Goal: Information Seeking & Learning: Learn about a topic

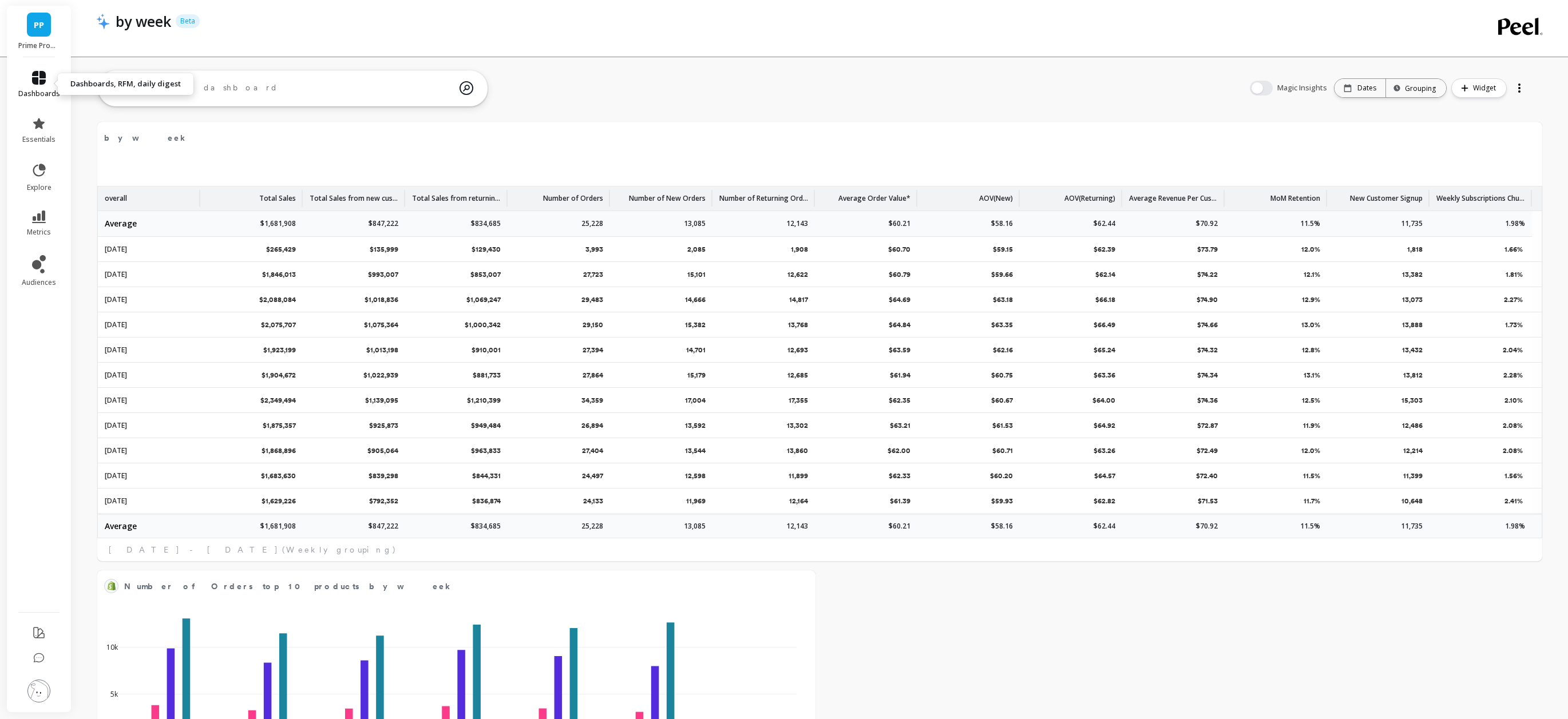
click at [39, 97] on span "dashboards" at bounding box center [39, 94] width 42 height 9
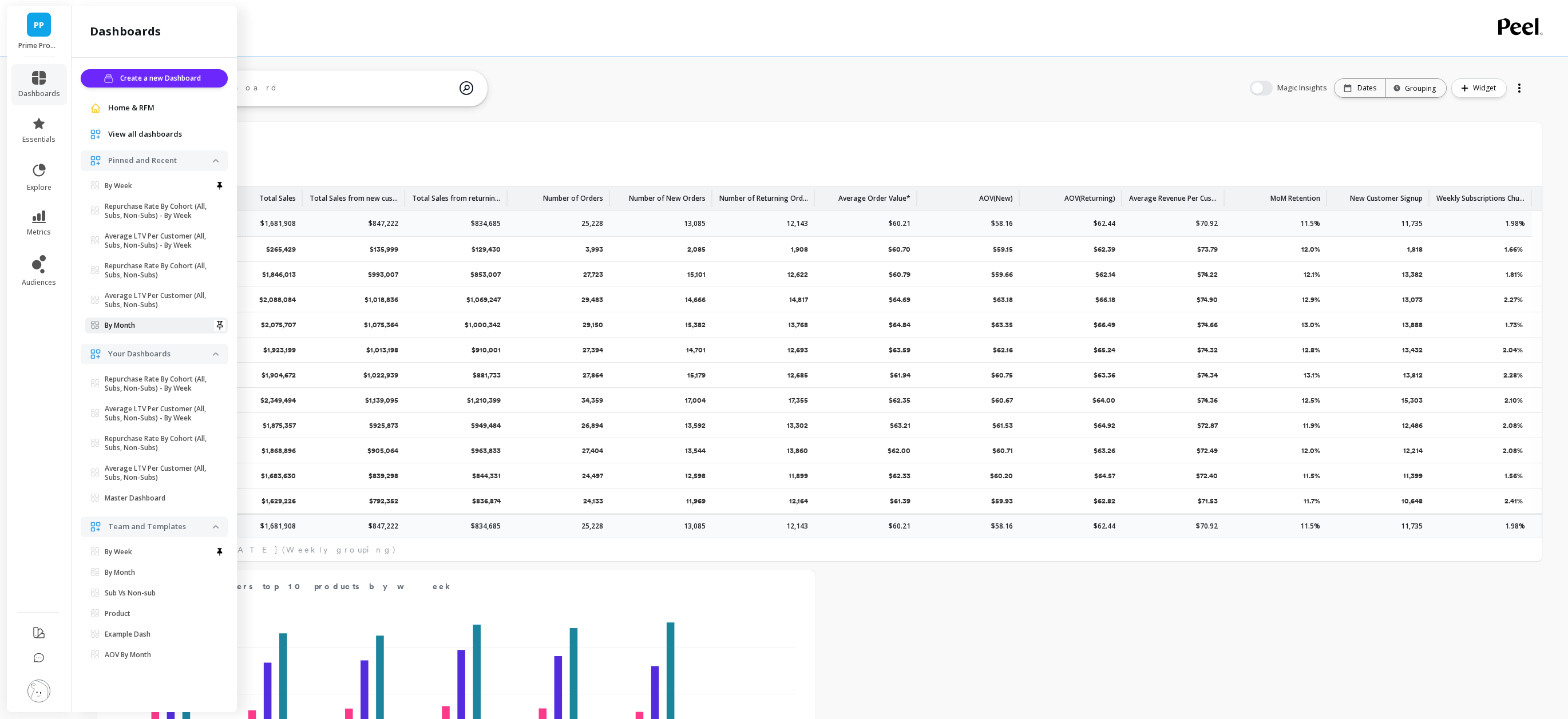
click at [127, 332] on link "By Month" at bounding box center [156, 325] width 142 height 16
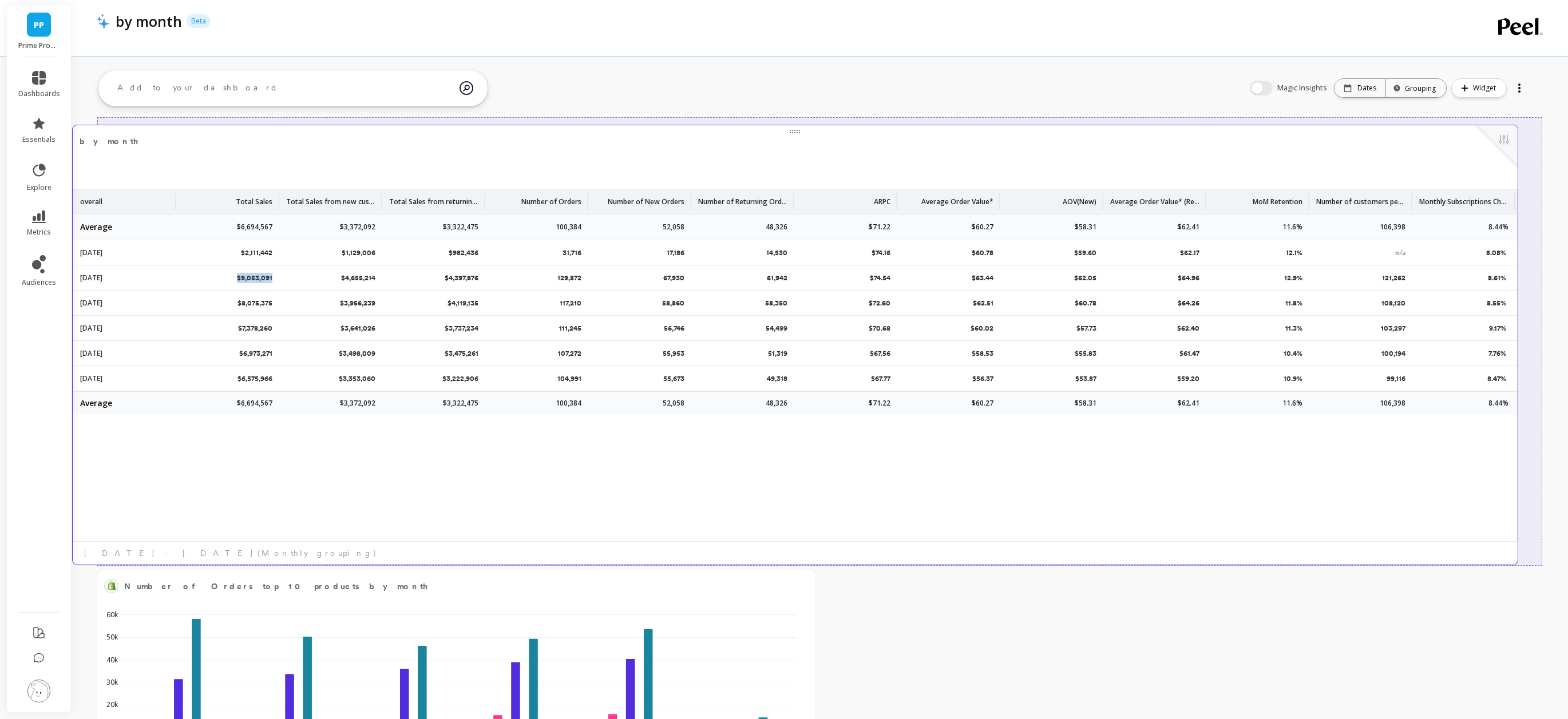
scroll to position [305, 1401]
drag, startPoint x: 297, startPoint y: 277, endPoint x: 291, endPoint y: 281, distance: 7.2
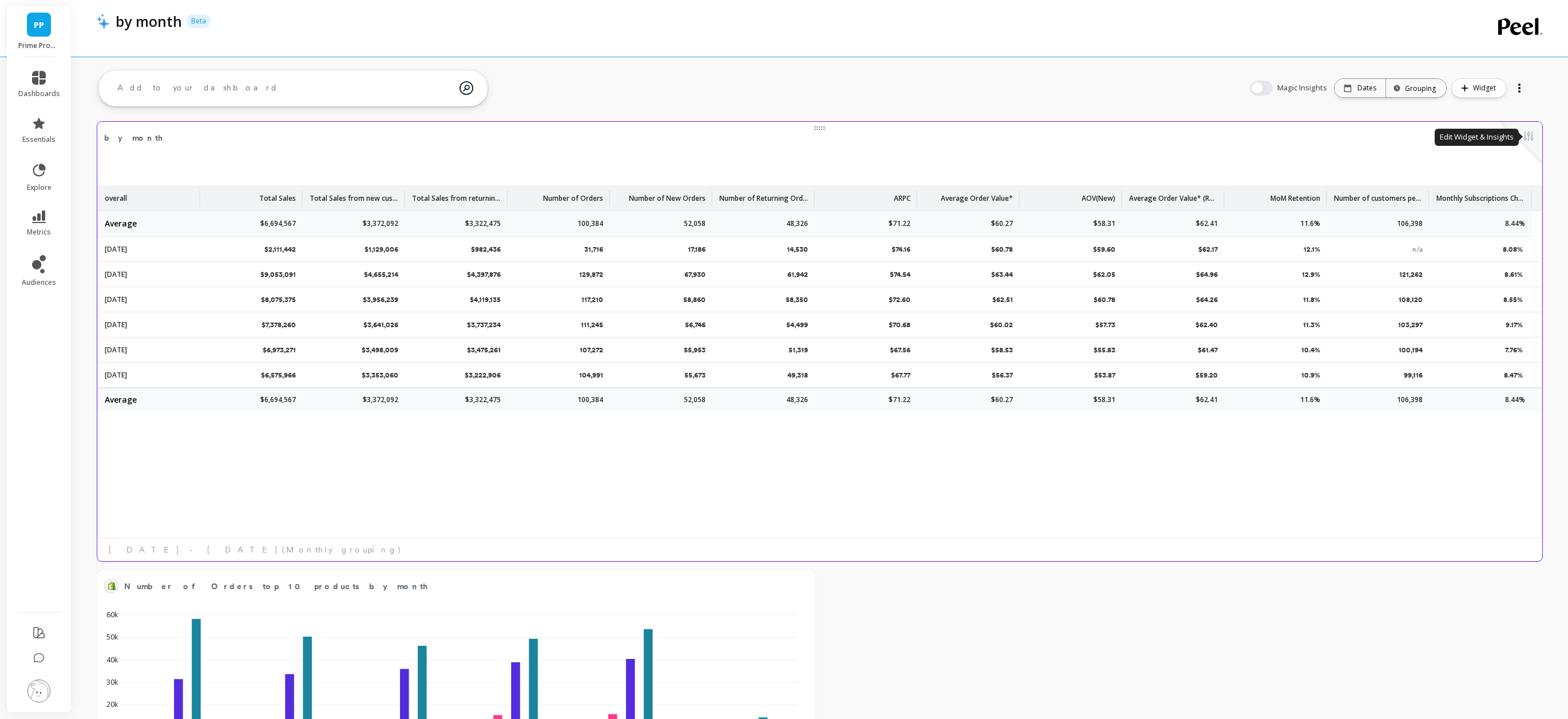
click at [1523, 131] on button at bounding box center [1529, 137] width 14 height 16
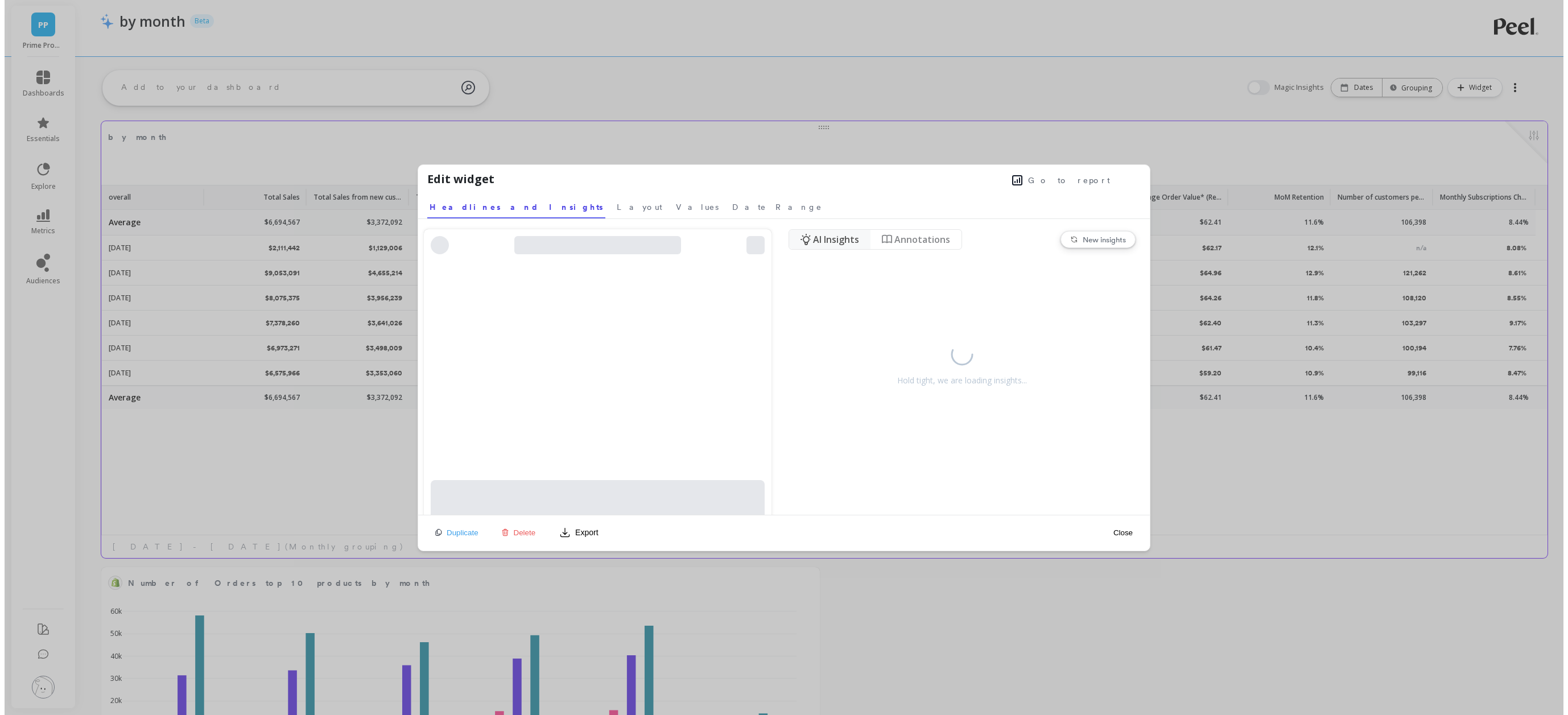
scroll to position [303, 1039]
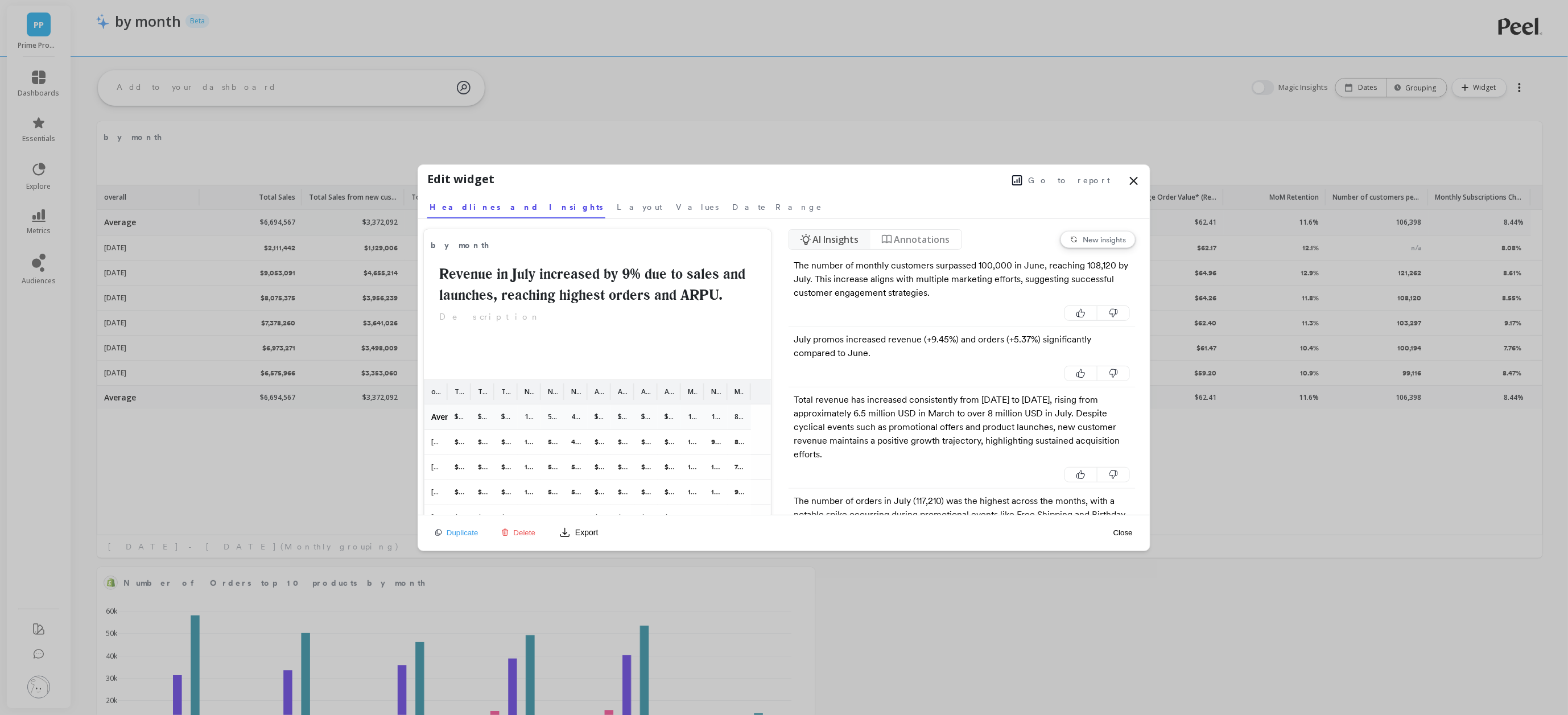
drag, startPoint x: 1077, startPoint y: 182, endPoint x: 933, endPoint y: 202, distance: 145.4
click at [933, 202] on div "Edit widget Go to report Select a tab Headlines and Insights Layout Values Date…" at bounding box center [784, 192] width 732 height 54
click at [1022, 177] on icon at bounding box center [1017, 180] width 9 height 9
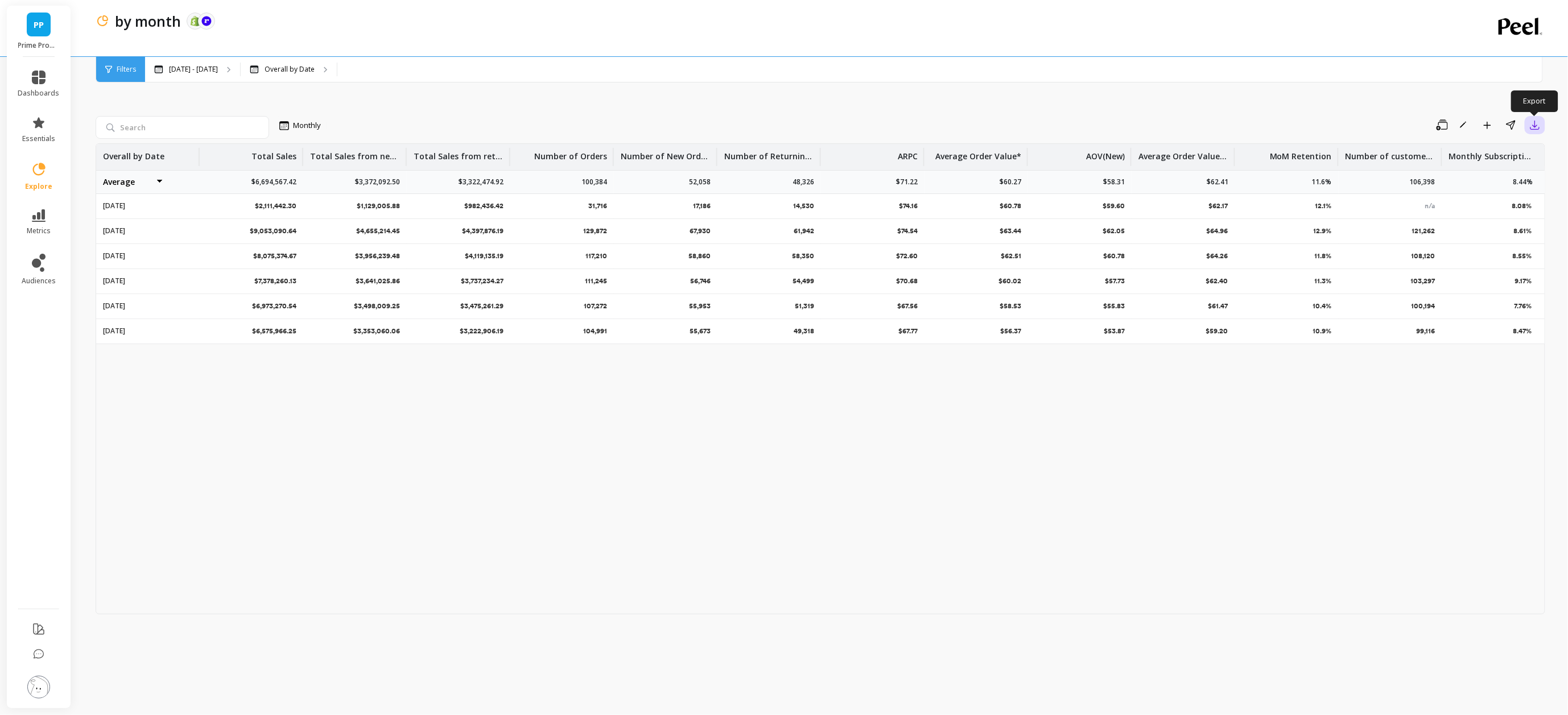
click at [1540, 124] on icon "button" at bounding box center [1535, 125] width 11 height 11
click at [1479, 195] on span "Google Sheets" at bounding box center [1492, 198] width 53 height 11
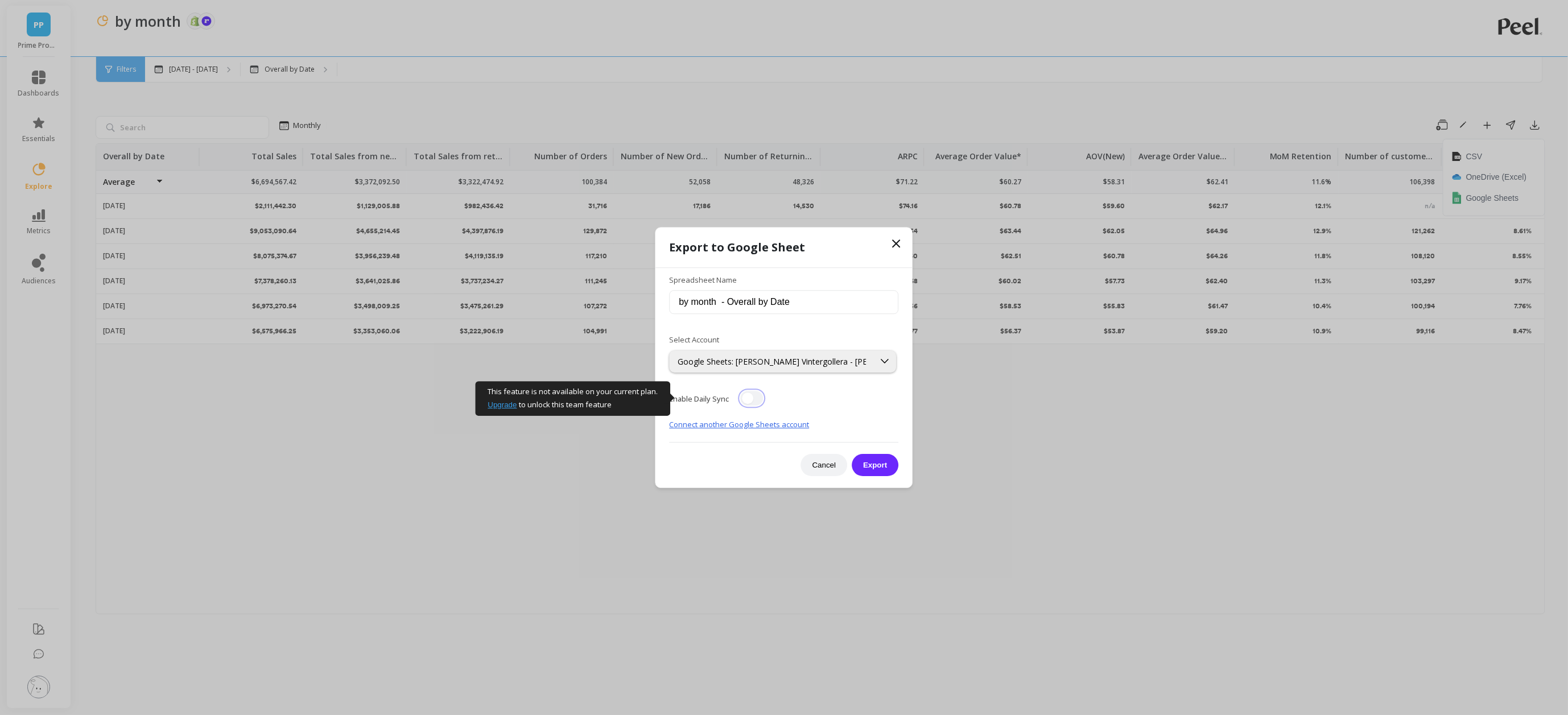
click at [756, 397] on button "button" at bounding box center [753, 398] width 23 height 15
click at [875, 462] on button "Export" at bounding box center [875, 464] width 47 height 22
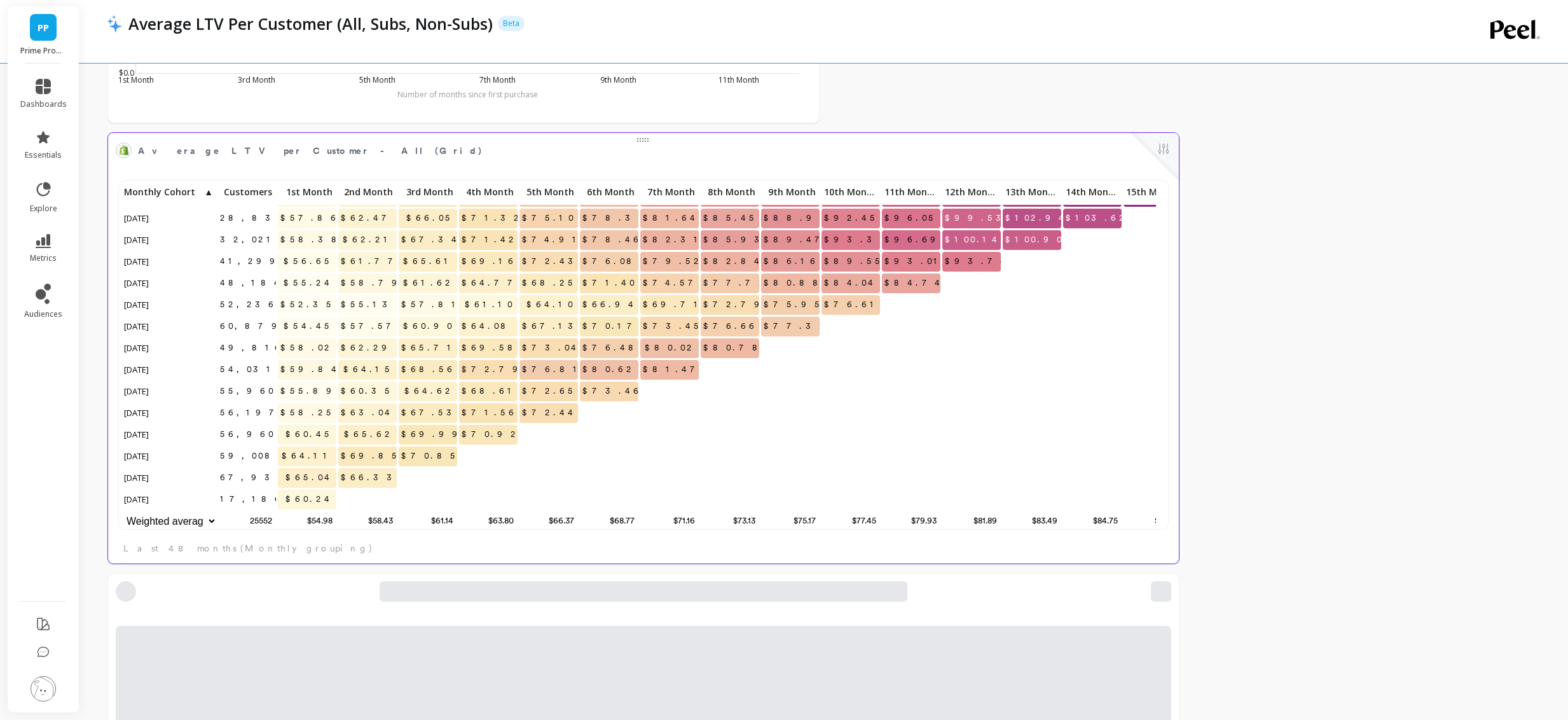
scroll to position [340, 1035]
drag, startPoint x: 310, startPoint y: 397, endPoint x: 347, endPoint y: 404, distance: 37.7
click at [313, 403] on span "$58.25" at bounding box center [307, 413] width 61 height 19
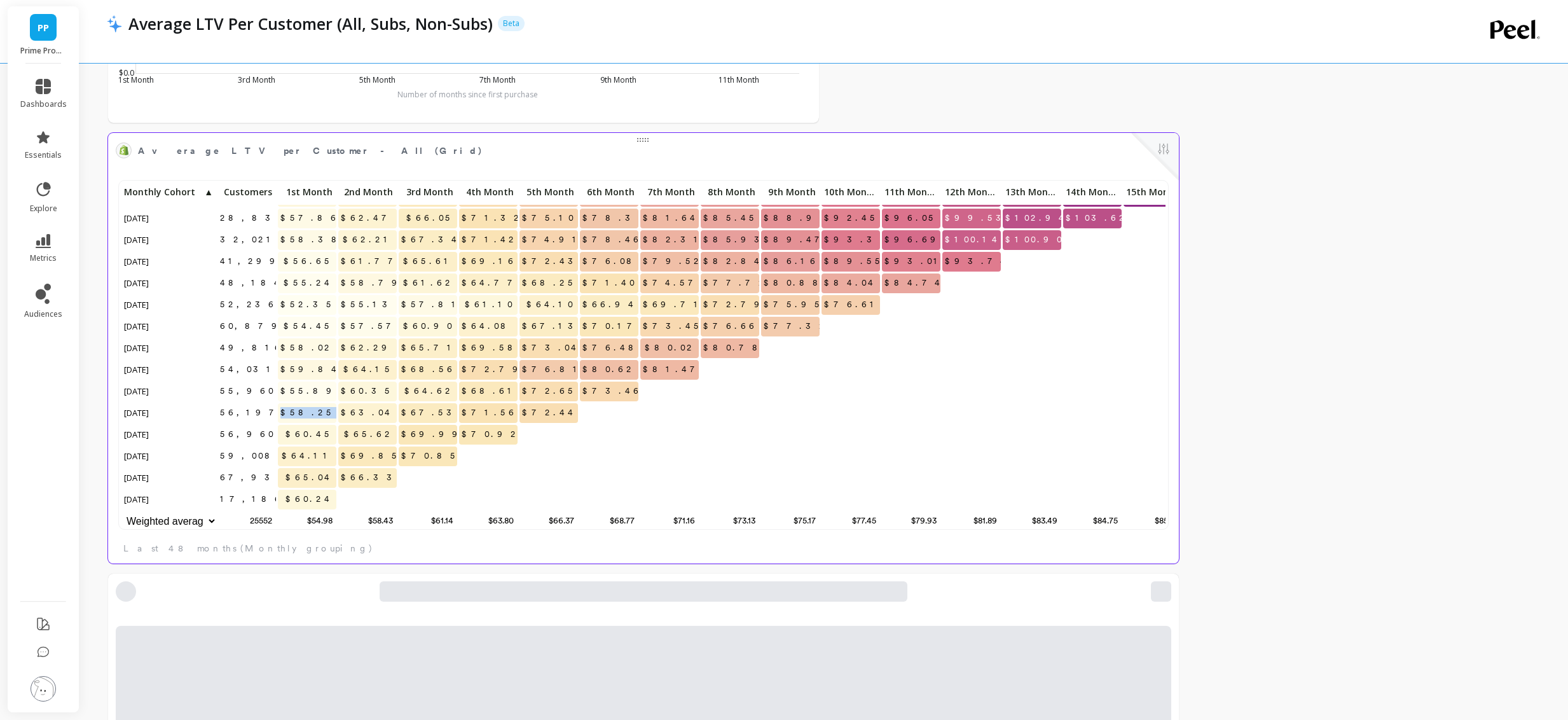
click at [313, 403] on span "$58.25" at bounding box center [307, 413] width 61 height 19
drag, startPoint x: 303, startPoint y: 467, endPoint x: 342, endPoint y: 467, distance: 39.0
drag, startPoint x: 311, startPoint y: 465, endPoint x: 325, endPoint y: 465, distance: 14.0
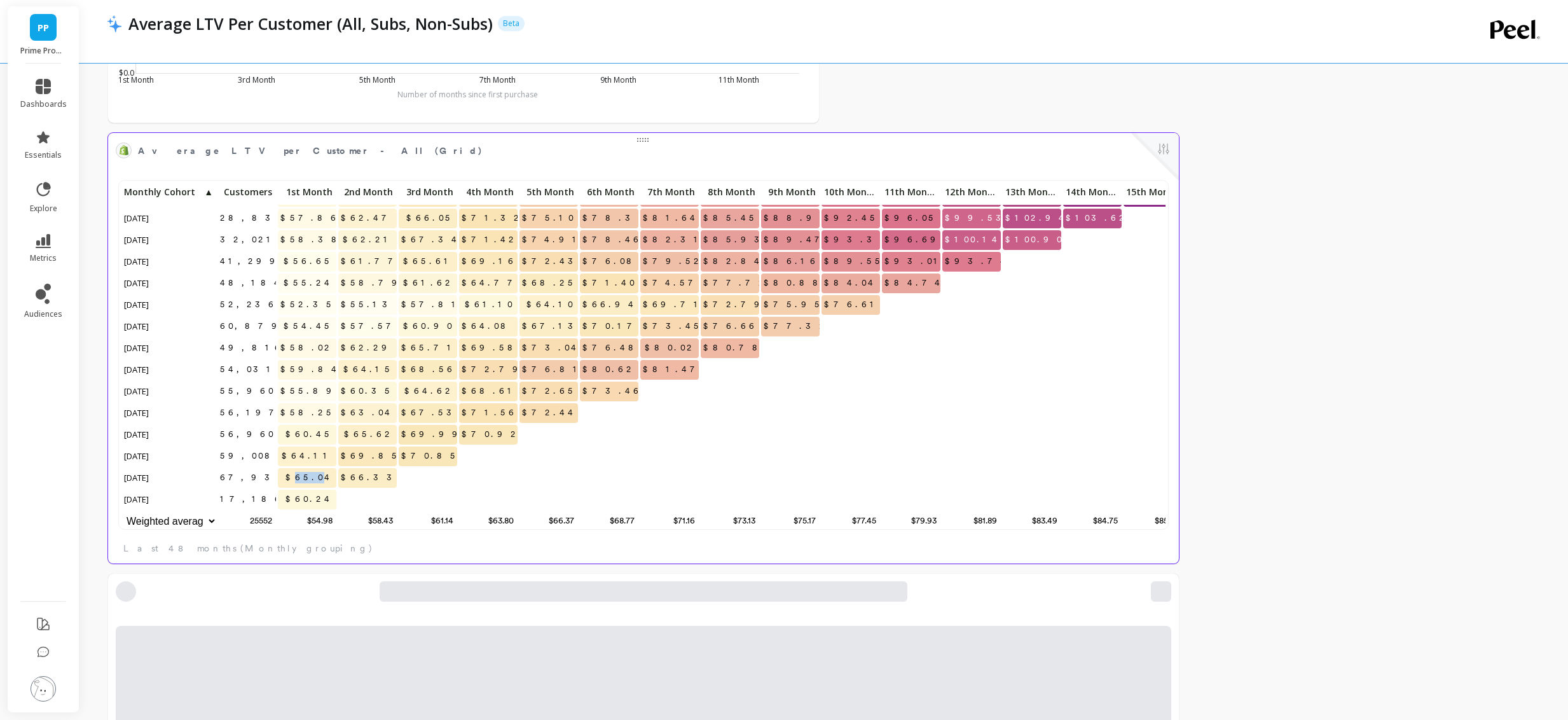
click at [325, 468] on span "$65.04" at bounding box center [309, 477] width 54 height 19
click at [305, 468] on span "$65.04" at bounding box center [309, 477] width 54 height 19
copy span "$65.04"
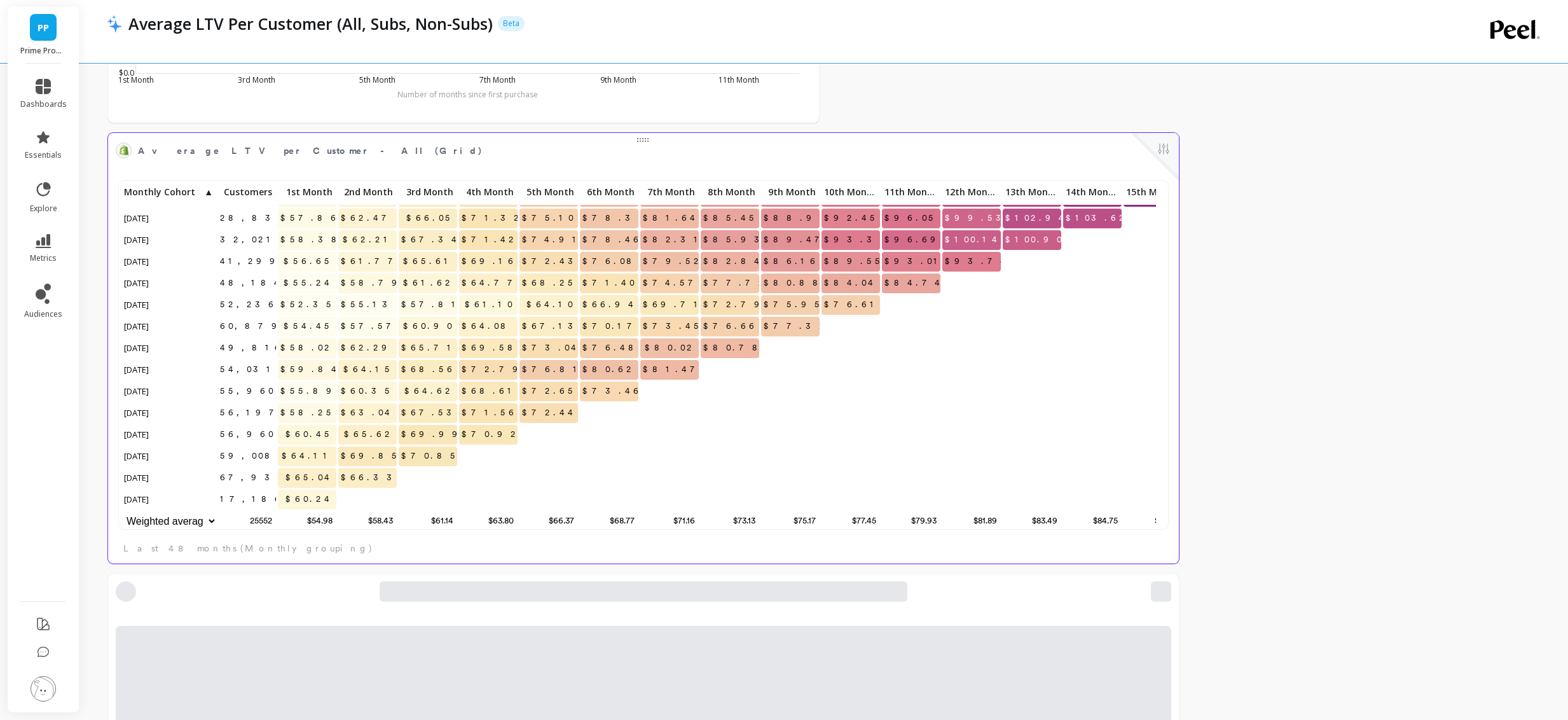
scroll to position [340, 1035]
click at [313, 428] on span "$60.45" at bounding box center [309, 434] width 54 height 19
drag, startPoint x: 302, startPoint y: 467, endPoint x: 339, endPoint y: 469, distance: 37.1
copy span "$65.04"
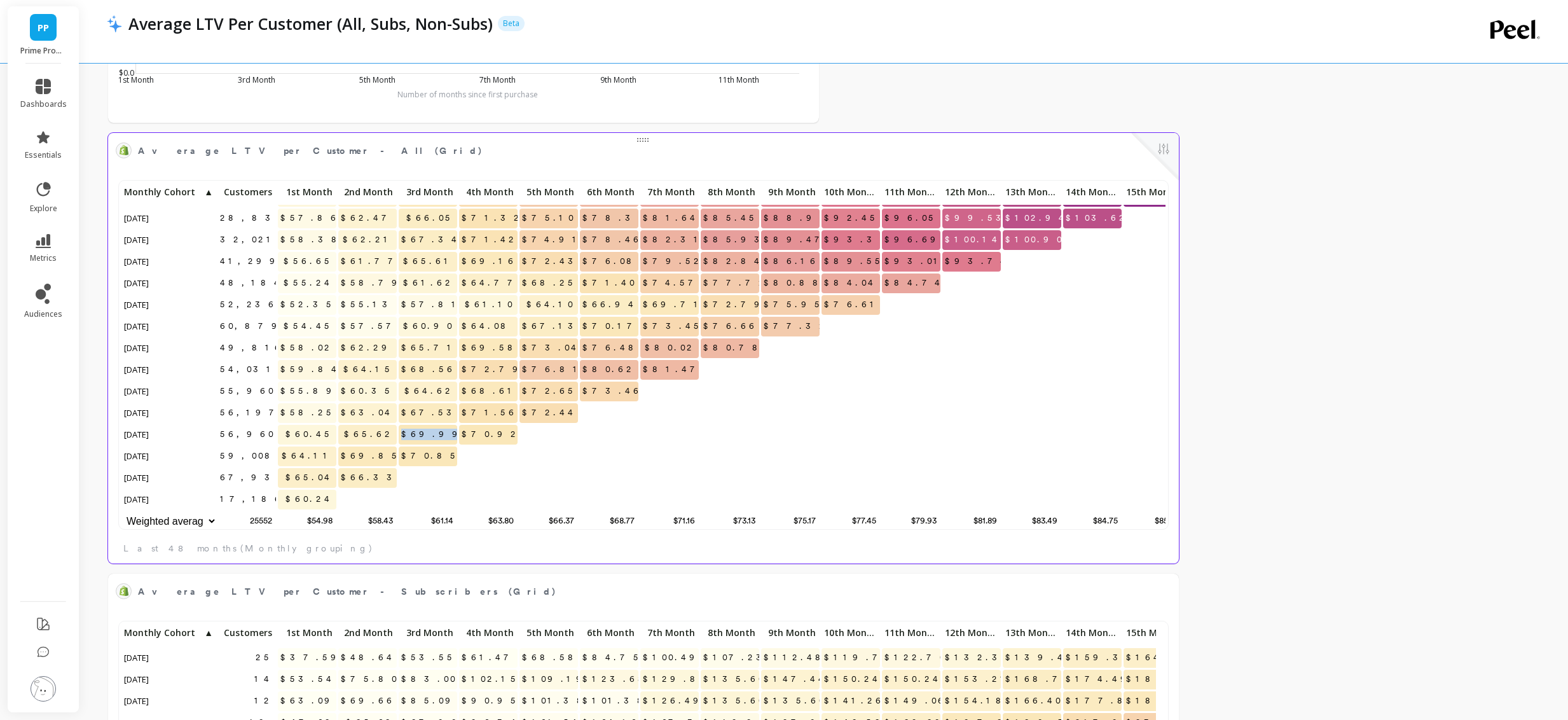
drag, startPoint x: 430, startPoint y: 422, endPoint x: 454, endPoint y: 423, distance: 24.0
click at [454, 424] on span "$69.99" at bounding box center [434, 434] width 71 height 19
copy span "$69.99"
drag, startPoint x: 606, startPoint y: 360, endPoint x: 634, endPoint y: 362, distance: 28.1
click at [634, 362] on span "$80.62" at bounding box center [609, 369] width 59 height 19
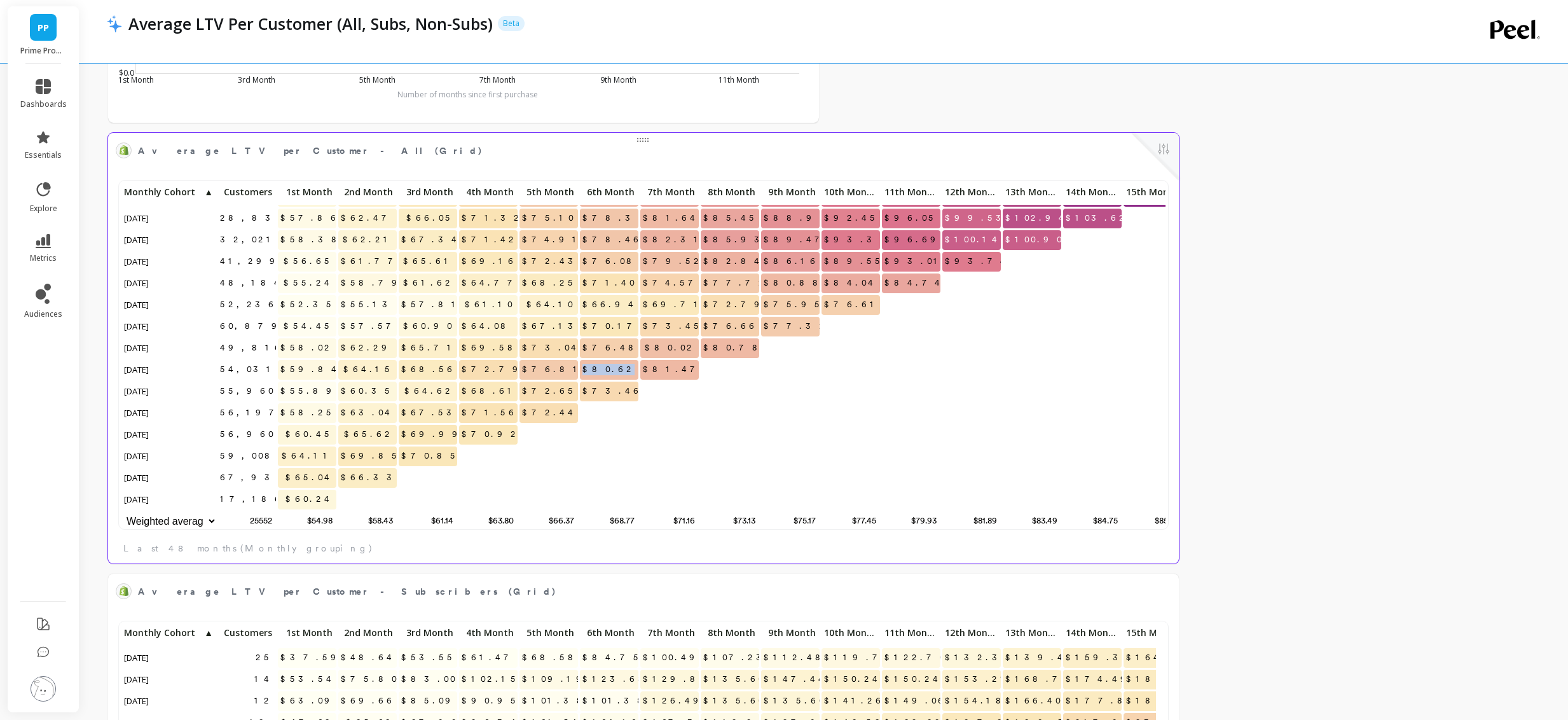
copy span "$80.62"
drag, startPoint x: 125, startPoint y: 467, endPoint x: 228, endPoint y: 472, distance: 103.1
click at [214, 472] on p "[DATE]" at bounding box center [169, 477] width 96 height 19
drag, startPoint x: 304, startPoint y: 468, endPoint x: 334, endPoint y: 469, distance: 30.0
click at [334, 469] on span "$65.04" at bounding box center [309, 477] width 54 height 19
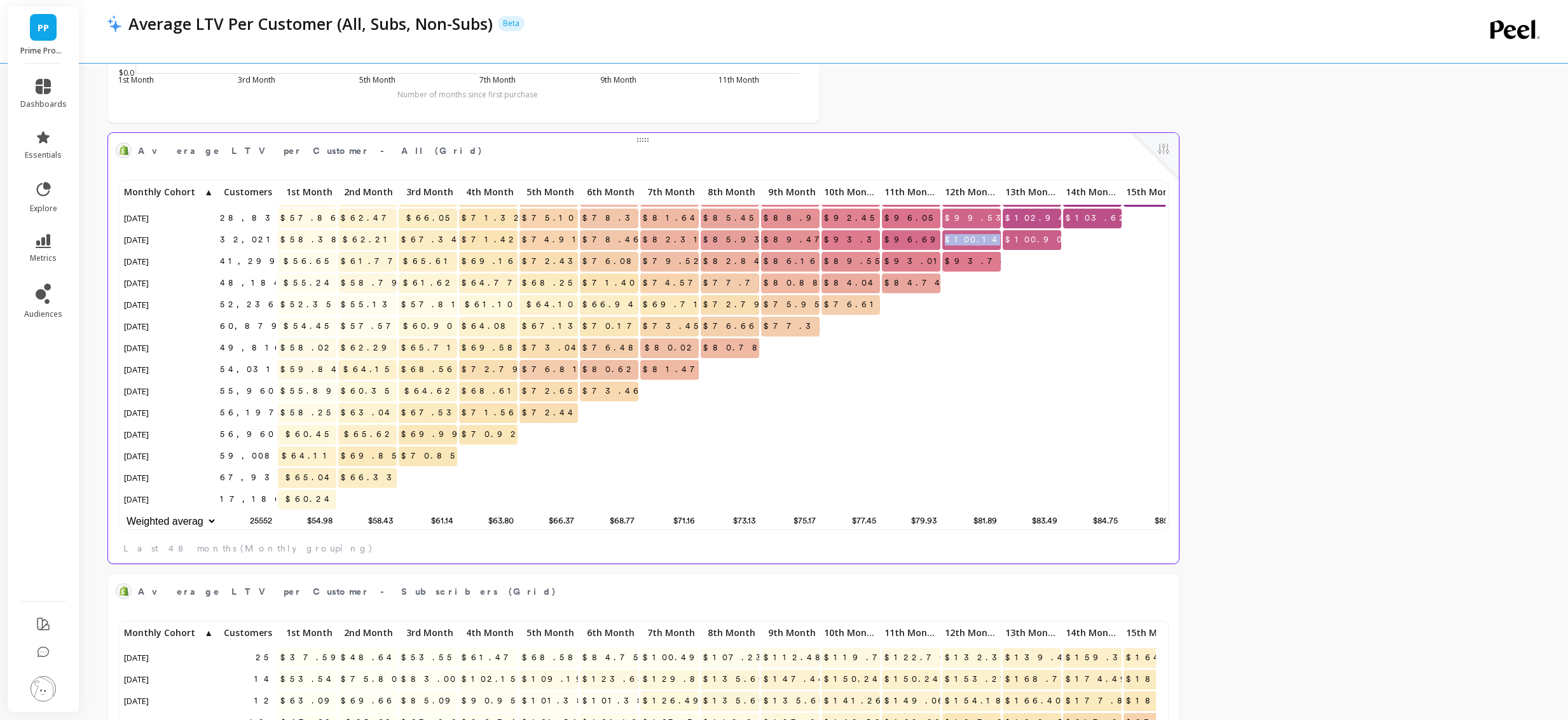
drag, startPoint x: 962, startPoint y: 228, endPoint x: 998, endPoint y: 227, distance: 36.0
click at [998, 231] on p "$100.14" at bounding box center [972, 240] width 59 height 19
copy span "$100.14"
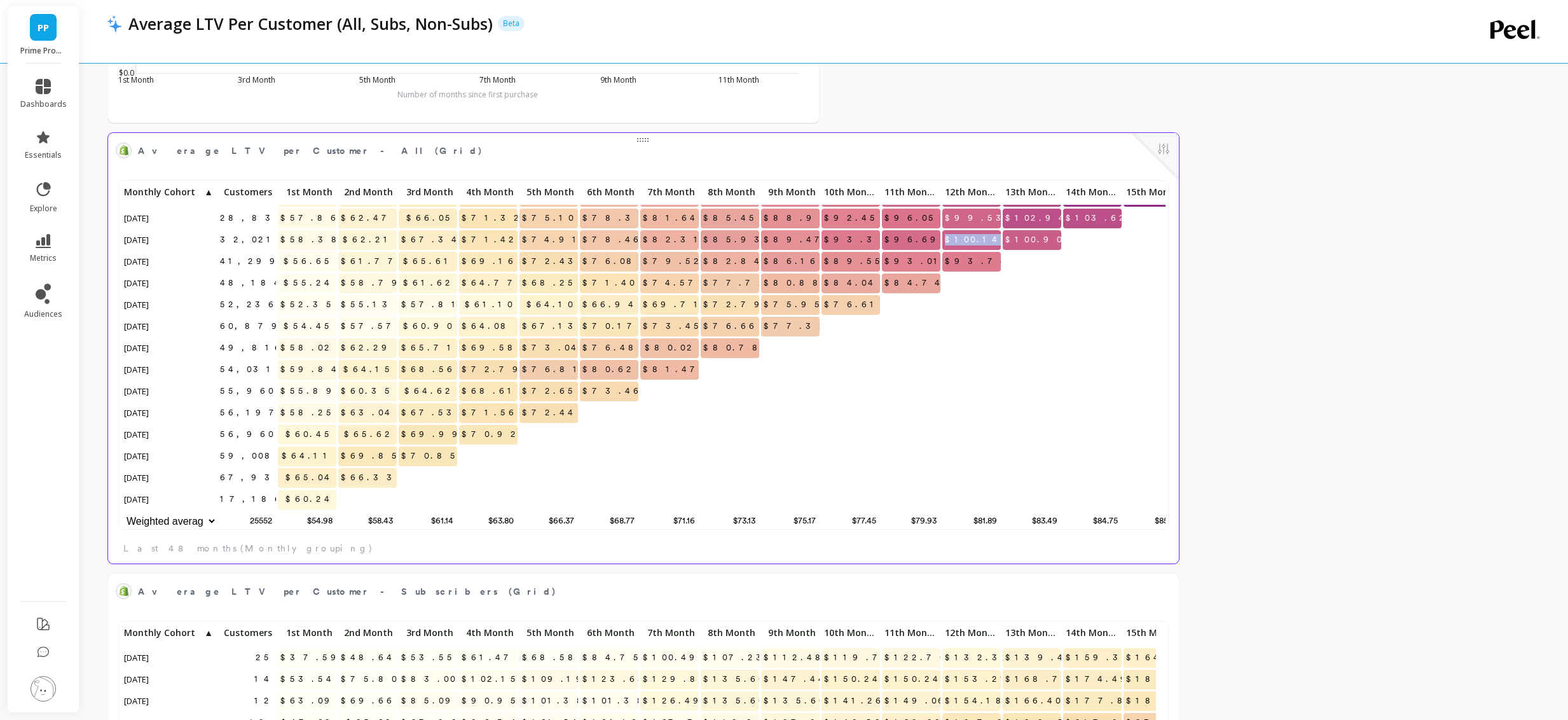
drag, startPoint x: 960, startPoint y: 228, endPoint x: 1022, endPoint y: 236, distance: 62.5
copy span "$100.14"
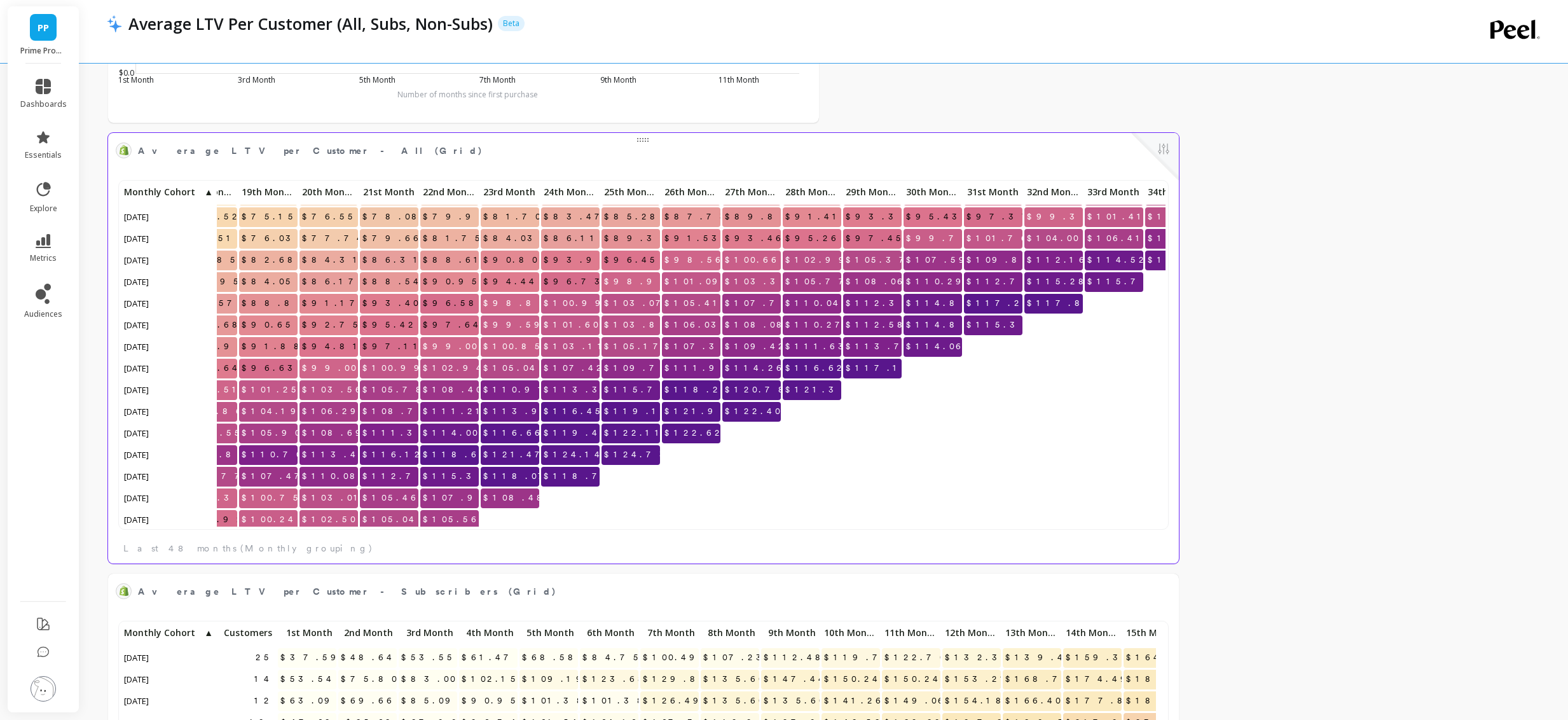
scroll to position [260, 1125]
copy span "$124.14"
drag, startPoint x: 574, startPoint y: 454, endPoint x: 598, endPoint y: 455, distance: 24.0
click at [598, 455] on p "$124.14" at bounding box center [571, 454] width 59 height 19
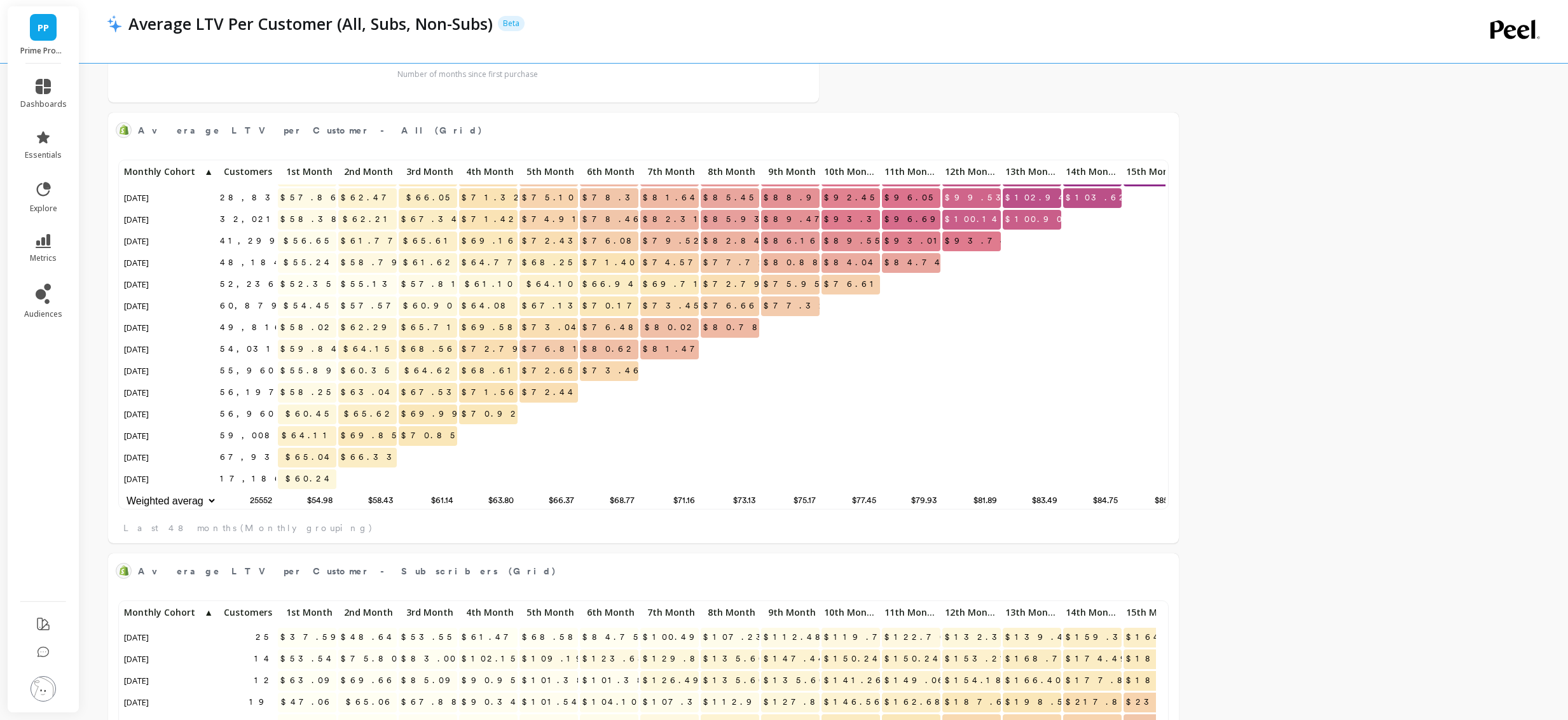
scroll to position [311, 0]
drag, startPoint x: 301, startPoint y: 420, endPoint x: 336, endPoint y: 424, distance: 35.2
click at [336, 425] on div "$64.11" at bounding box center [307, 436] width 61 height 21
drag, startPoint x: 312, startPoint y: 425, endPoint x: 334, endPoint y: 424, distance: 22.0
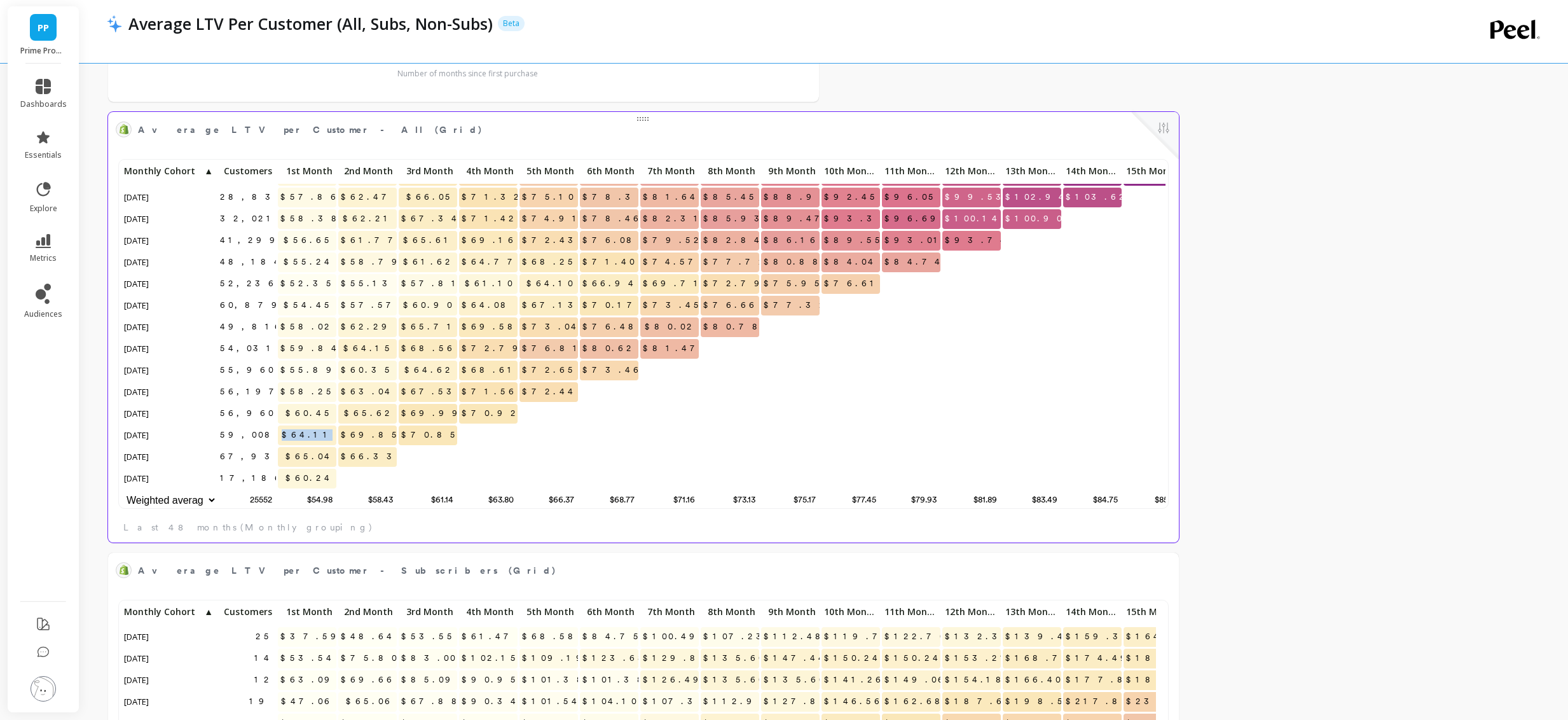
click at [334, 425] on p "$64.11" at bounding box center [307, 435] width 59 height 19
copy span "$64.11"
drag, startPoint x: 298, startPoint y: 423, endPoint x: 350, endPoint y: 421, distance: 52.0
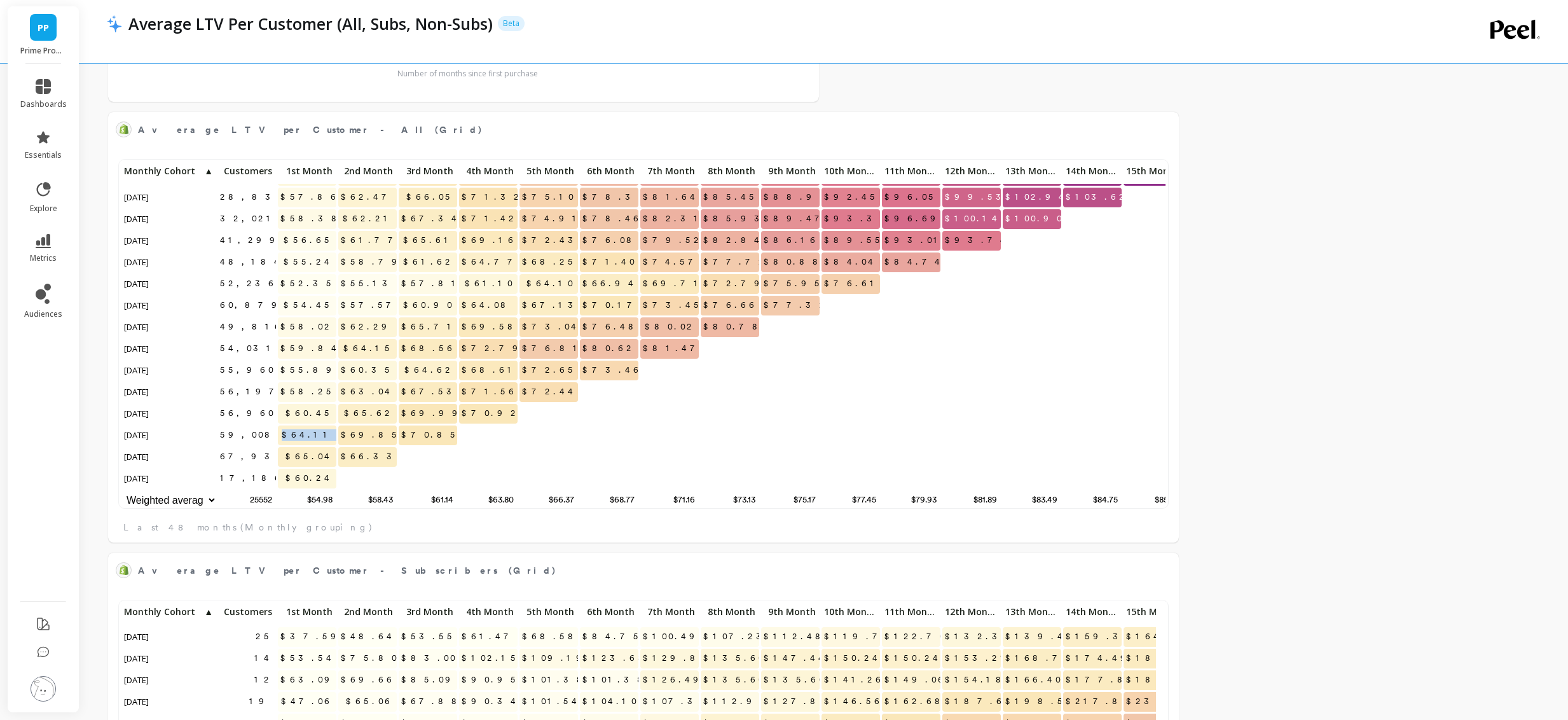
copy span "$64.11"
click at [325, 425] on span "$64.11" at bounding box center [307, 435] width 57 height 19
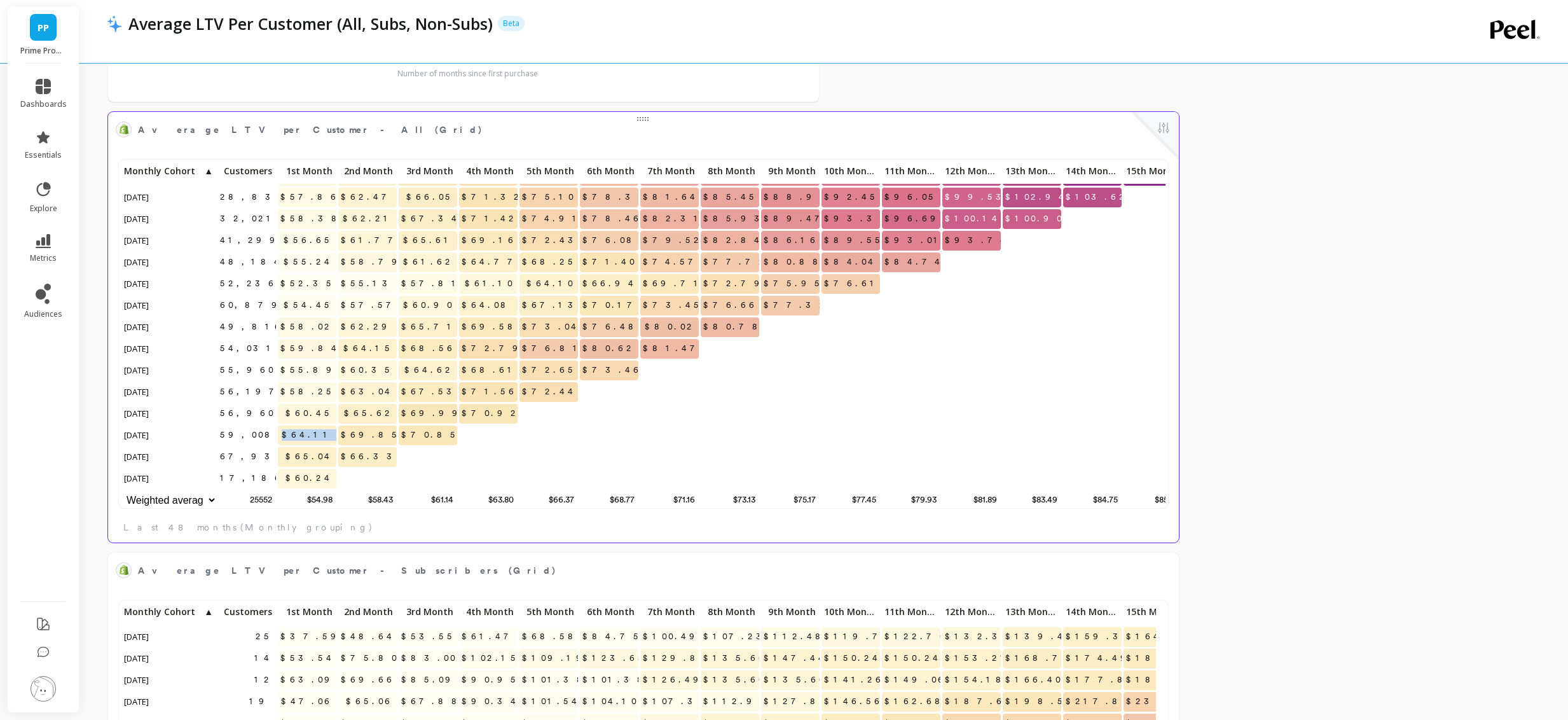
copy span "$64.11"
click at [319, 427] on span "$64.11" at bounding box center [307, 435] width 57 height 19
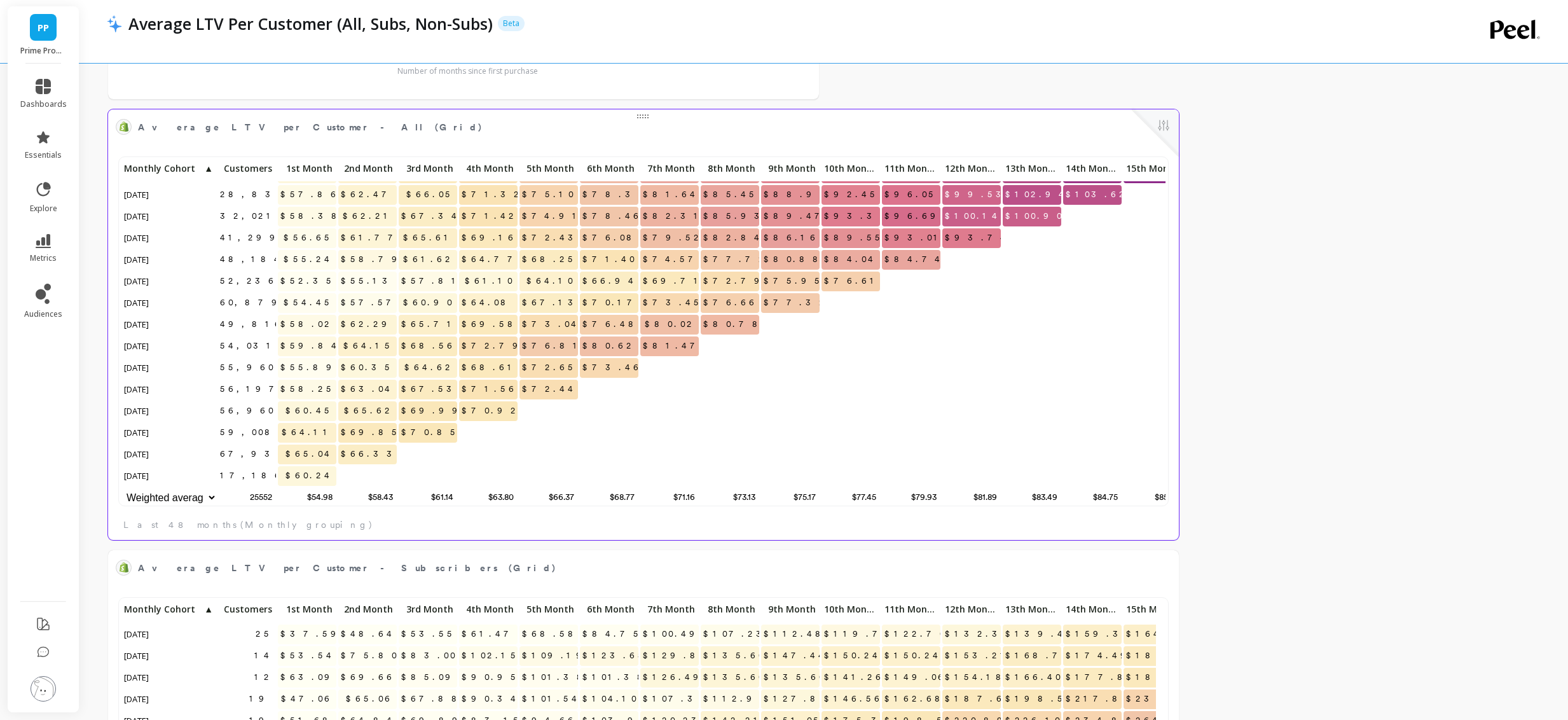
click at [440, 380] on span "$67.53" at bounding box center [431, 389] width 65 height 19
click at [439, 380] on span "$67.53" at bounding box center [431, 389] width 65 height 19
click at [427, 380] on span "$67.53" at bounding box center [431, 389] width 65 height 19
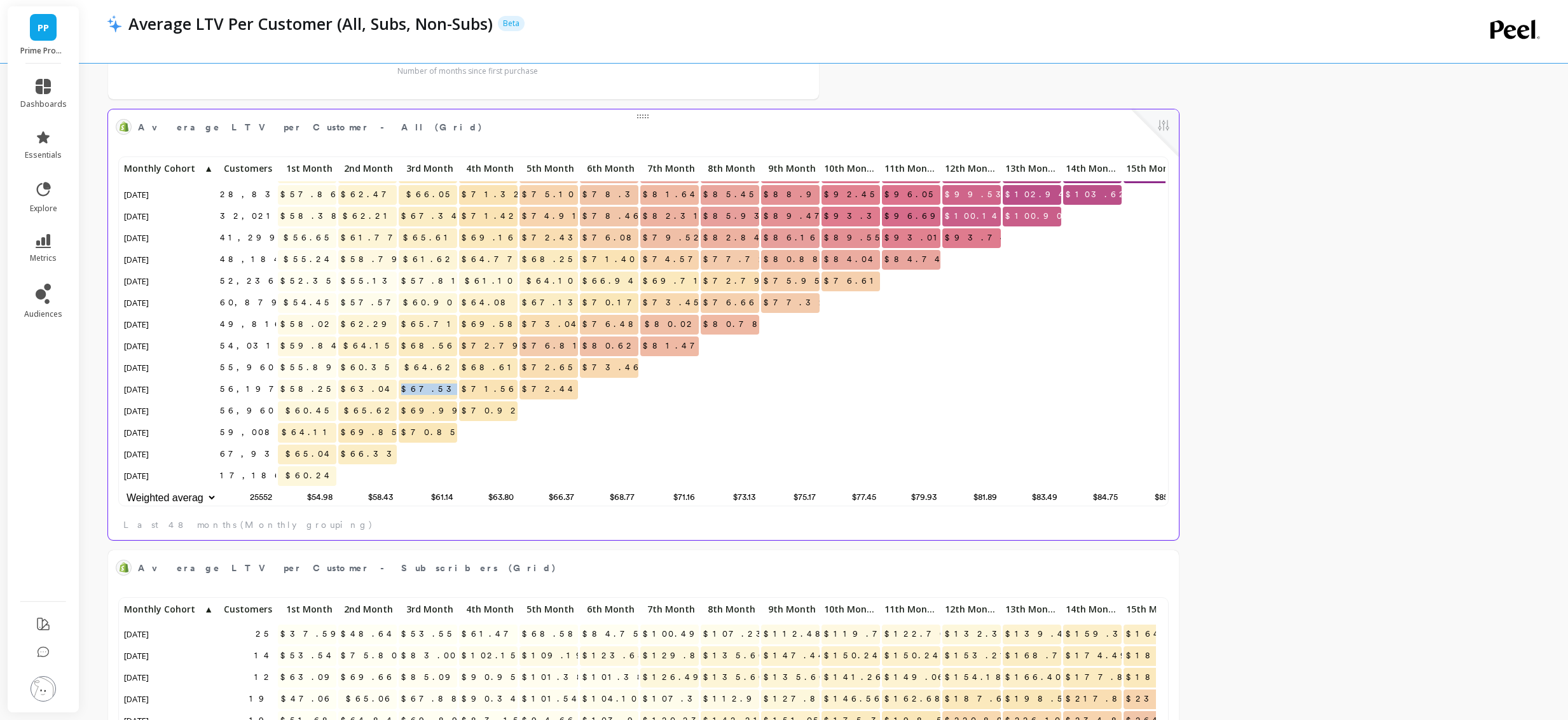
click at [427, 380] on span "$67.53" at bounding box center [431, 389] width 65 height 19
click at [619, 315] on span "$76.48" at bounding box center [612, 325] width 66 height 19
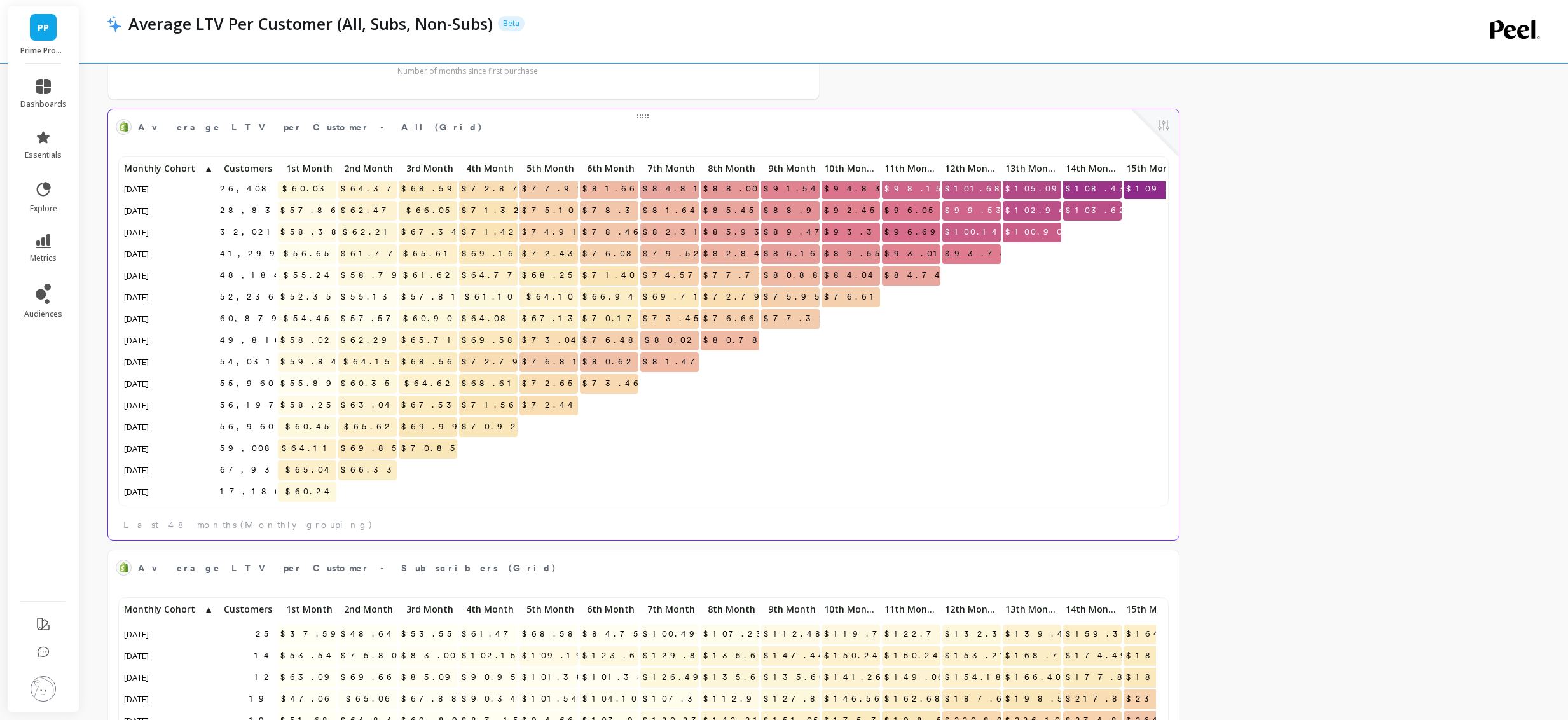
click at [985, 216] on span "$99.53" at bounding box center [978, 210] width 71 height 19
click at [916, 231] on span "$96.69" at bounding box center [915, 232] width 66 height 19
click at [916, 220] on div "$96.05" at bounding box center [911, 211] width 61 height 21
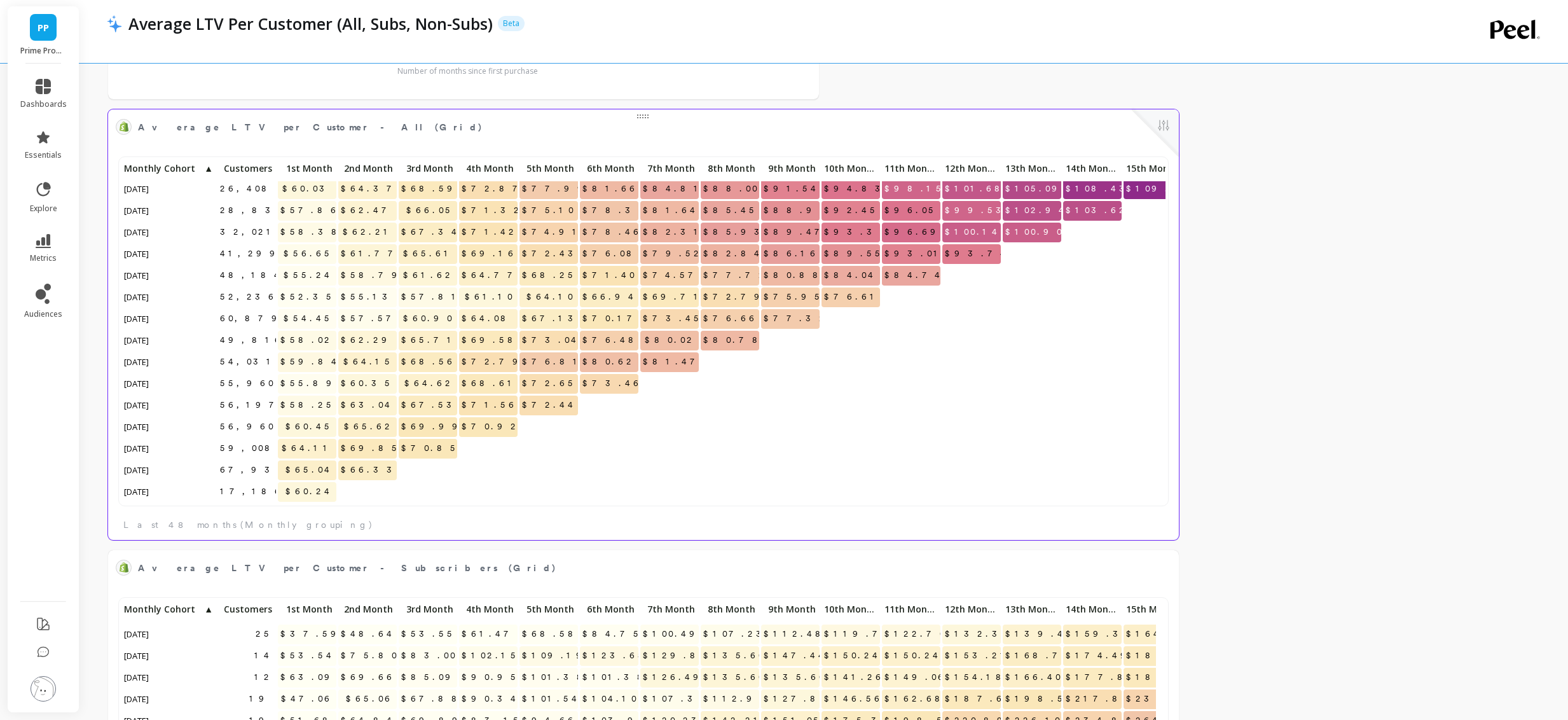
click at [977, 212] on span "$99.53" at bounding box center [978, 210] width 71 height 19
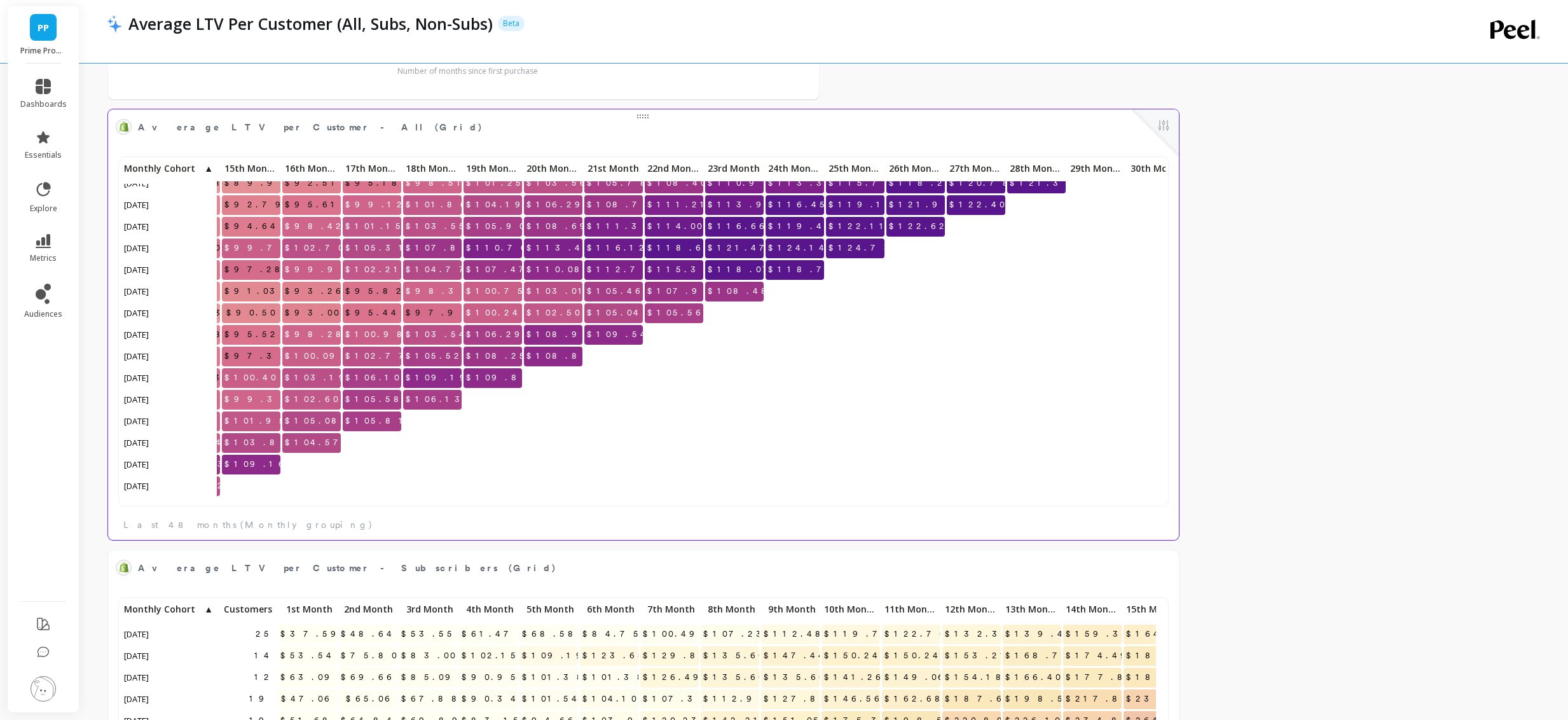
click at [803, 248] on span "$124.14" at bounding box center [799, 248] width 66 height 19
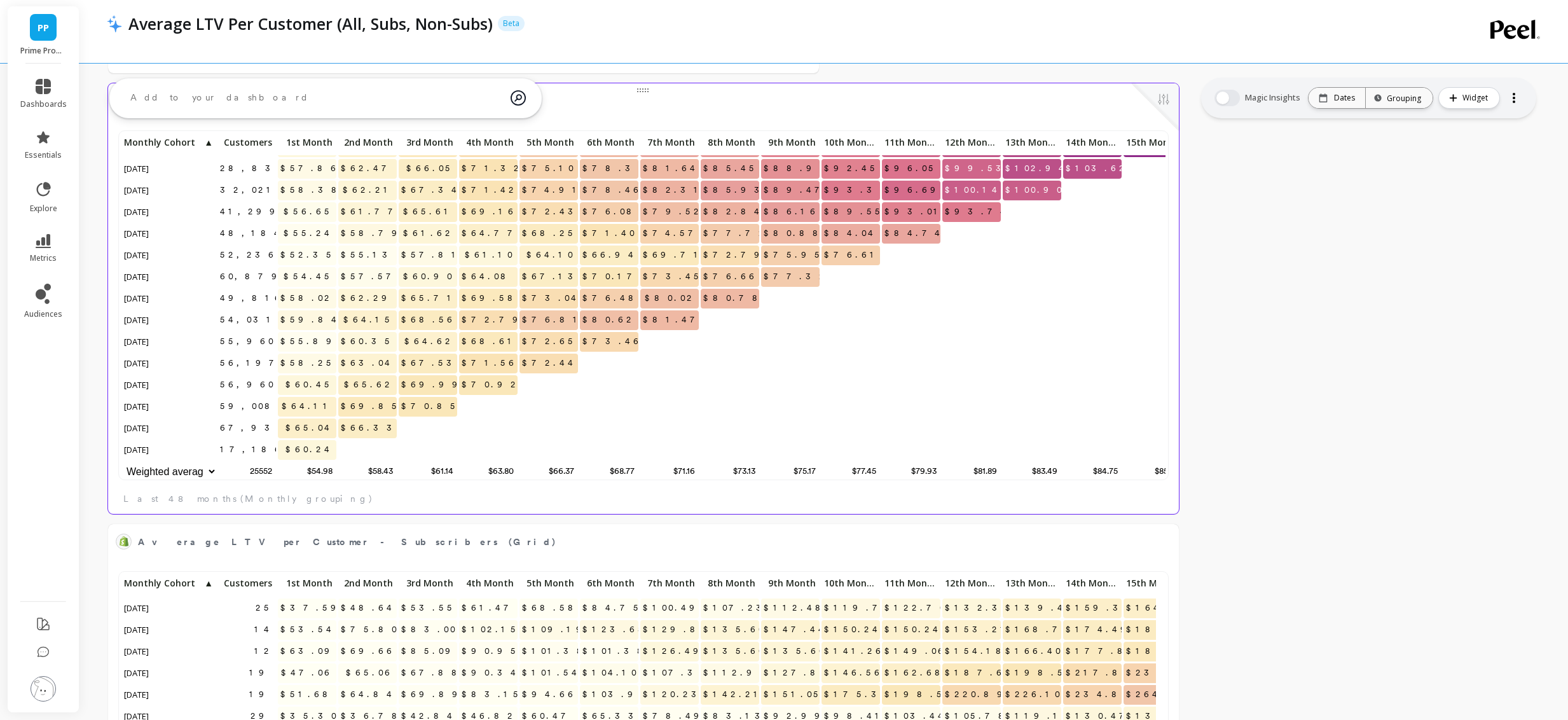
click at [321, 375] on span "$60.45" at bounding box center [309, 384] width 54 height 19
click at [437, 332] on span "$64.62" at bounding box center [430, 342] width 56 height 19
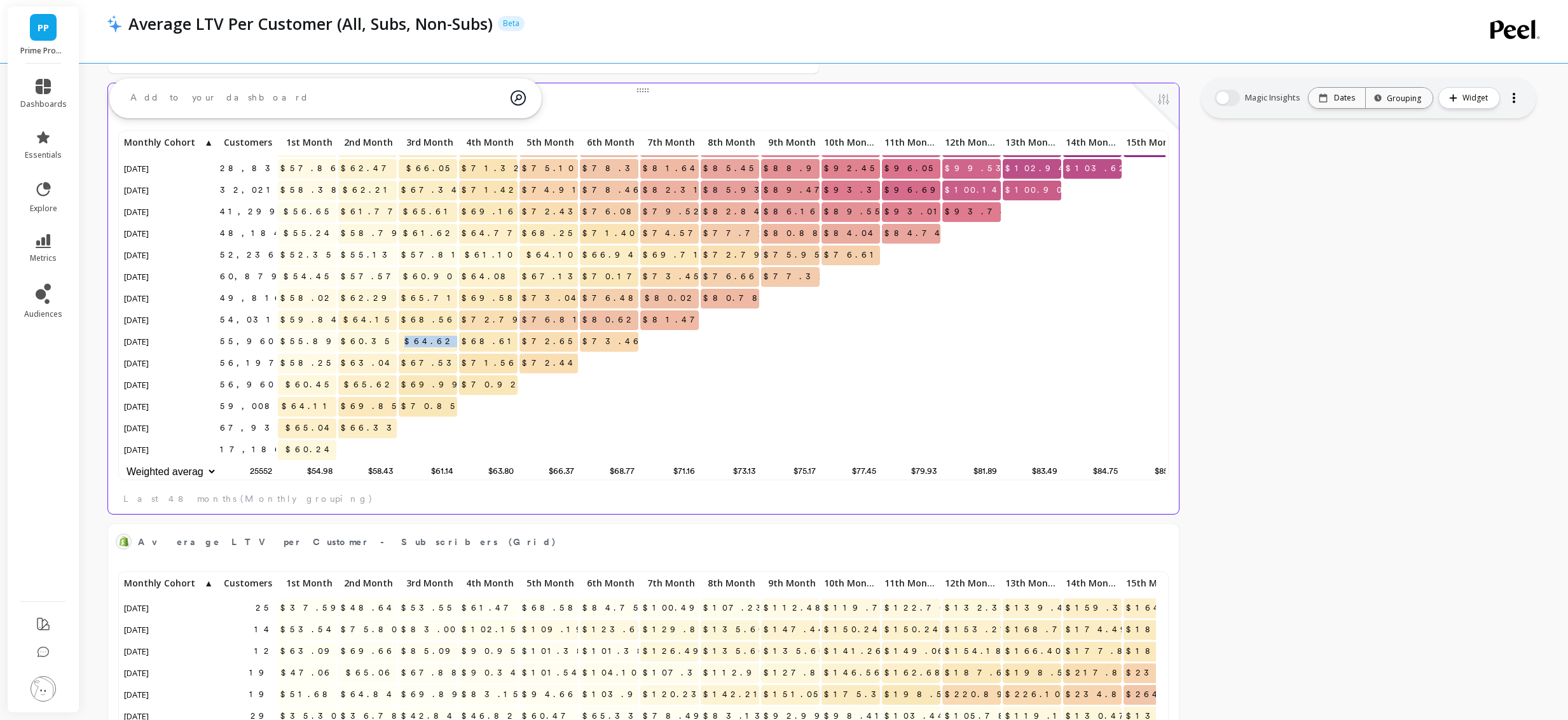
click at [437, 332] on span "$64.62" at bounding box center [430, 342] width 56 height 19
click at [614, 267] on span "$70.17" at bounding box center [611, 277] width 64 height 19
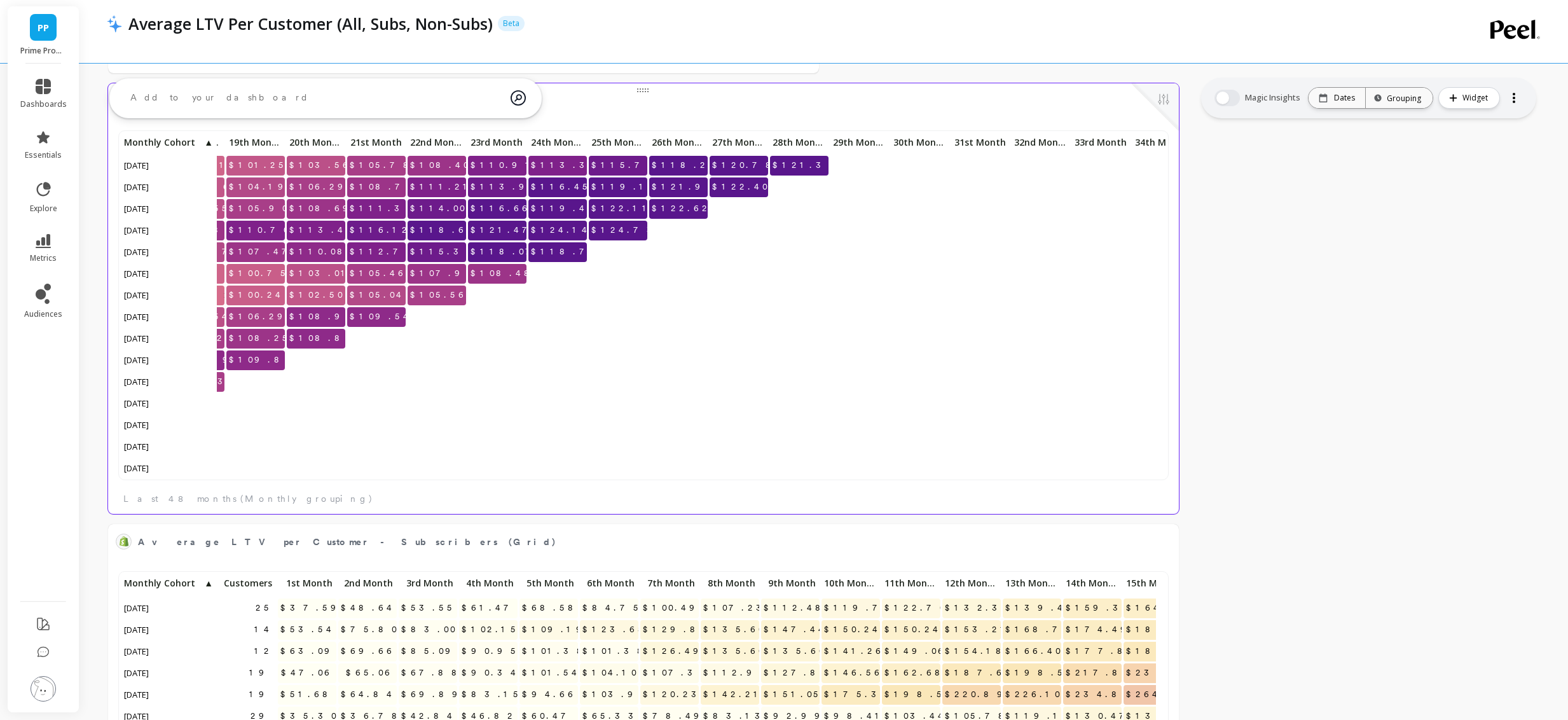
click at [560, 207] on span "$119.41" at bounding box center [565, 208] width 73 height 19
click at [561, 206] on span "$119.41" at bounding box center [565, 208] width 73 height 19
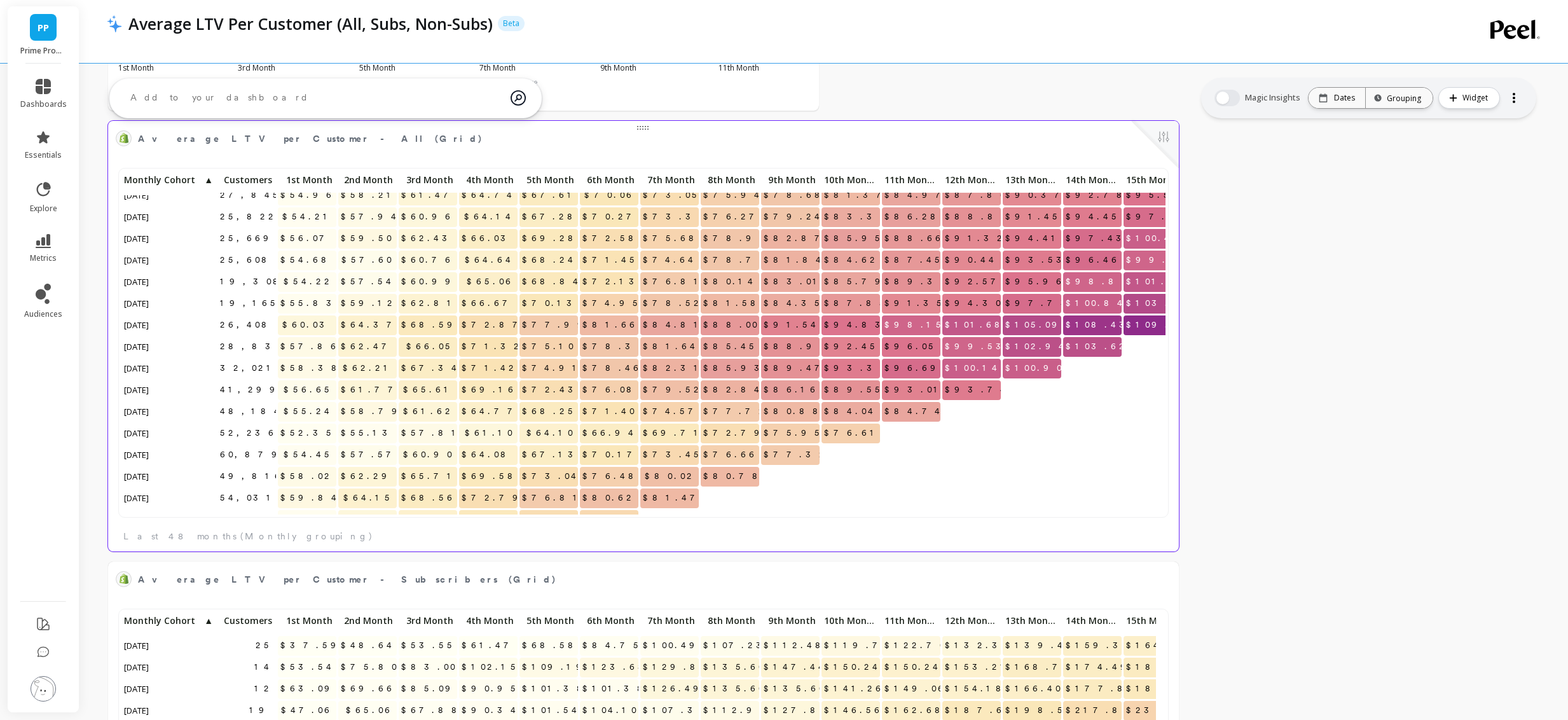
click at [970, 319] on span "$101.68" at bounding box center [977, 325] width 69 height 19
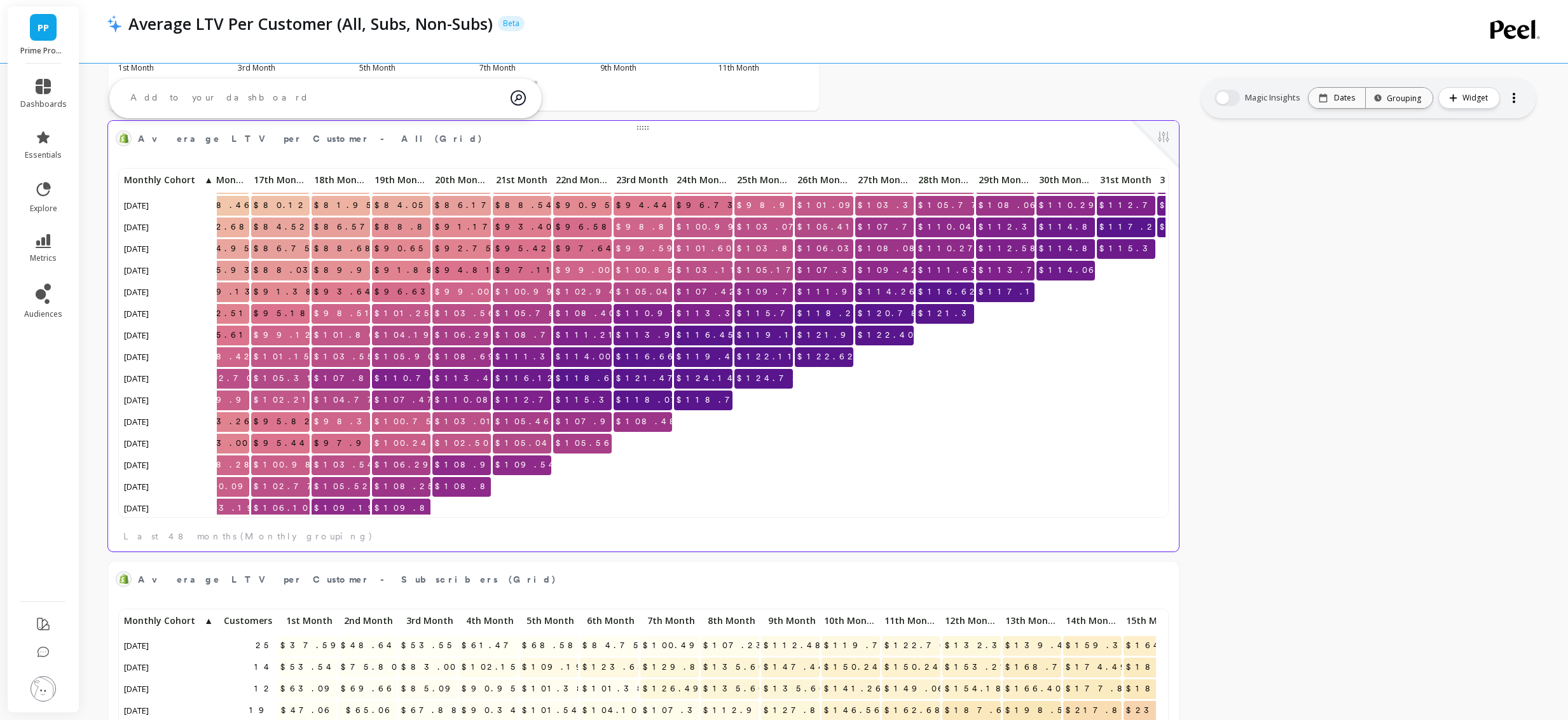
click at [714, 336] on span "$116.45" at bounding box center [706, 335] width 66 height 19
click at [714, 335] on span "$116.45" at bounding box center [706, 335] width 66 height 19
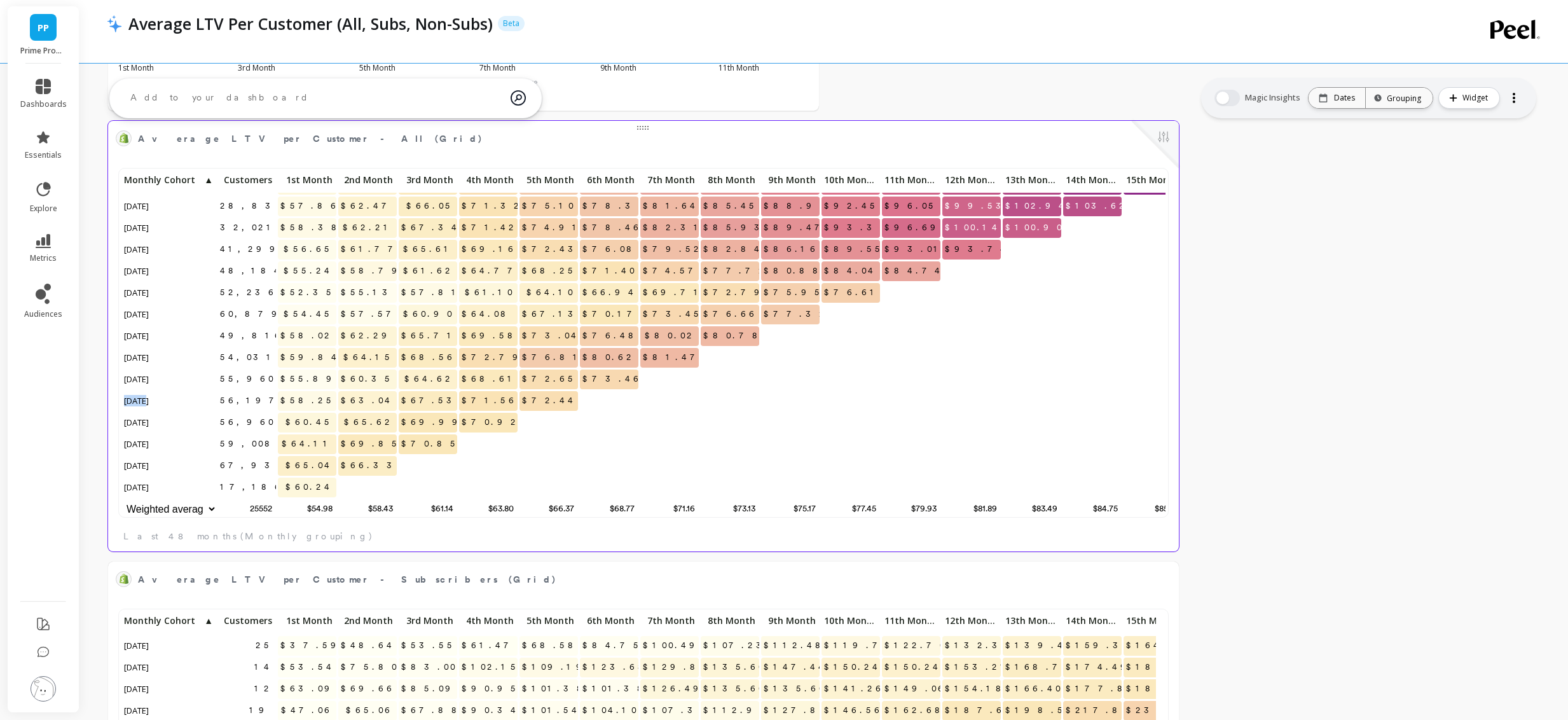
drag, startPoint x: 137, startPoint y: 392, endPoint x: 149, endPoint y: 392, distance: 12.0
click at [149, 392] on span "[DATE]" at bounding box center [137, 401] width 31 height 19
click at [315, 391] on span "$58.25" at bounding box center [307, 401] width 61 height 19
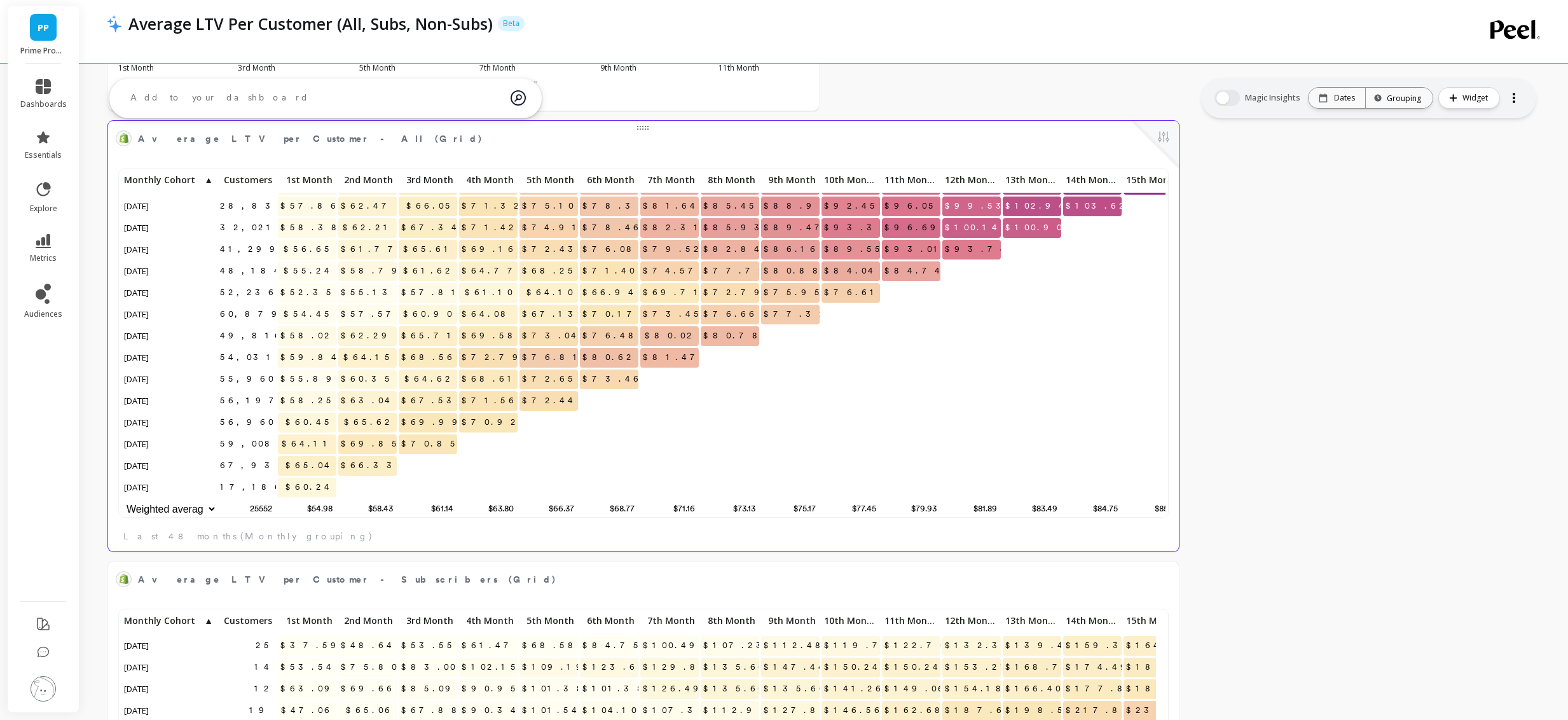
click at [436, 348] on span "$68.56" at bounding box center [429, 357] width 61 height 19
click at [438, 348] on span "$68.56" at bounding box center [429, 357] width 61 height 19
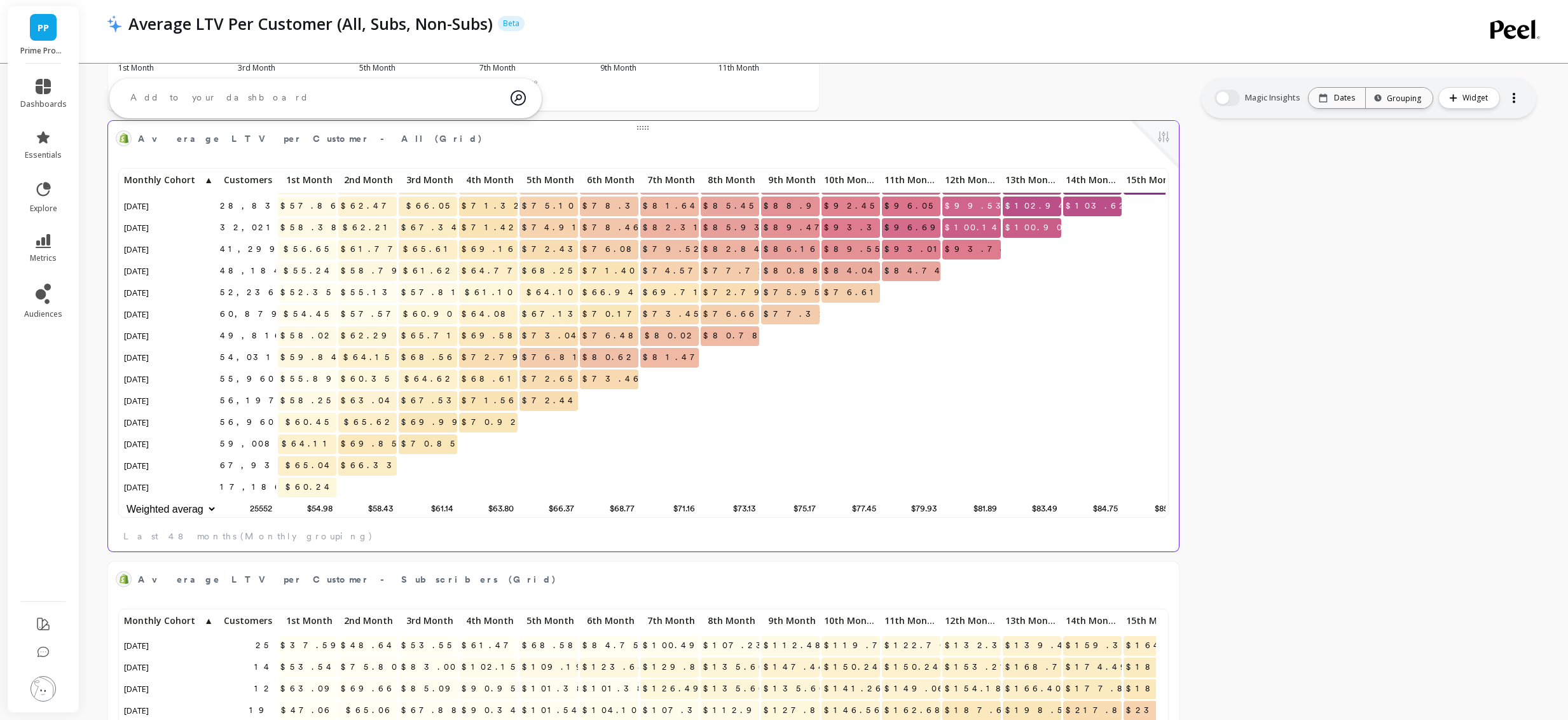
click at [437, 328] on span "$65.71" at bounding box center [430, 336] width 61 height 19
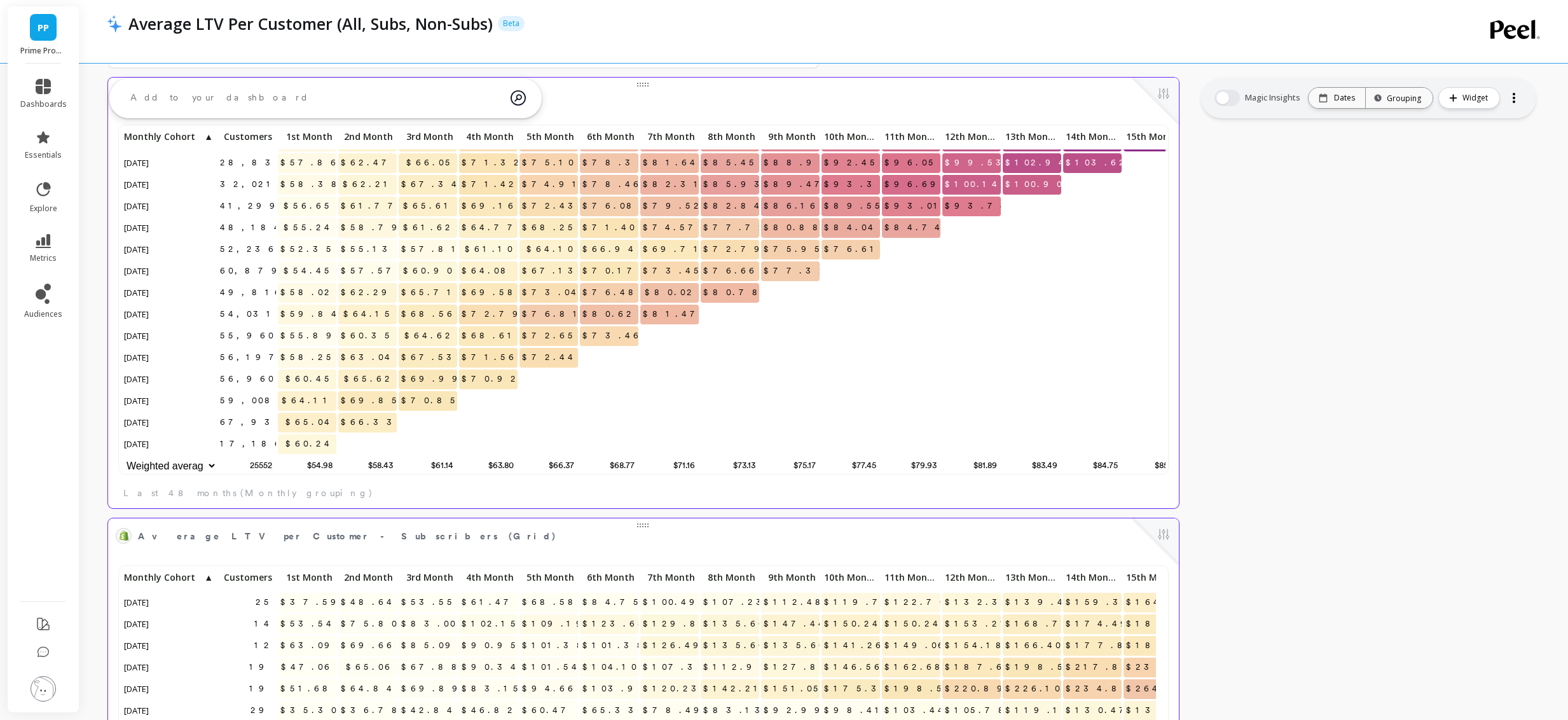
scroll to position [262, 0]
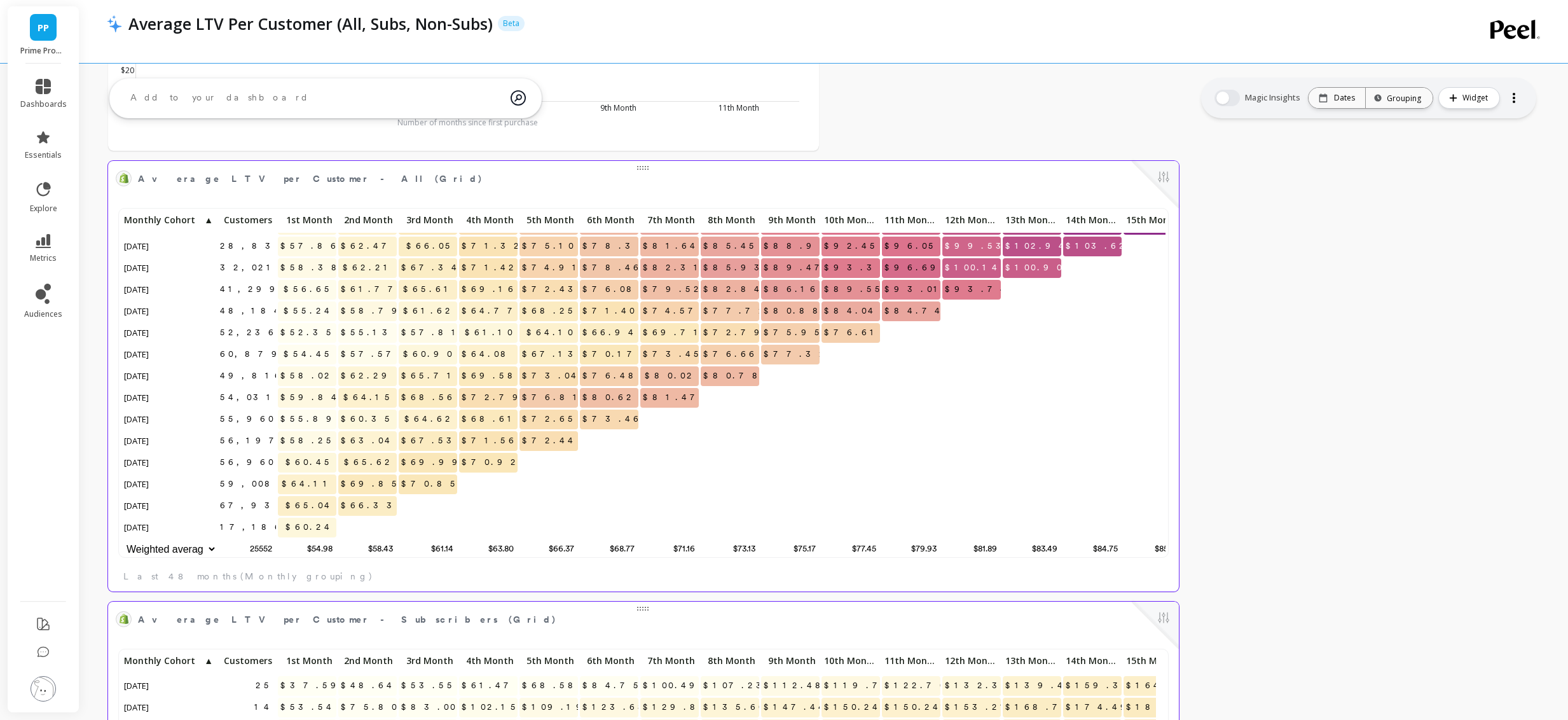
click at [314, 410] on span "$55.89" at bounding box center [310, 419] width 66 height 19
drag, startPoint x: 632, startPoint y: 407, endPoint x: 600, endPoint y: 410, distance: 32.1
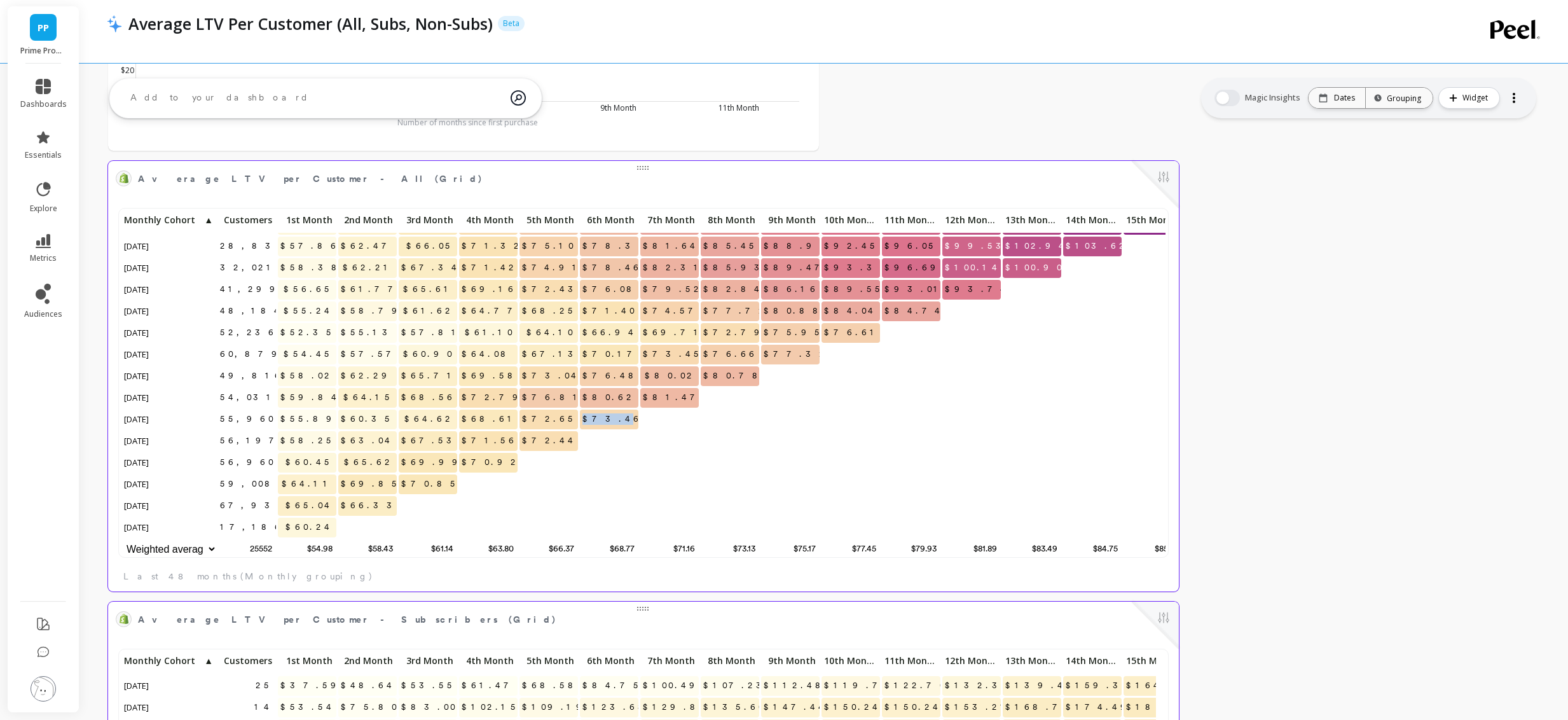
click at [600, 410] on p "$73.46" at bounding box center [609, 419] width 59 height 19
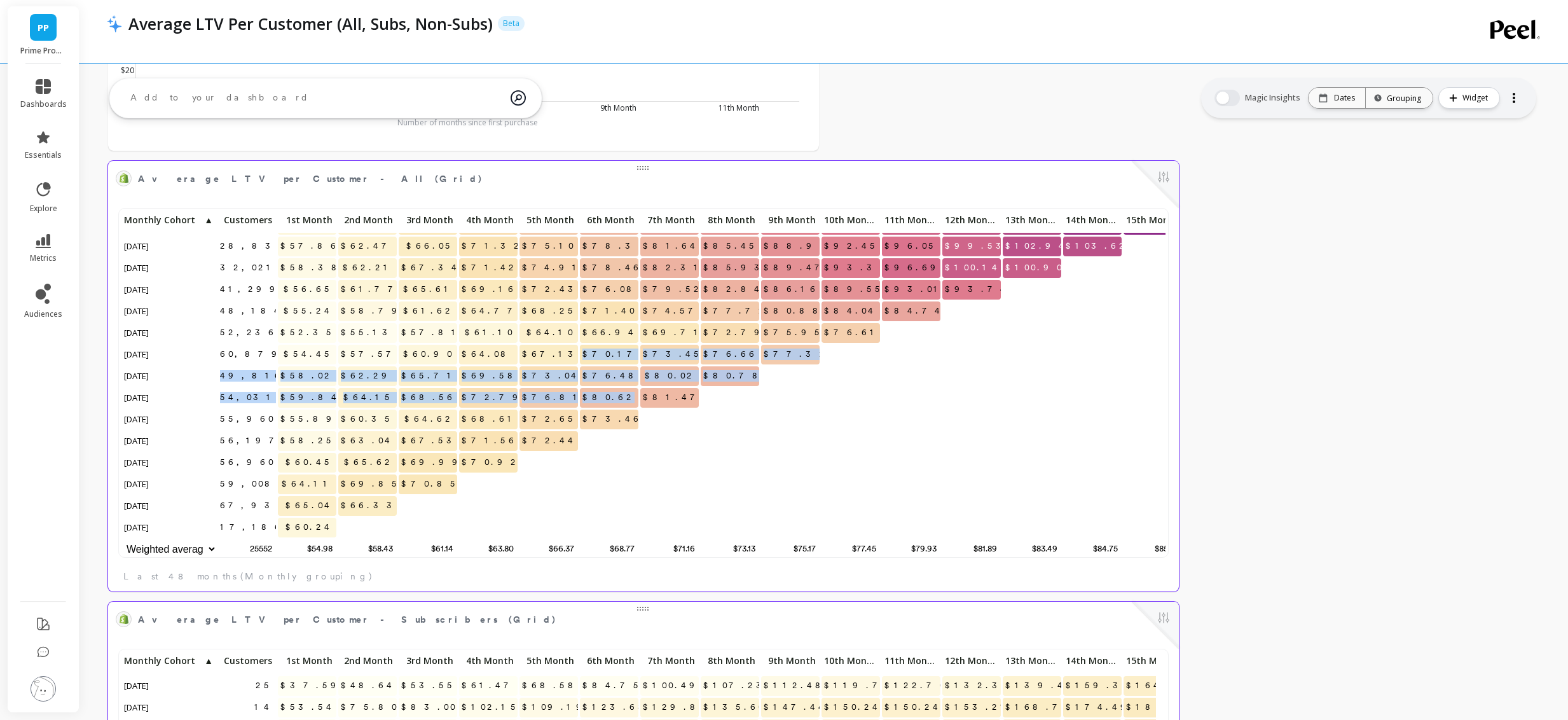
drag, startPoint x: 606, startPoint y: 339, endPoint x: 634, endPoint y: 388, distance: 56.4
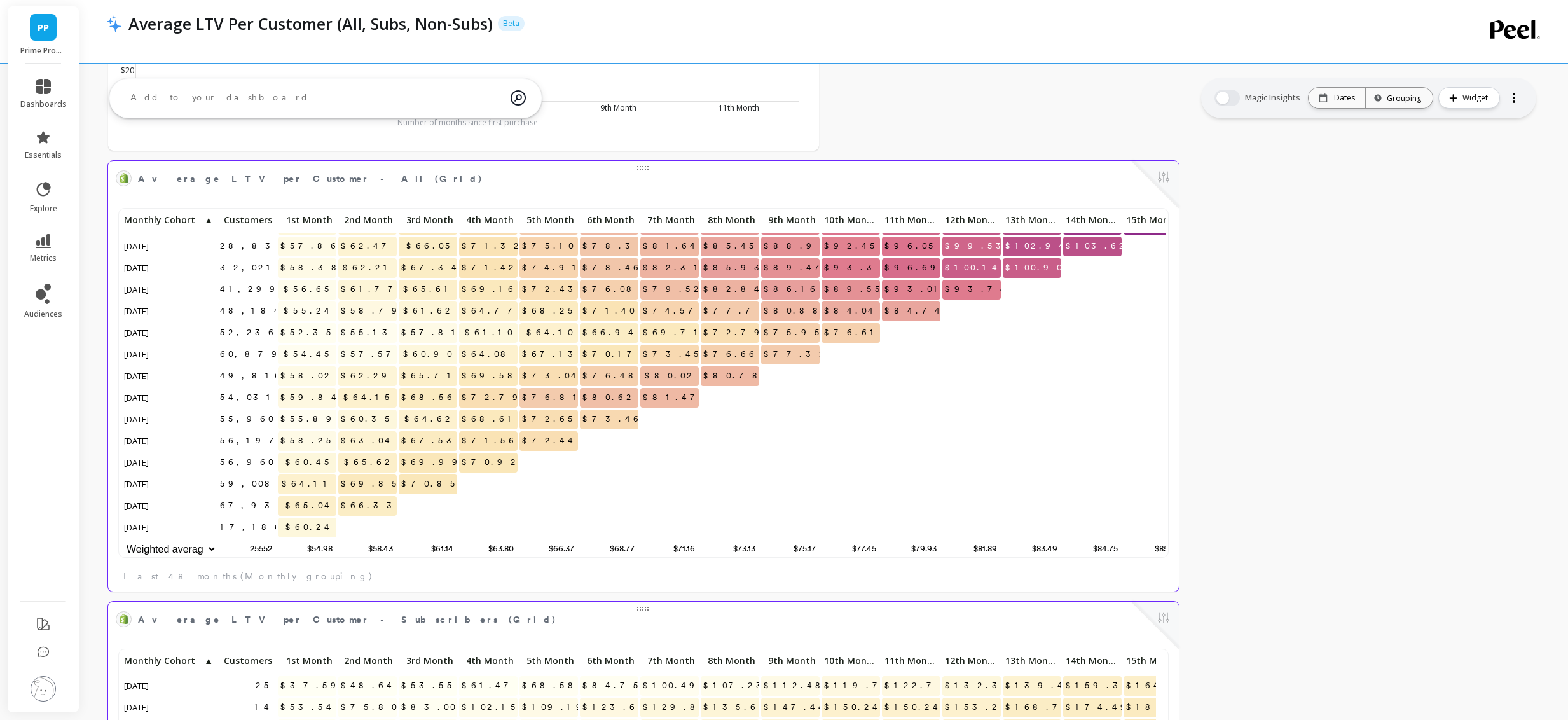
click at [633, 388] on span "$80.62" at bounding box center [609, 397] width 59 height 19
click at [622, 325] on span "$66.94" at bounding box center [610, 332] width 61 height 19
click at [615, 323] on span "$66.94" at bounding box center [610, 332] width 61 height 19
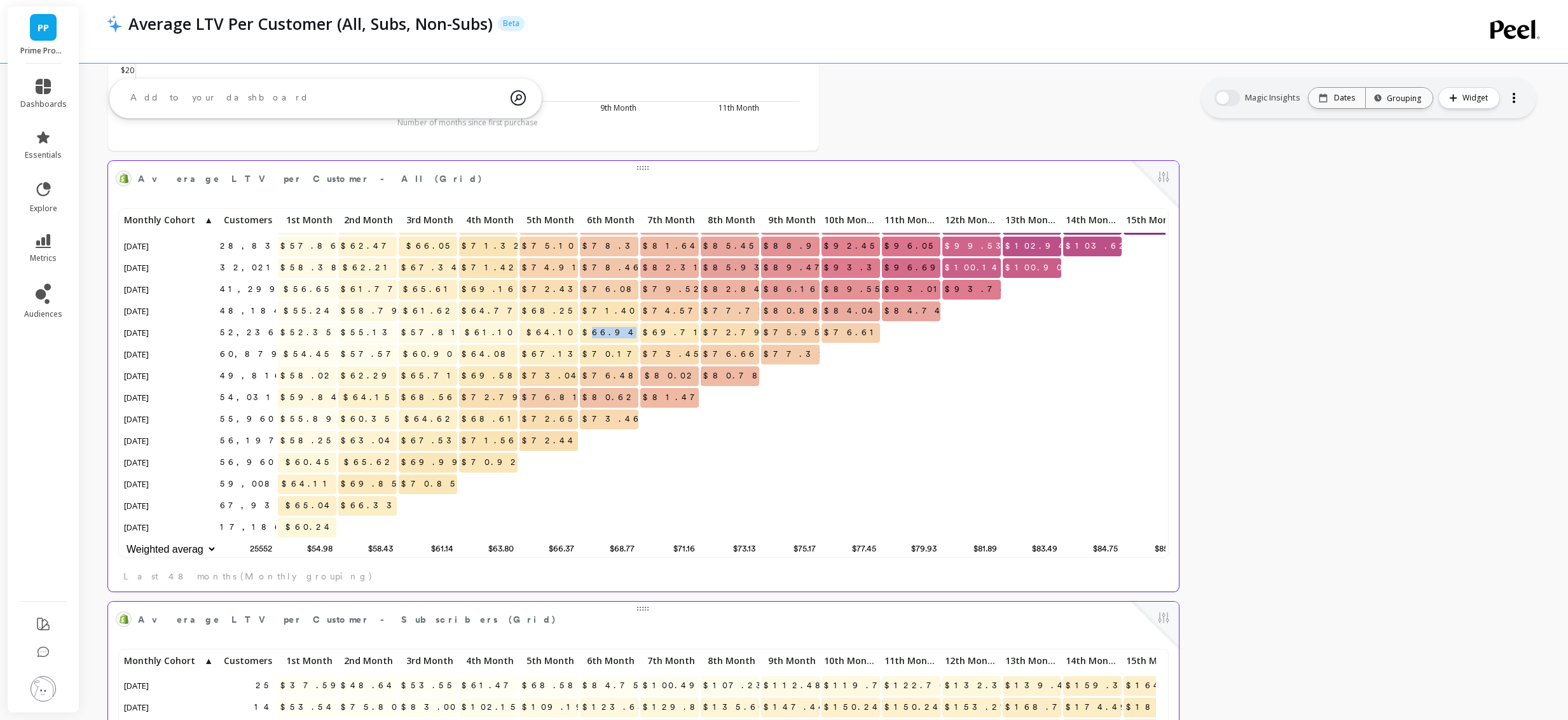
click at [615, 323] on span "$66.94" at bounding box center [610, 332] width 61 height 19
click at [623, 301] on span "$71.40" at bounding box center [610, 311] width 60 height 19
click at [622, 301] on span "$71.40" at bounding box center [610, 311] width 60 height 19
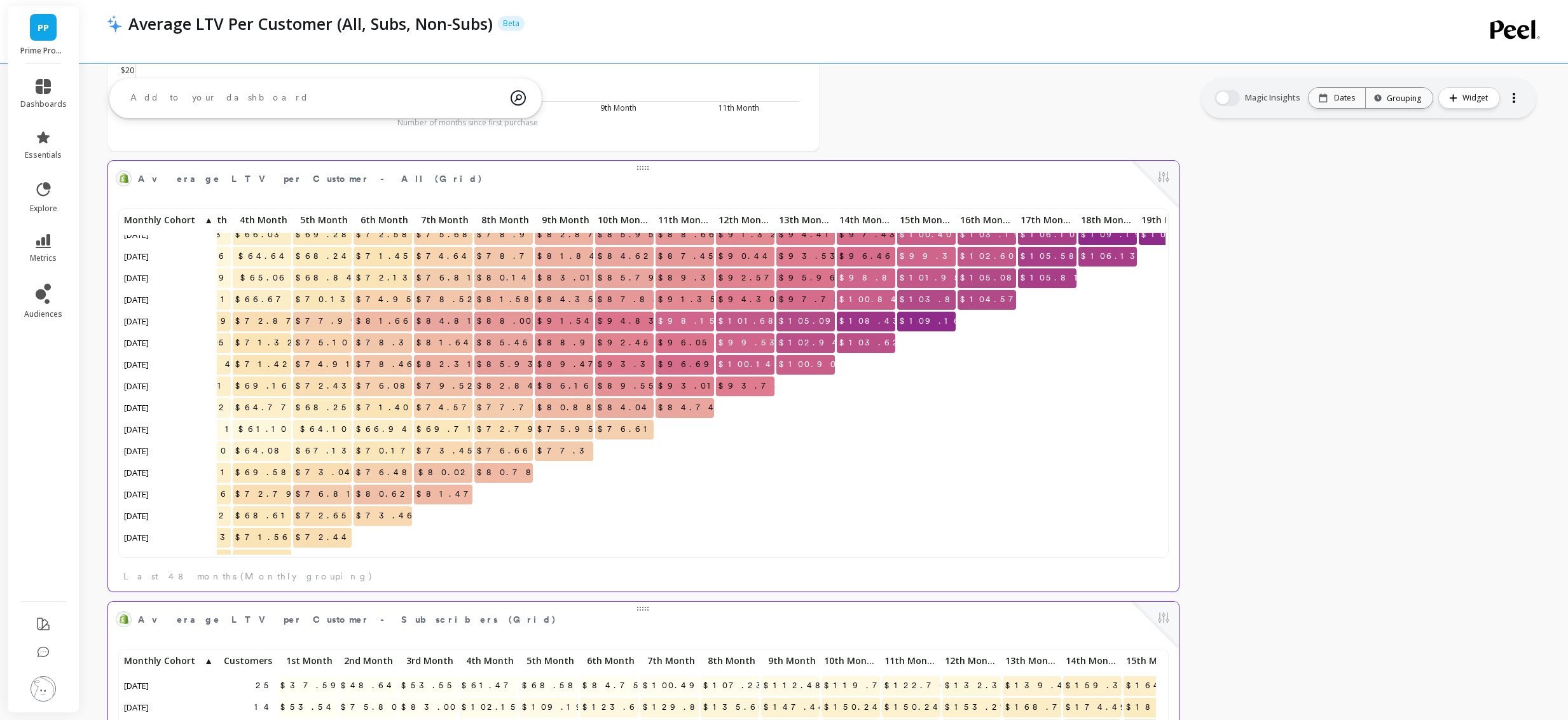
scroll to position [636, 226]
click at [764, 365] on span "$100.14" at bounding box center [746, 365] width 61 height 19
click at [759, 343] on span "$99.53" at bounding box center [751, 343] width 71 height 19
click at [757, 321] on span "$101.68" at bounding box center [750, 322] width 69 height 19
click at [758, 302] on span "$94.30" at bounding box center [747, 300] width 63 height 19
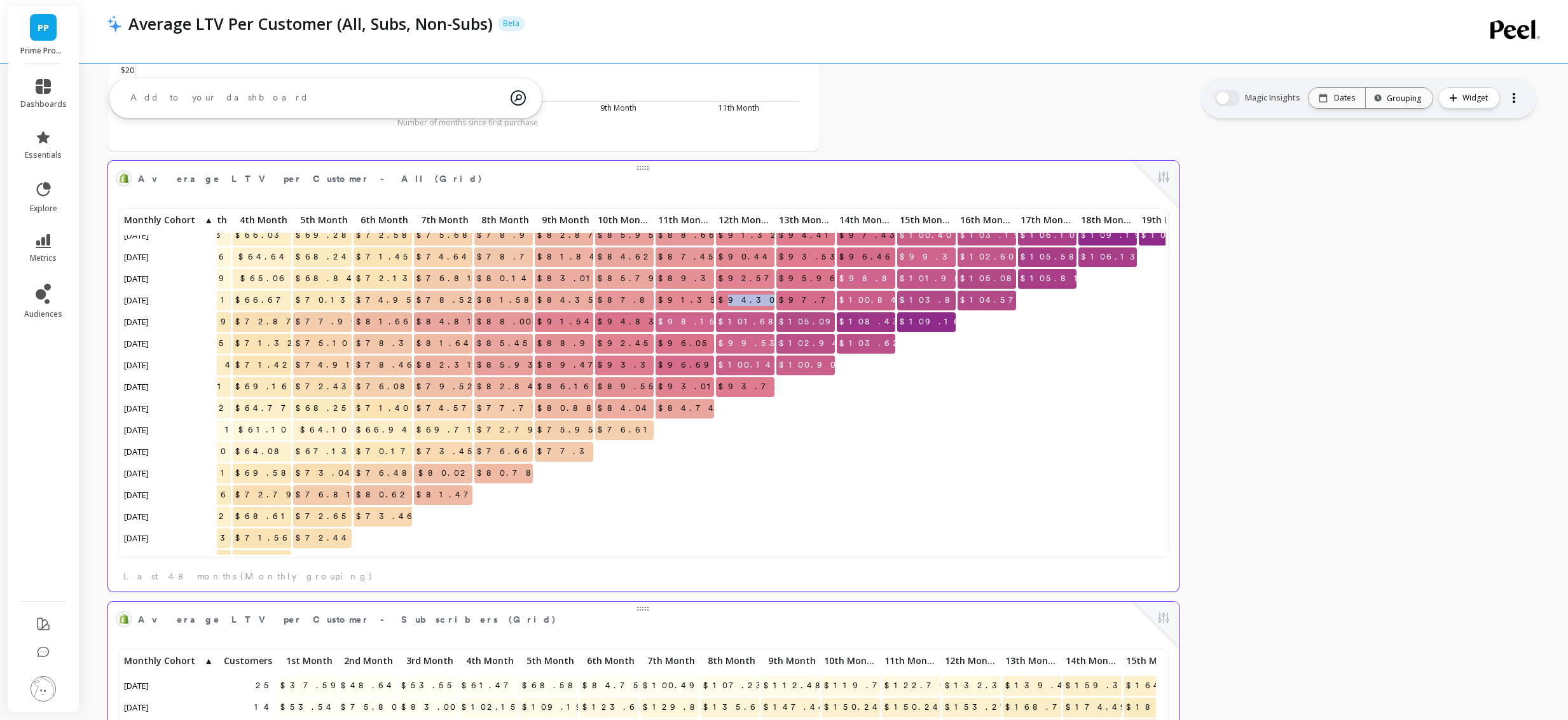
click at [758, 302] on span "$94.30" at bounding box center [747, 300] width 63 height 19
click at [755, 277] on span "$92.57" at bounding box center [748, 278] width 66 height 19
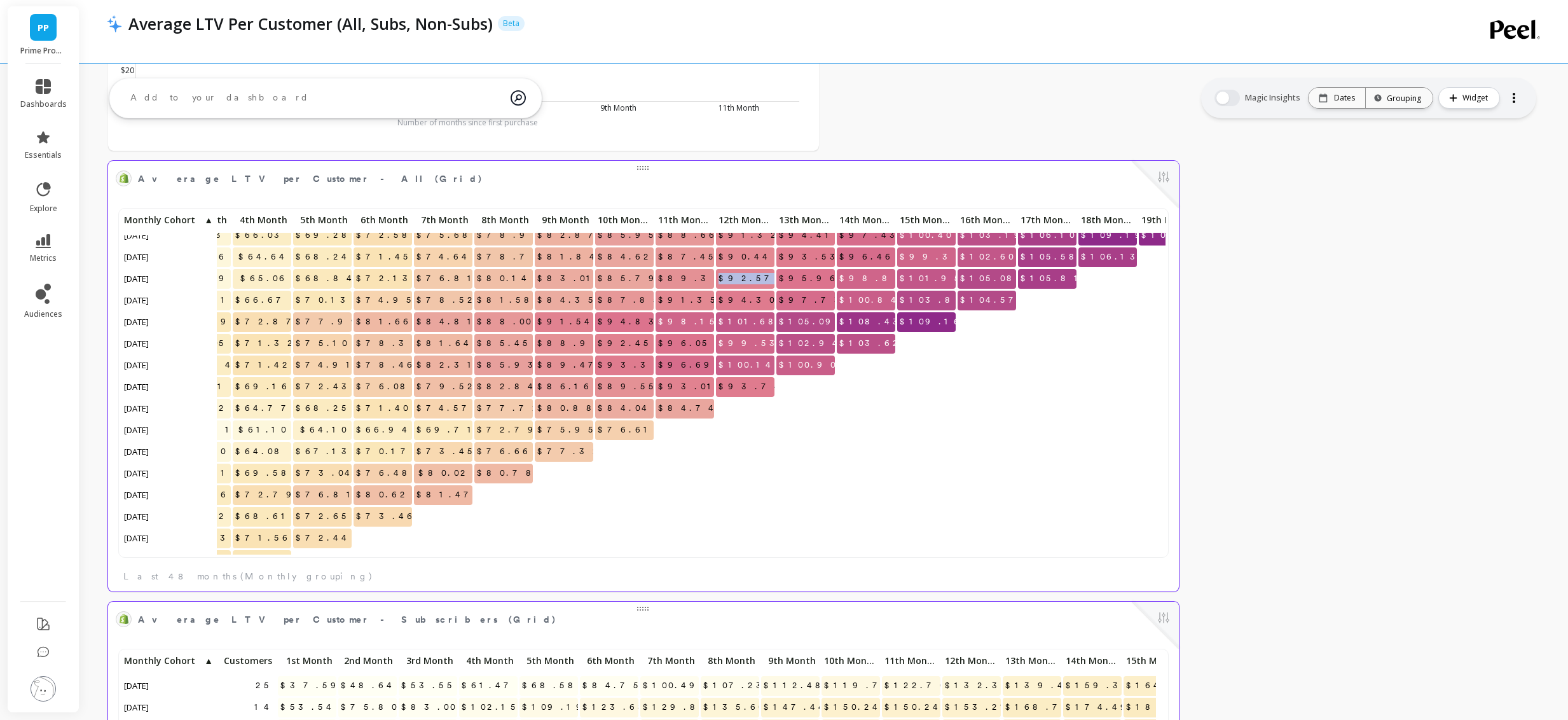
click at [755, 277] on span "$92.57" at bounding box center [748, 278] width 66 height 19
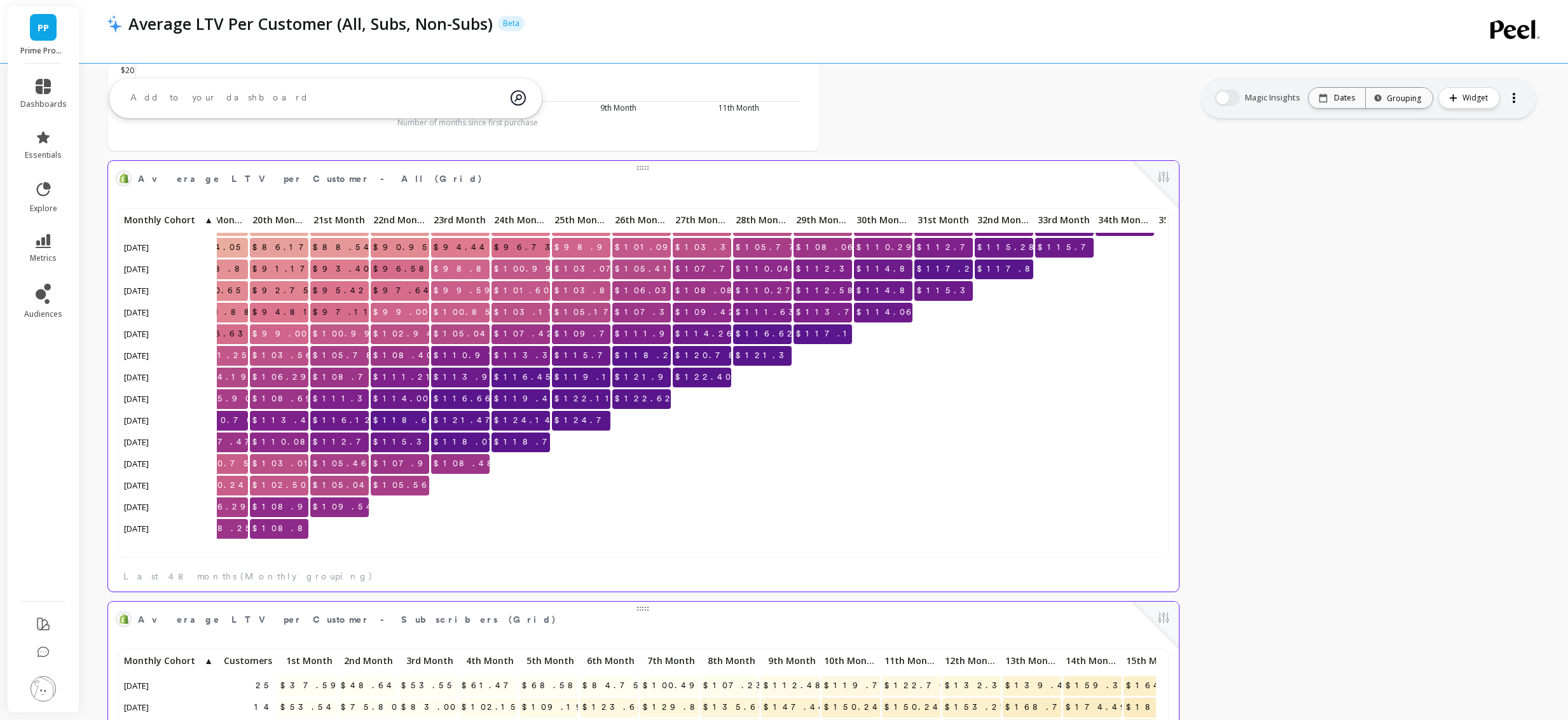
scroll to position [402, 1176]
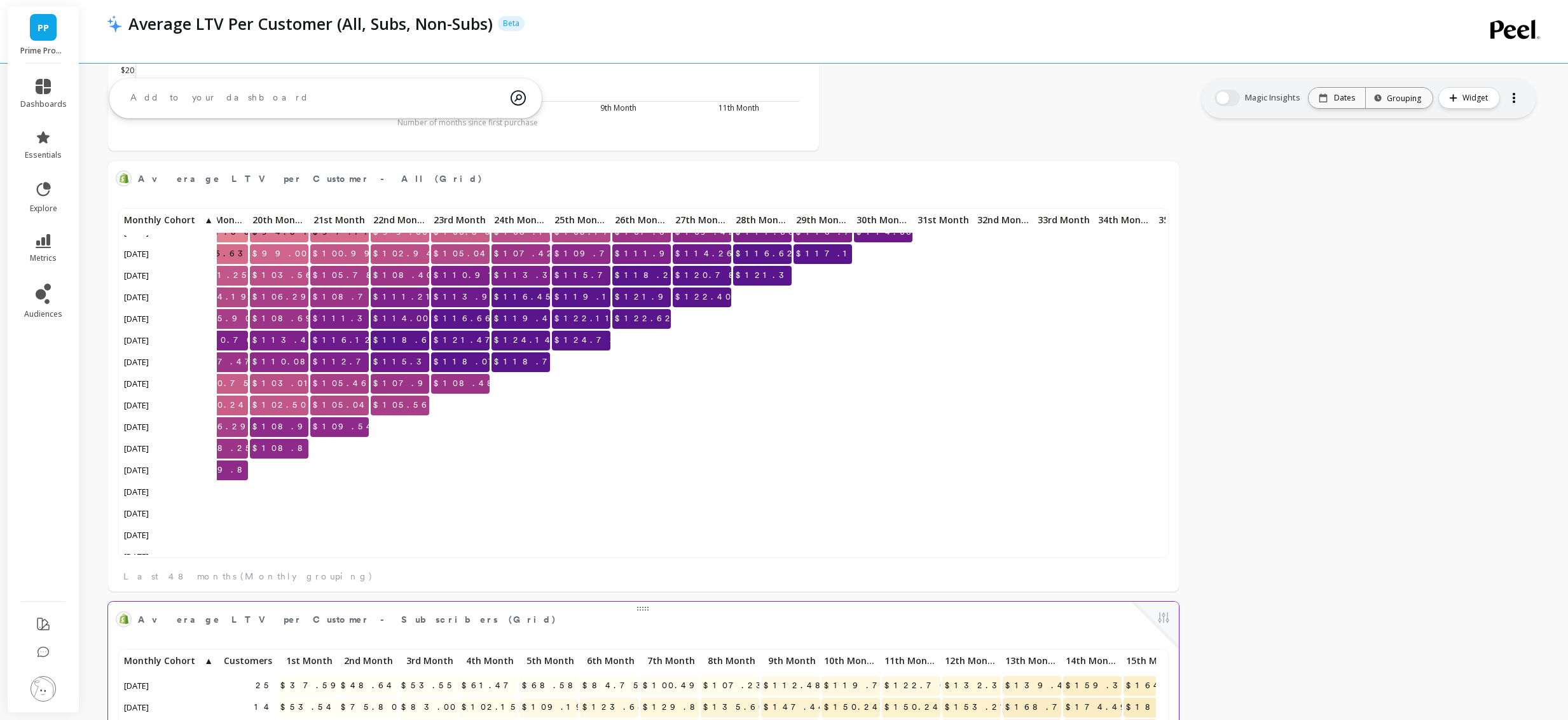
click at [529, 272] on span "$113.35" at bounding box center [529, 275] width 76 height 19
click at [536, 253] on span "$107.42" at bounding box center [525, 254] width 67 height 19
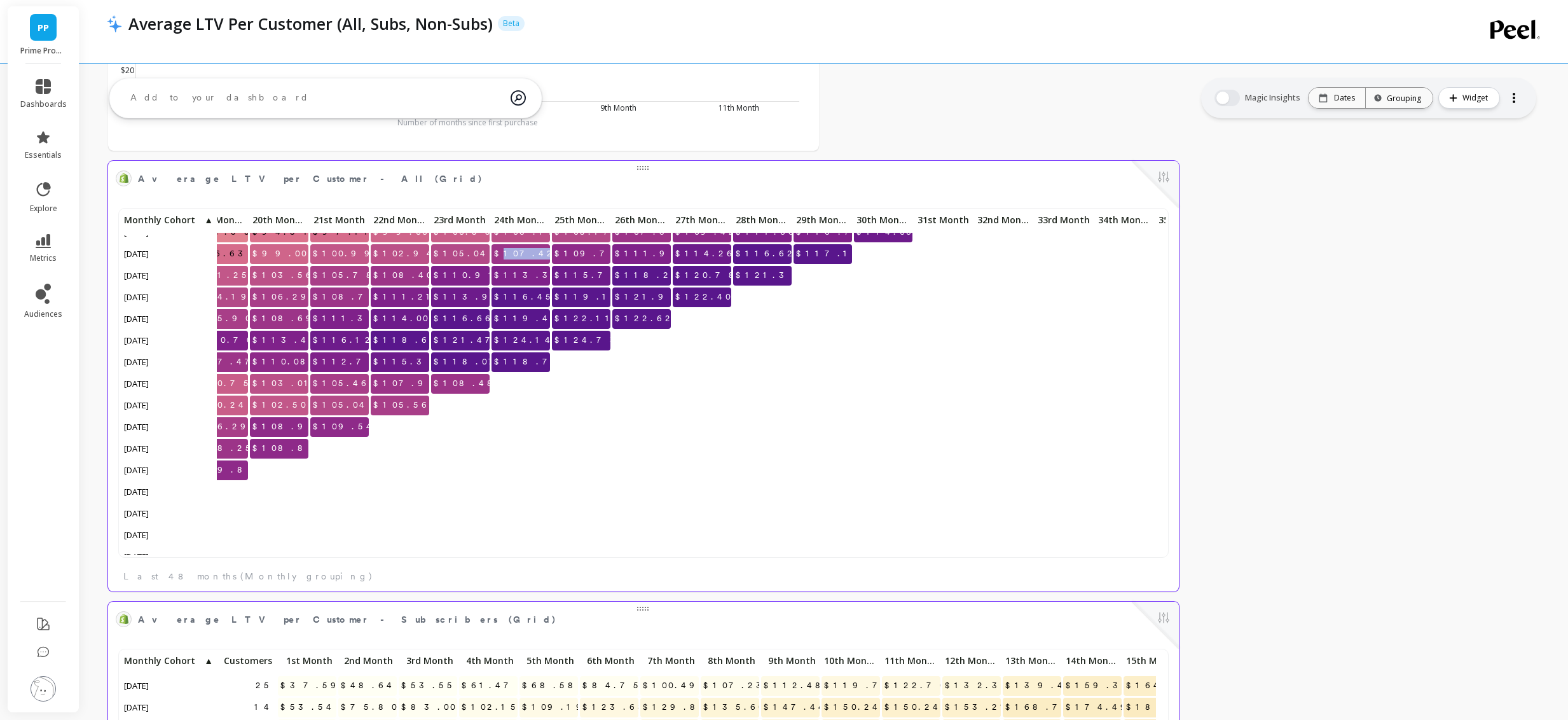
click at [536, 253] on span "$107.42" at bounding box center [525, 254] width 67 height 19
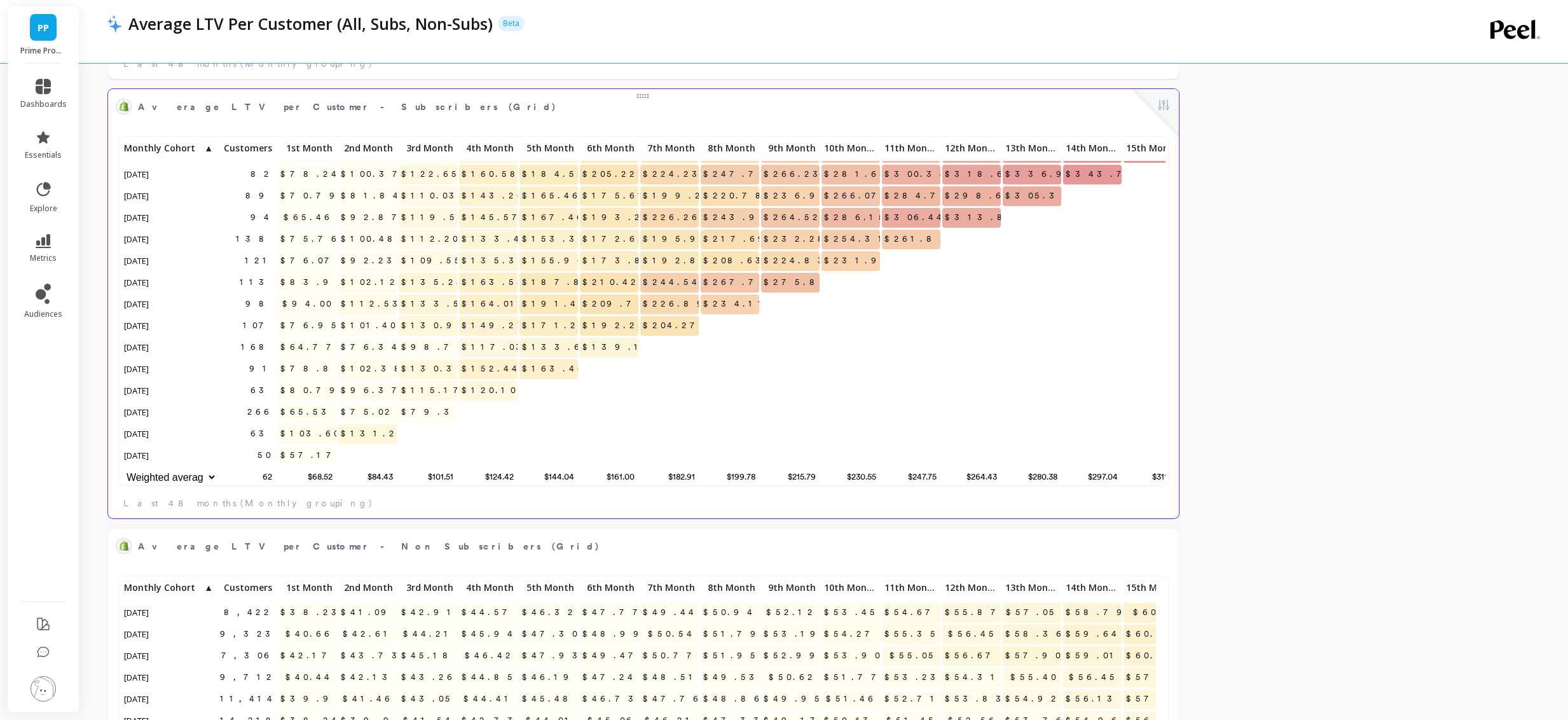
drag, startPoint x: 130, startPoint y: 423, endPoint x: 155, endPoint y: 424, distance: 25.0
click at [153, 424] on span "[DATE]" at bounding box center [137, 434] width 31 height 19
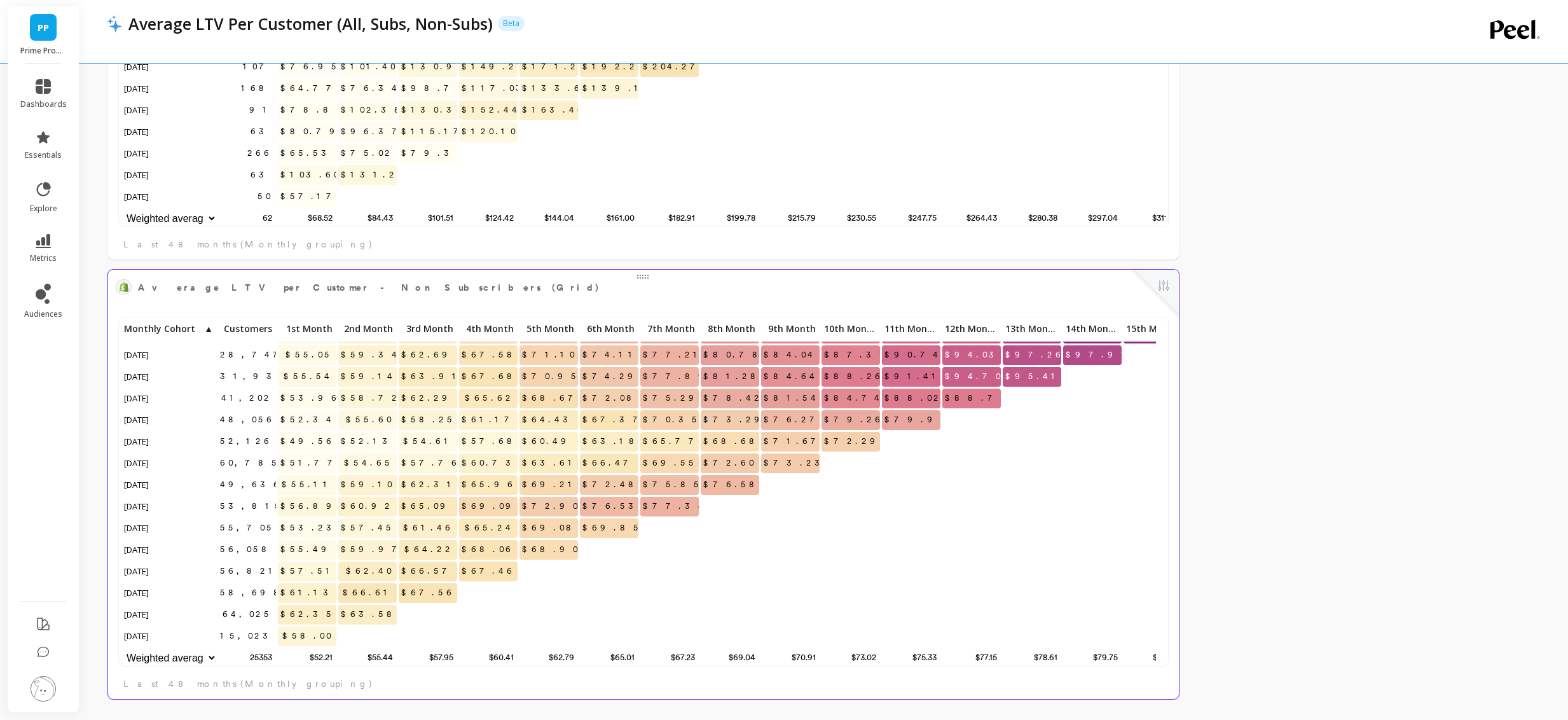
scroll to position [10, 10]
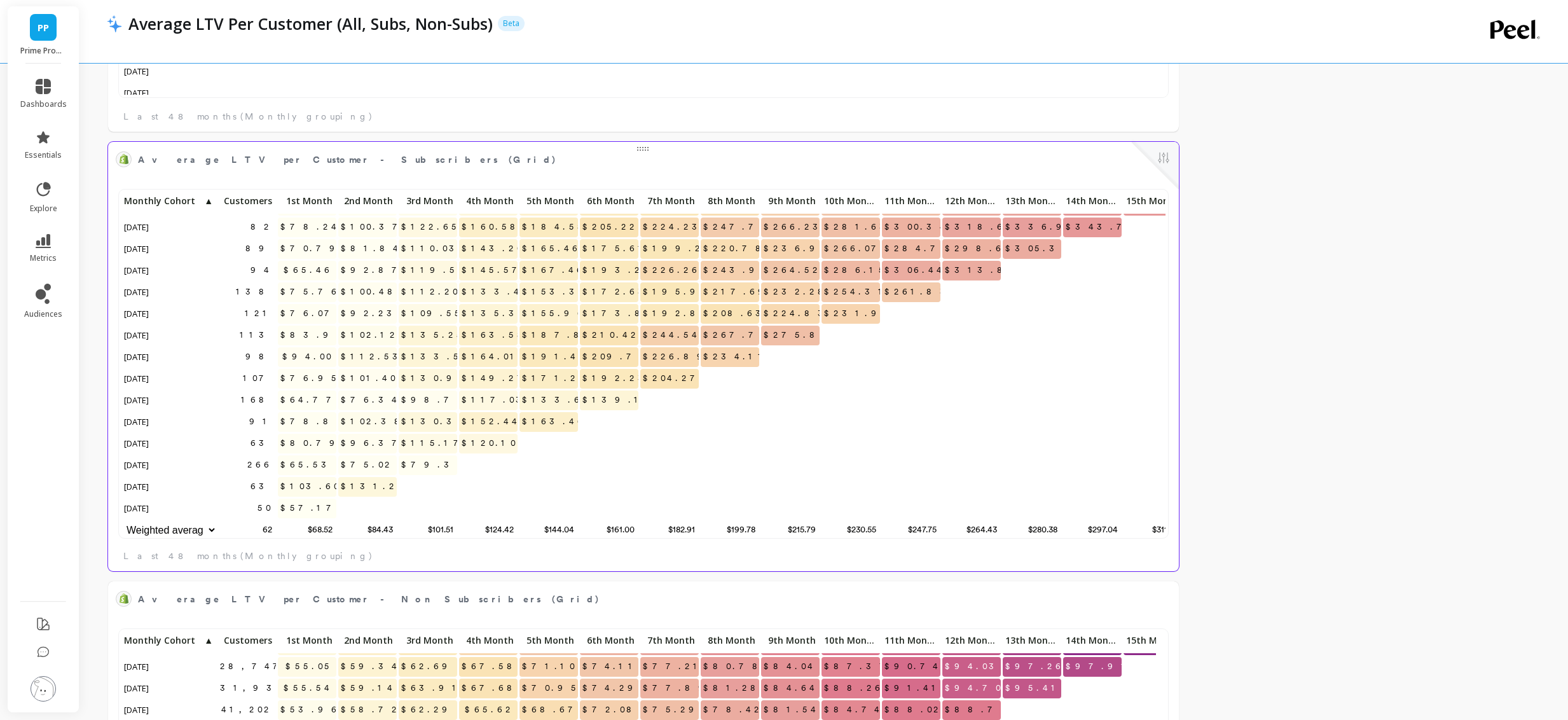
click at [313, 477] on span "$103.60" at bounding box center [310, 486] width 66 height 19
click at [308, 455] on span "$65.53" at bounding box center [307, 465] width 61 height 19
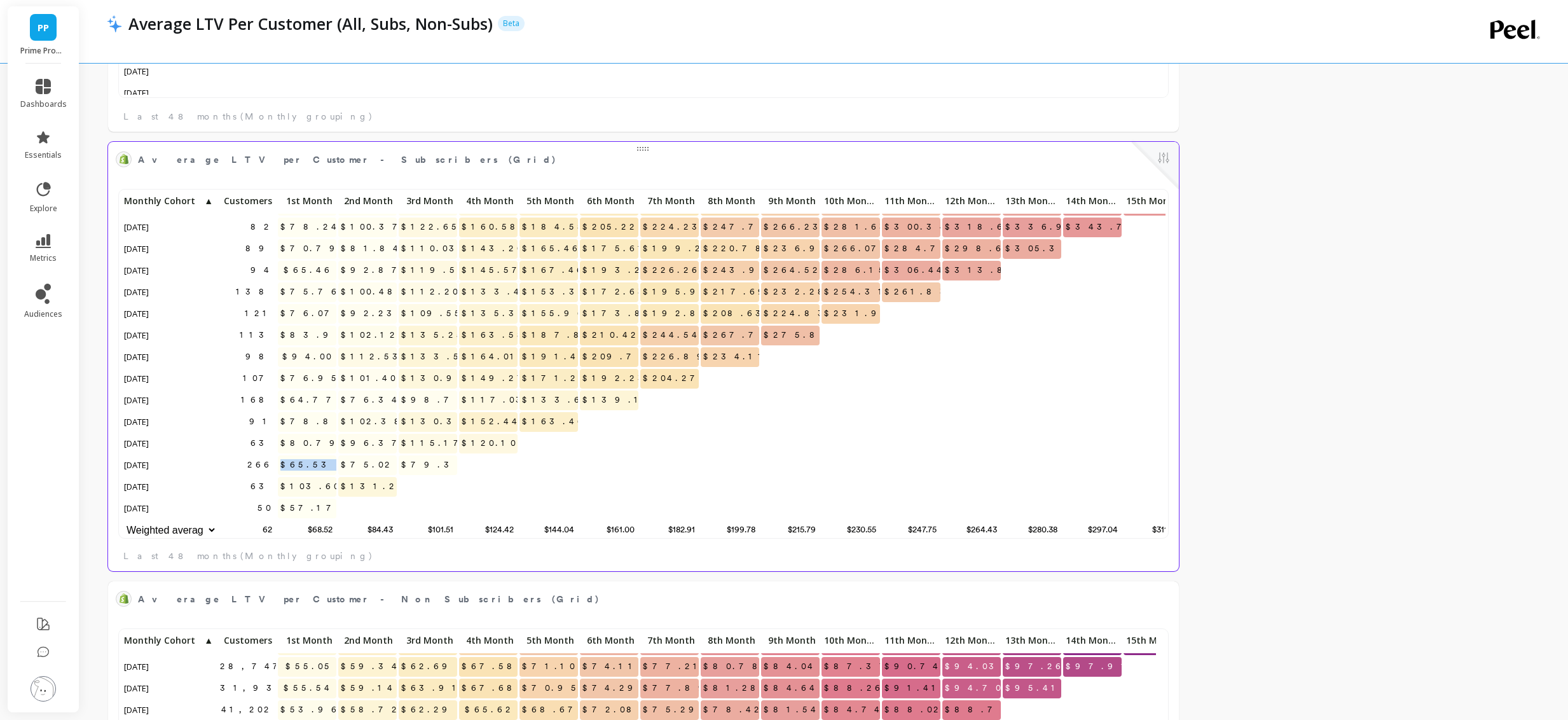
click at [308, 455] on span "$65.53" at bounding box center [307, 465] width 61 height 19
click at [320, 436] on span "$80.79" at bounding box center [312, 443] width 68 height 19
click at [313, 413] on span "$78.81" at bounding box center [313, 422] width 72 height 19
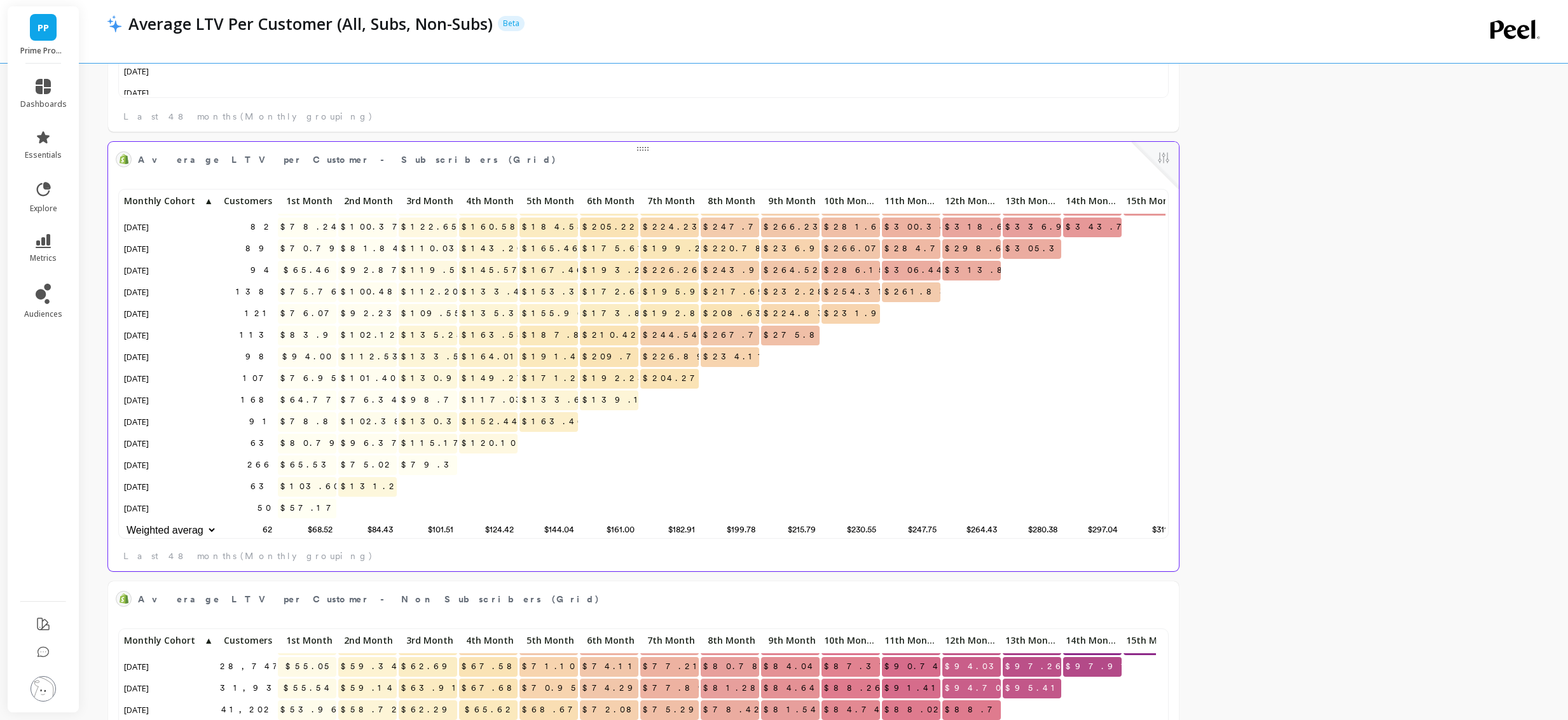
click at [313, 413] on span "$78.81" at bounding box center [313, 422] width 72 height 19
click at [305, 391] on span "$64.77" at bounding box center [310, 400] width 66 height 19
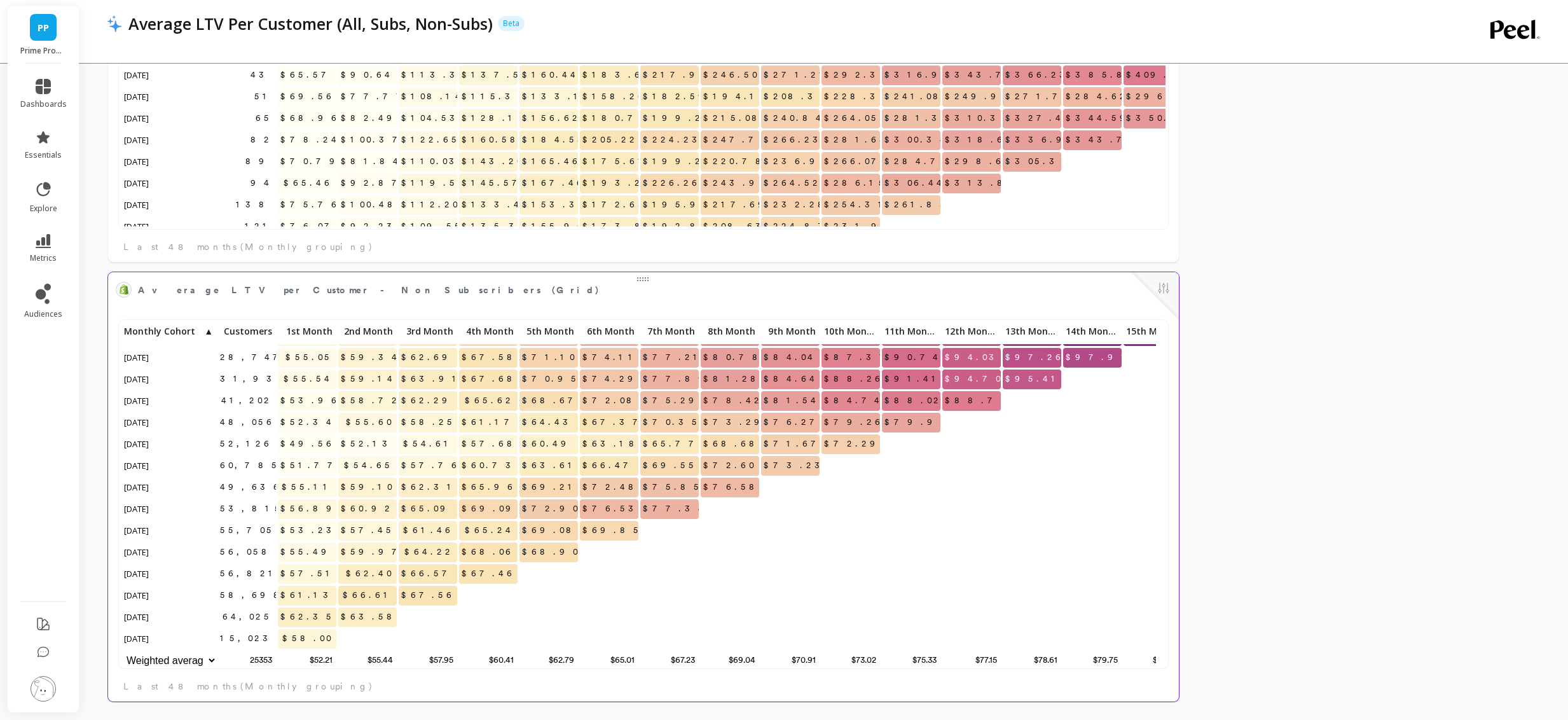
scroll to position [340, 1025]
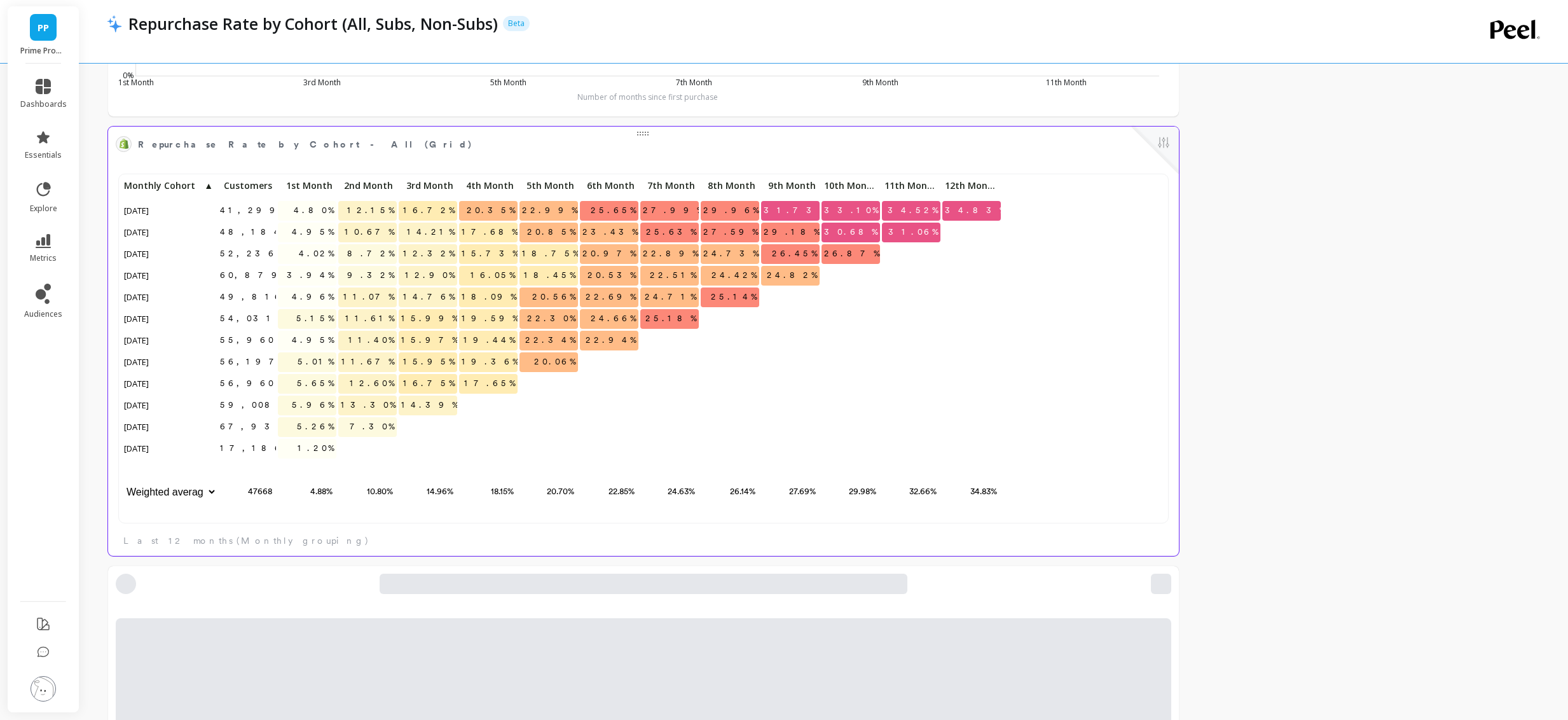
scroll to position [297, 0]
click at [323, 425] on span "5.26%" at bounding box center [315, 426] width 42 height 19
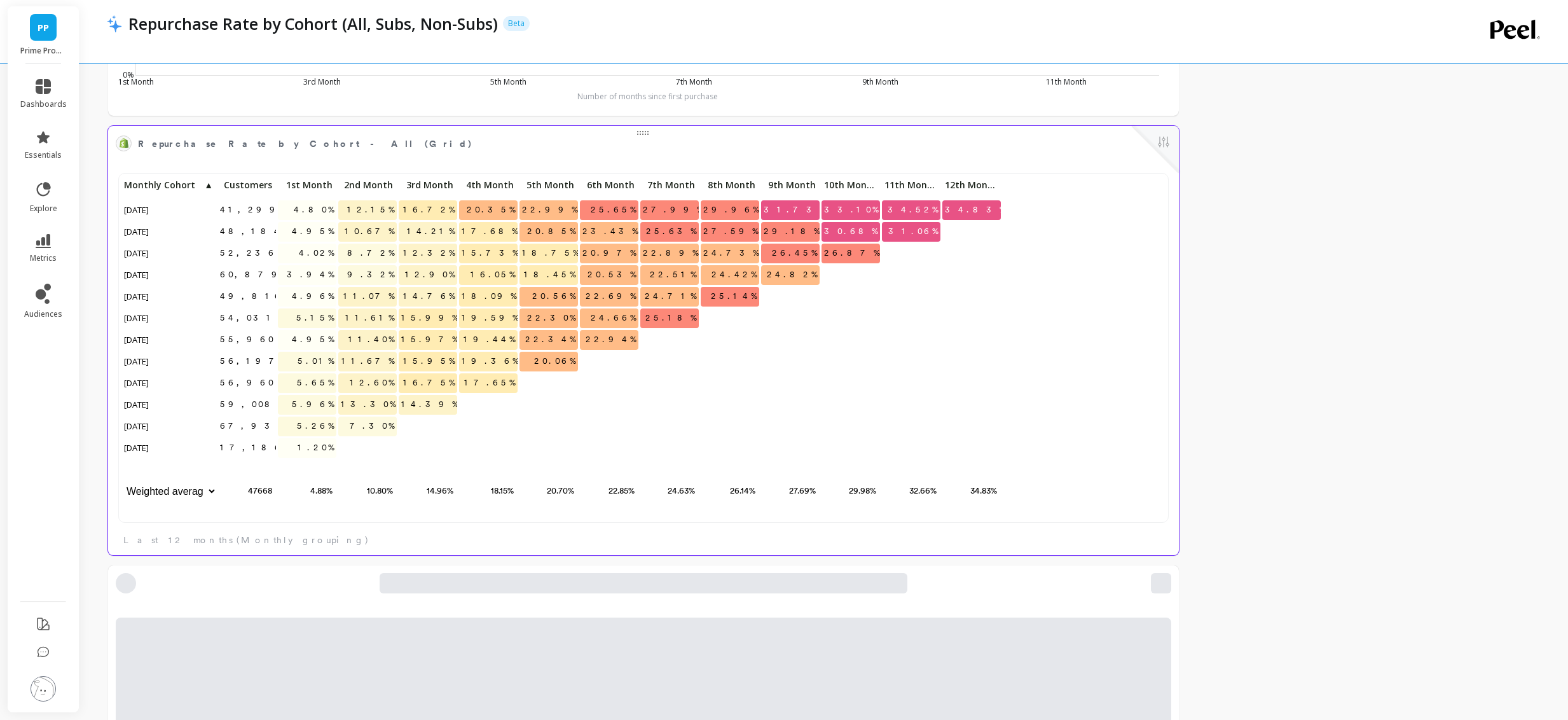
click at [435, 406] on span "14.39%" at bounding box center [430, 404] width 61 height 19
click at [436, 391] on span "16.75%" at bounding box center [429, 383] width 56 height 19
click at [433, 383] on span "16.75%" at bounding box center [429, 383] width 56 height 19
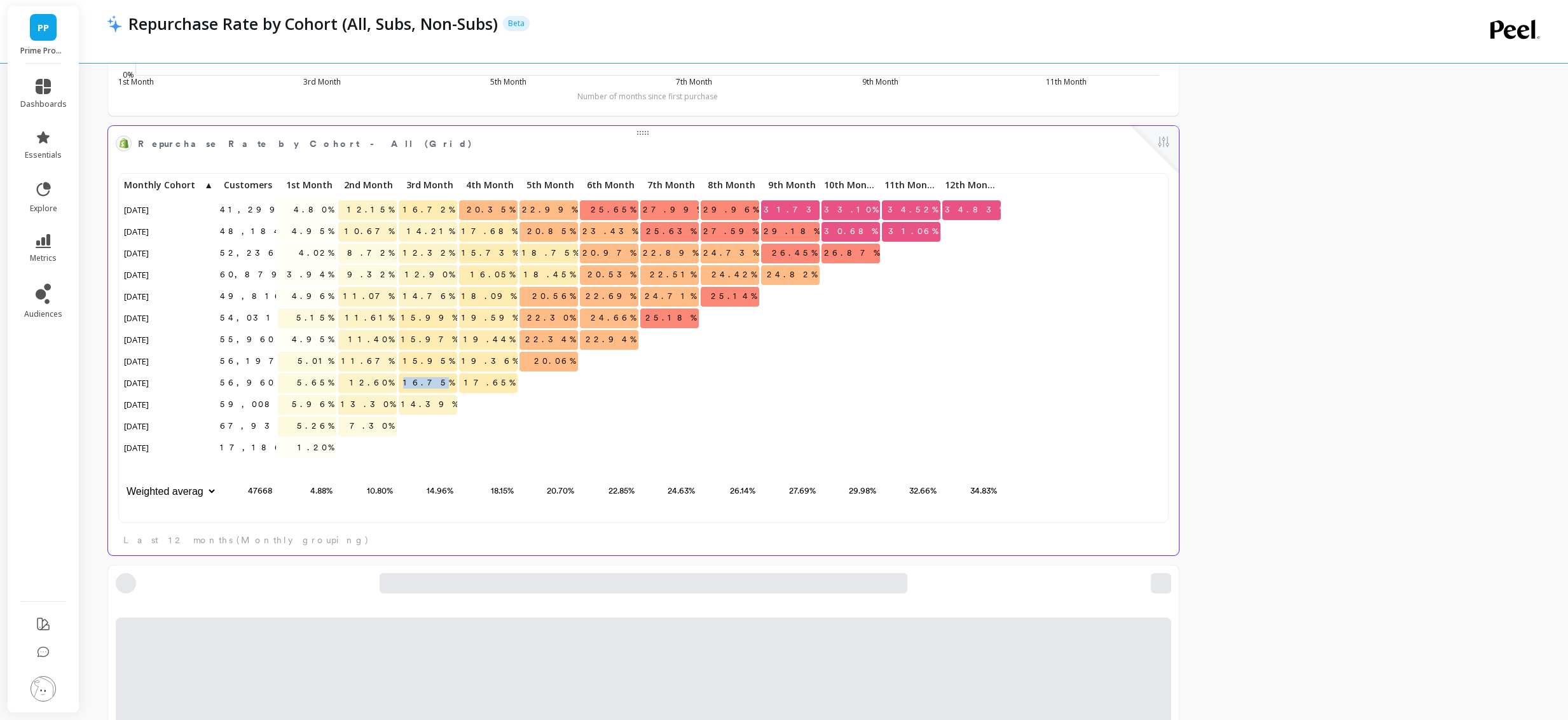
click at [433, 383] on span "16.75%" at bounding box center [429, 383] width 56 height 19
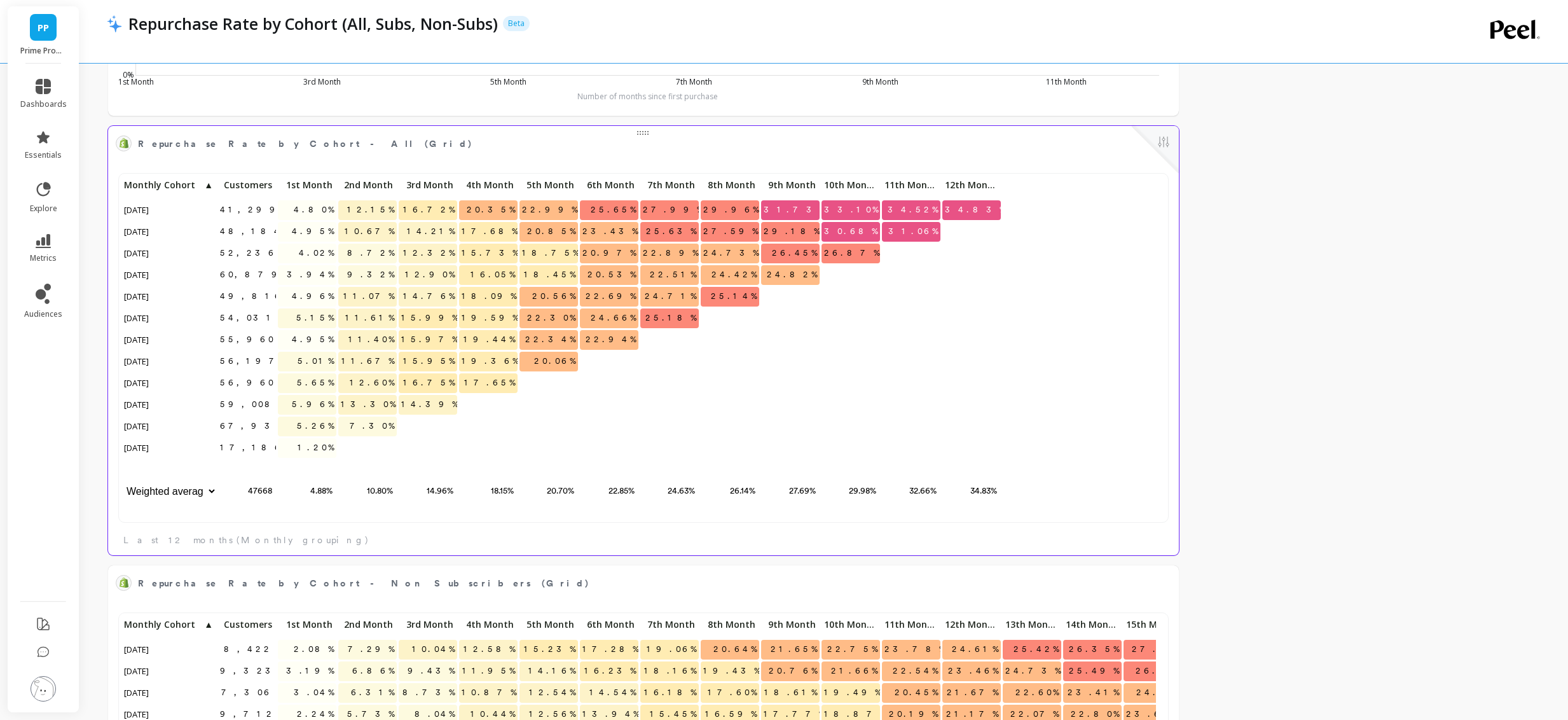
scroll to position [340, 1025]
click at [433, 318] on span "15.99%" at bounding box center [430, 318] width 61 height 19
click at [442, 296] on span "14.76%" at bounding box center [429, 296] width 56 height 19
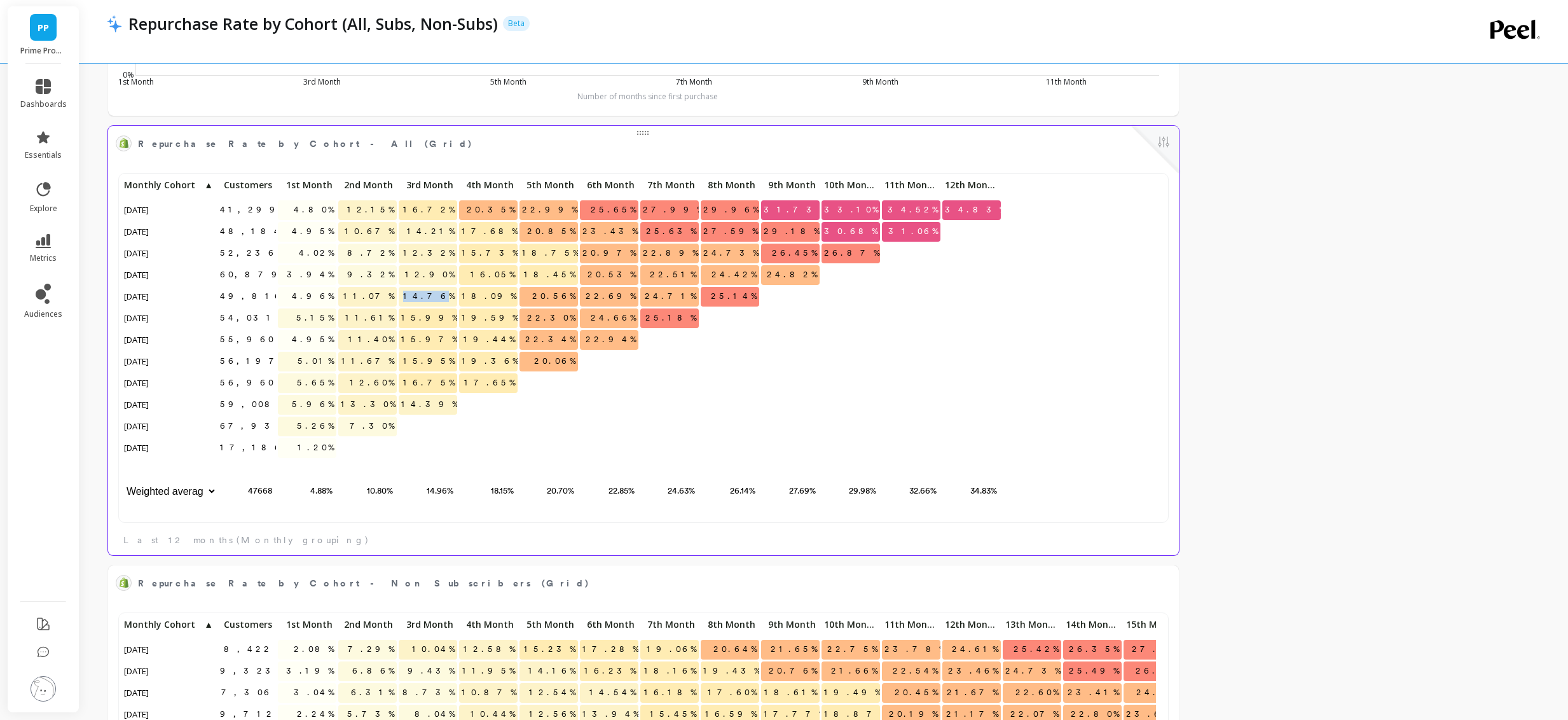
click at [442, 296] on span "14.76%" at bounding box center [429, 296] width 56 height 19
copy span "14.76%"
click at [623, 319] on span "24.66%" at bounding box center [613, 318] width 50 height 19
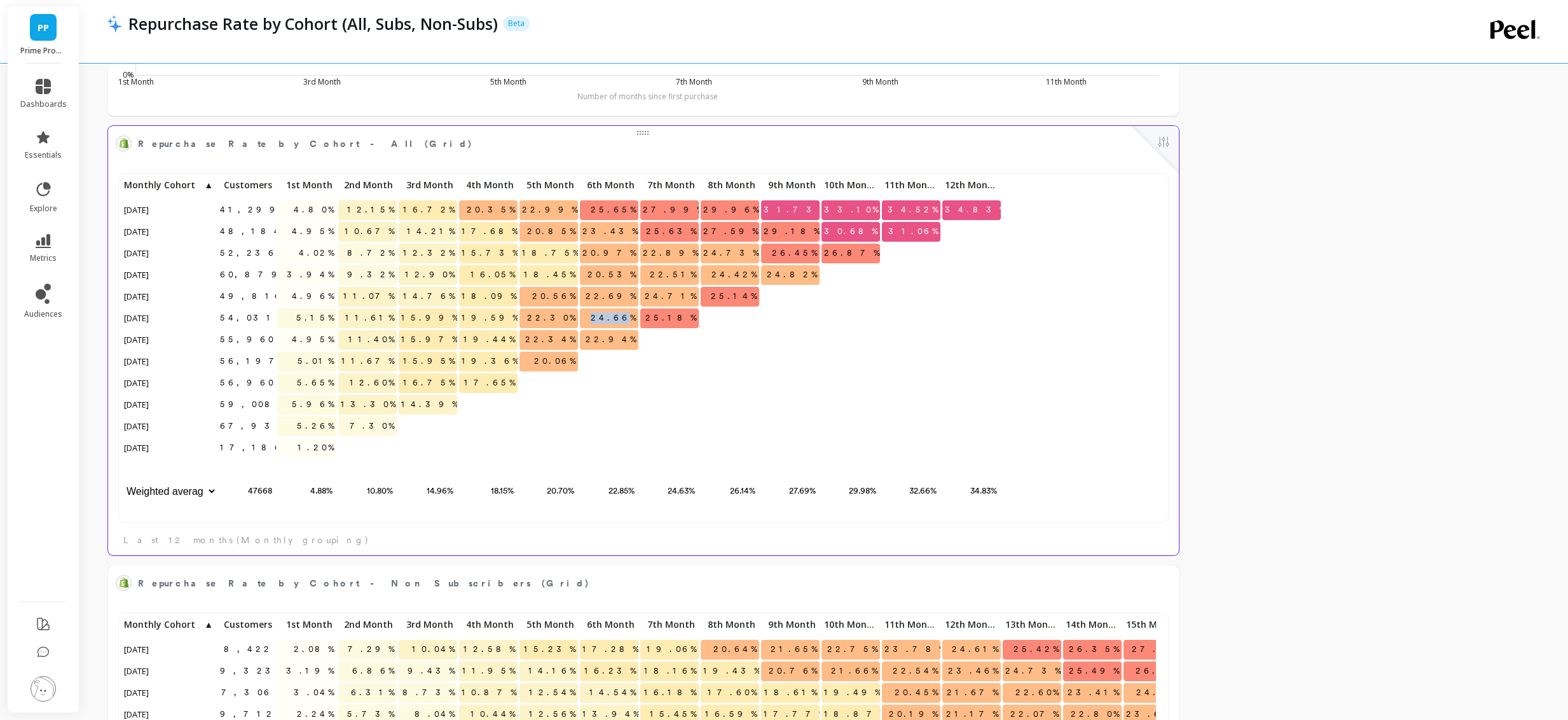
click at [623, 319] on span "24.66%" at bounding box center [613, 318] width 50 height 19
click at [606, 225] on span "23.43%" at bounding box center [610, 231] width 61 height 19
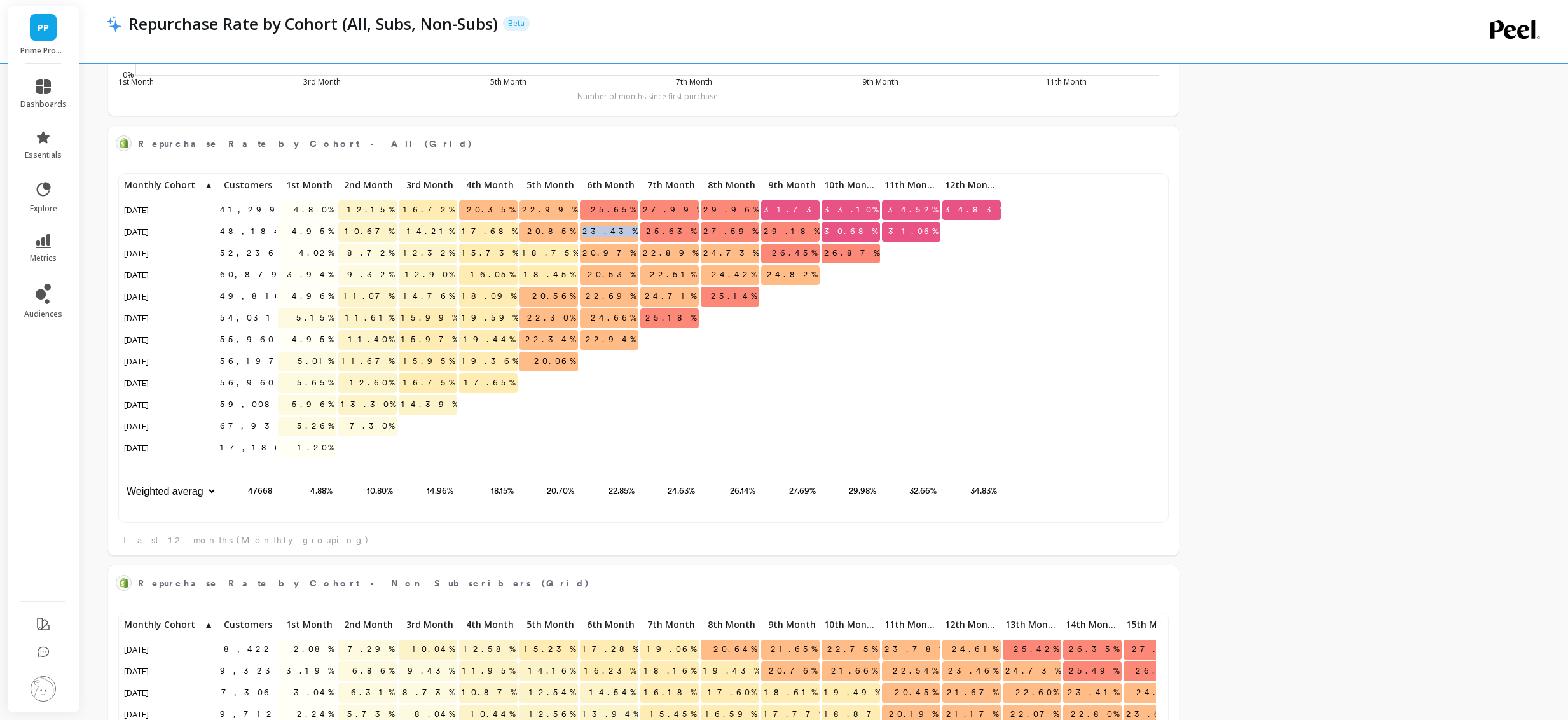
copy span "23.43%"
drag, startPoint x: 601, startPoint y: 226, endPoint x: 635, endPoint y: 232, distance: 34.5
click at [635, 232] on p "23.43%" at bounding box center [609, 231] width 59 height 19
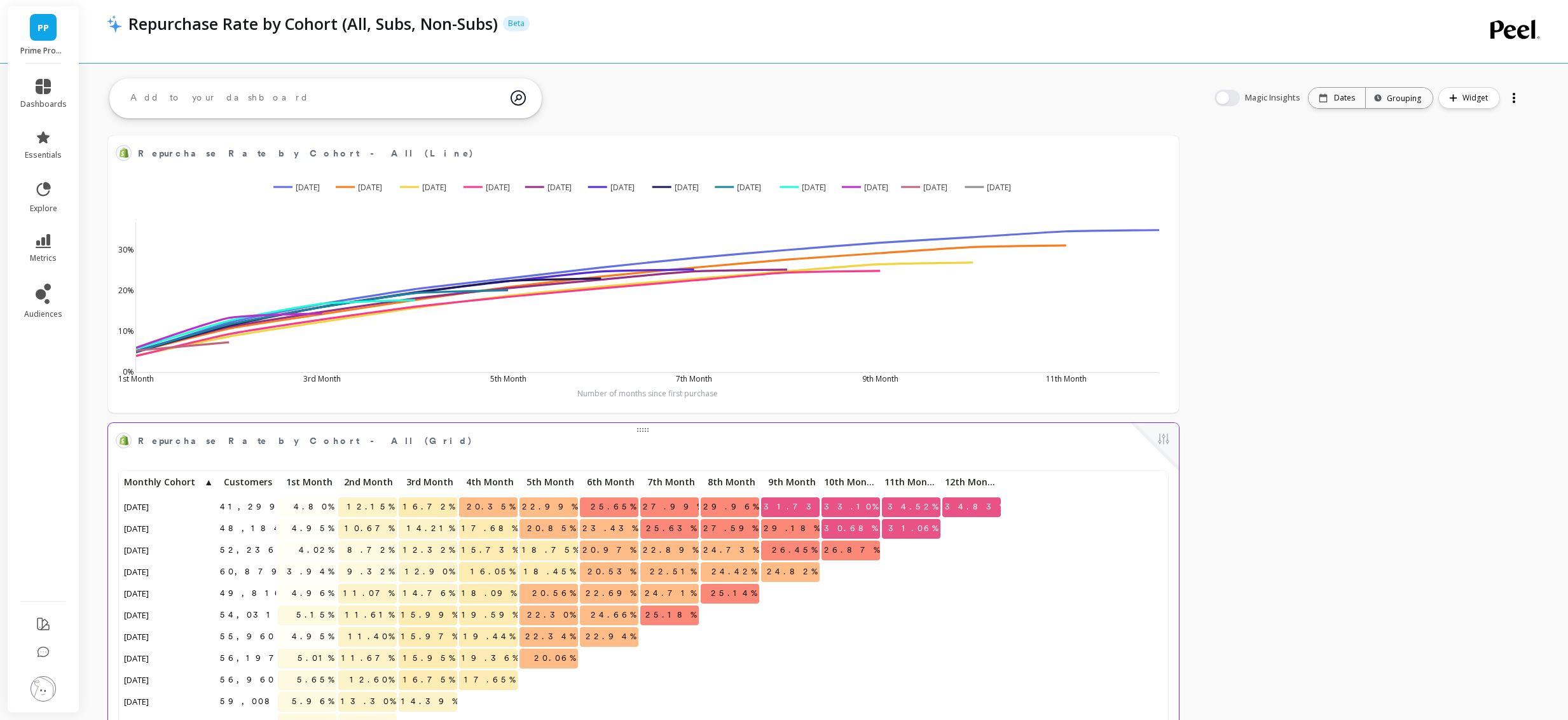
scroll to position [0, 0]
click at [1159, 439] on button at bounding box center [1164, 440] width 15 height 18
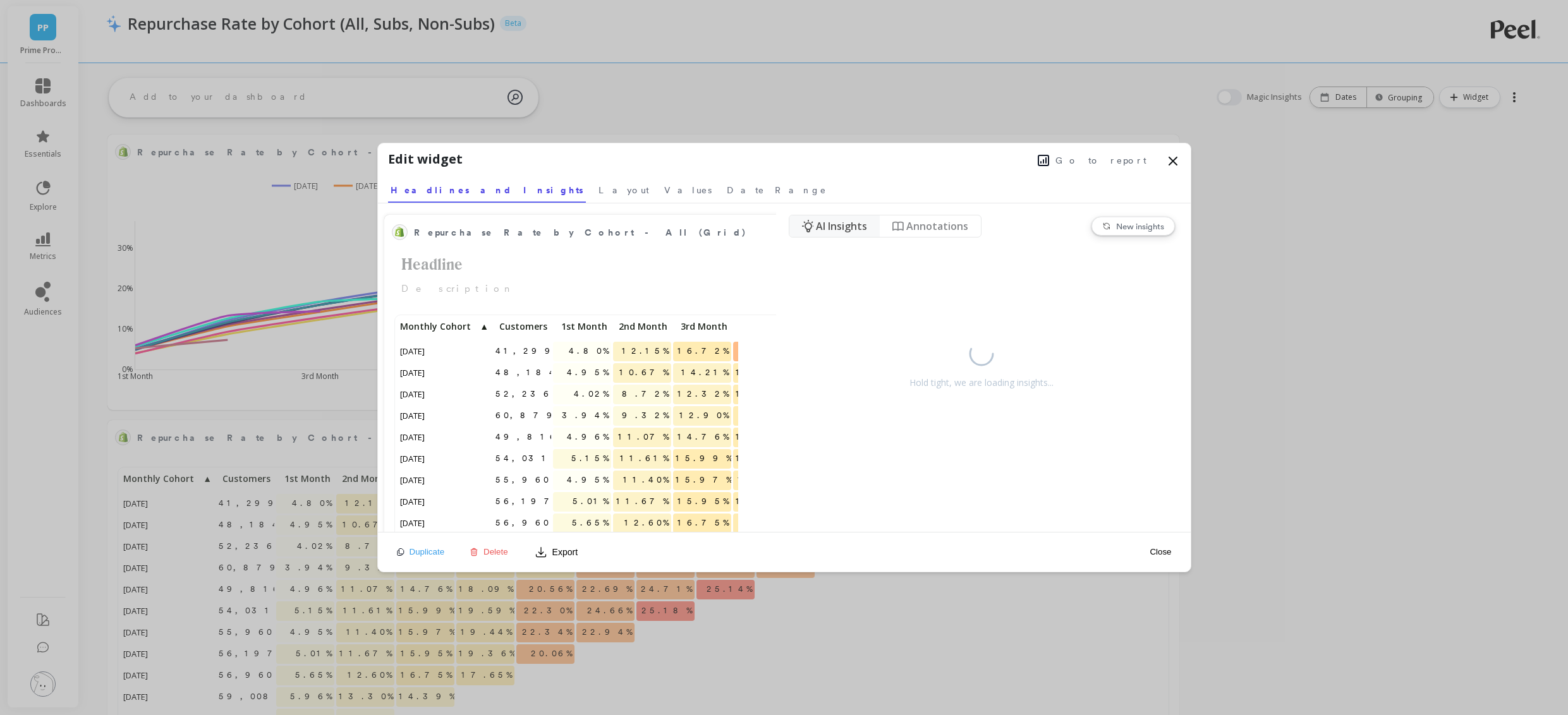
click at [1116, 164] on span "Go to report" at bounding box center [1100, 160] width 91 height 13
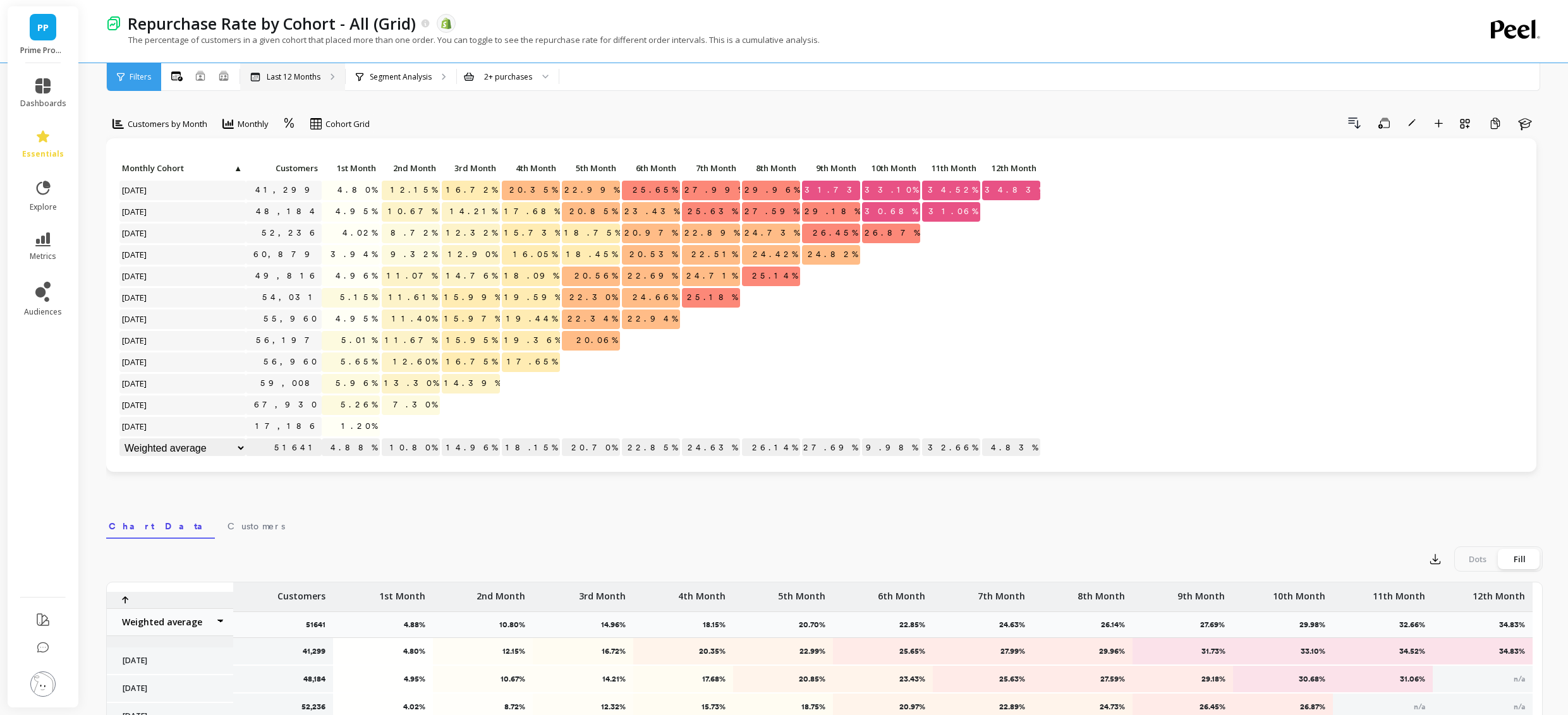
click at [303, 75] on p "Last 12 Months" at bounding box center [293, 77] width 53 height 10
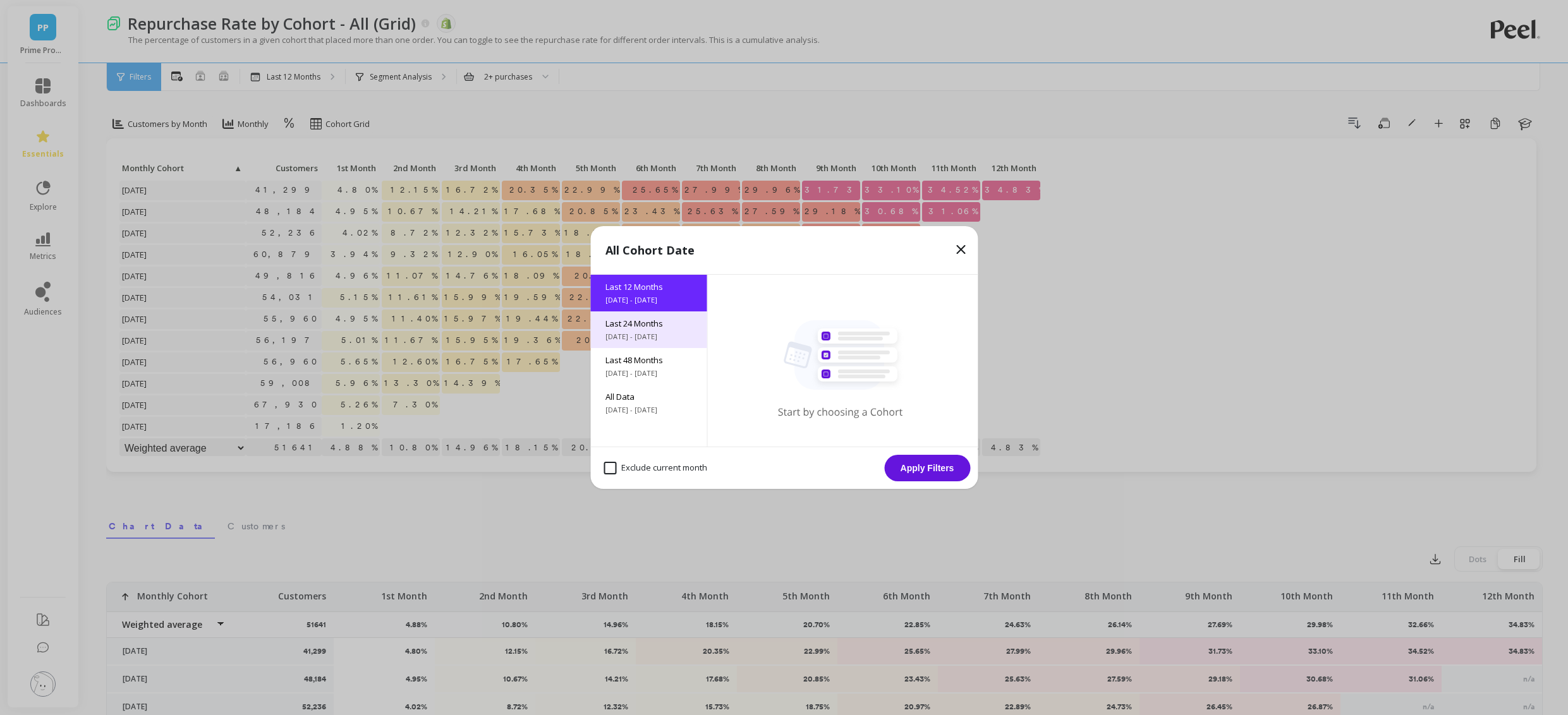
click at [639, 321] on span "Last 24 Months" at bounding box center [647, 323] width 86 height 11
click at [934, 463] on button "Apply Filters" at bounding box center [927, 467] width 86 height 26
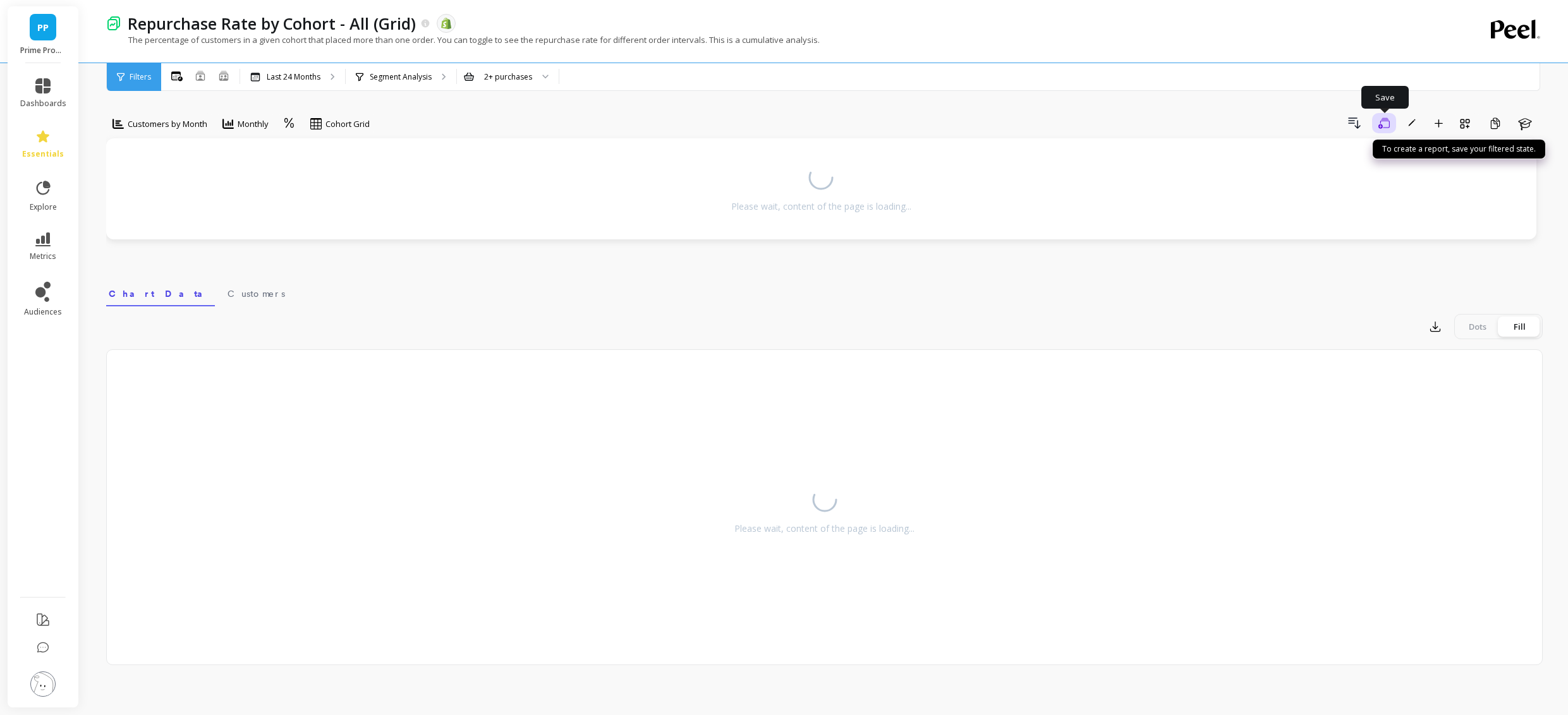
click at [1394, 122] on button "Save" at bounding box center [1384, 123] width 24 height 20
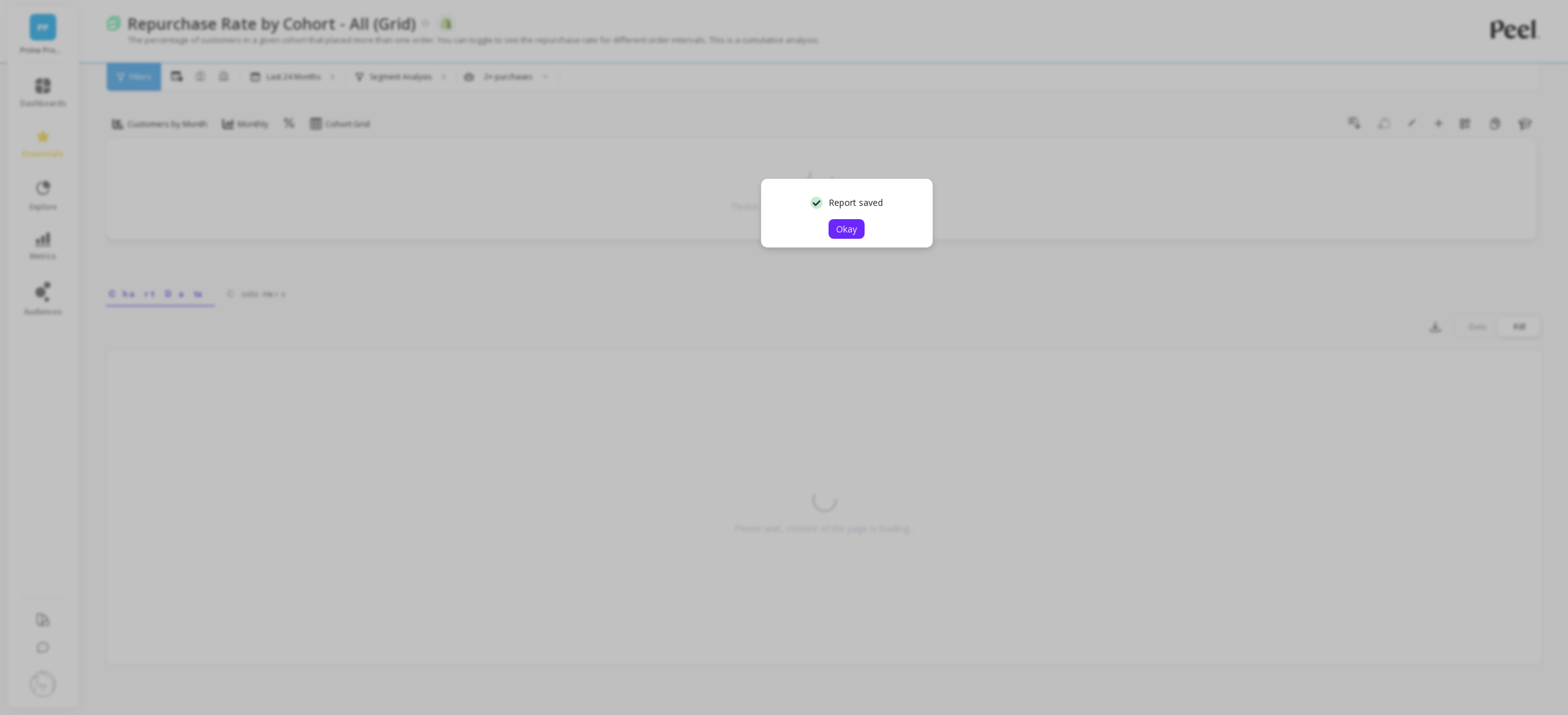
click at [853, 225] on span "Okay" at bounding box center [846, 229] width 21 height 12
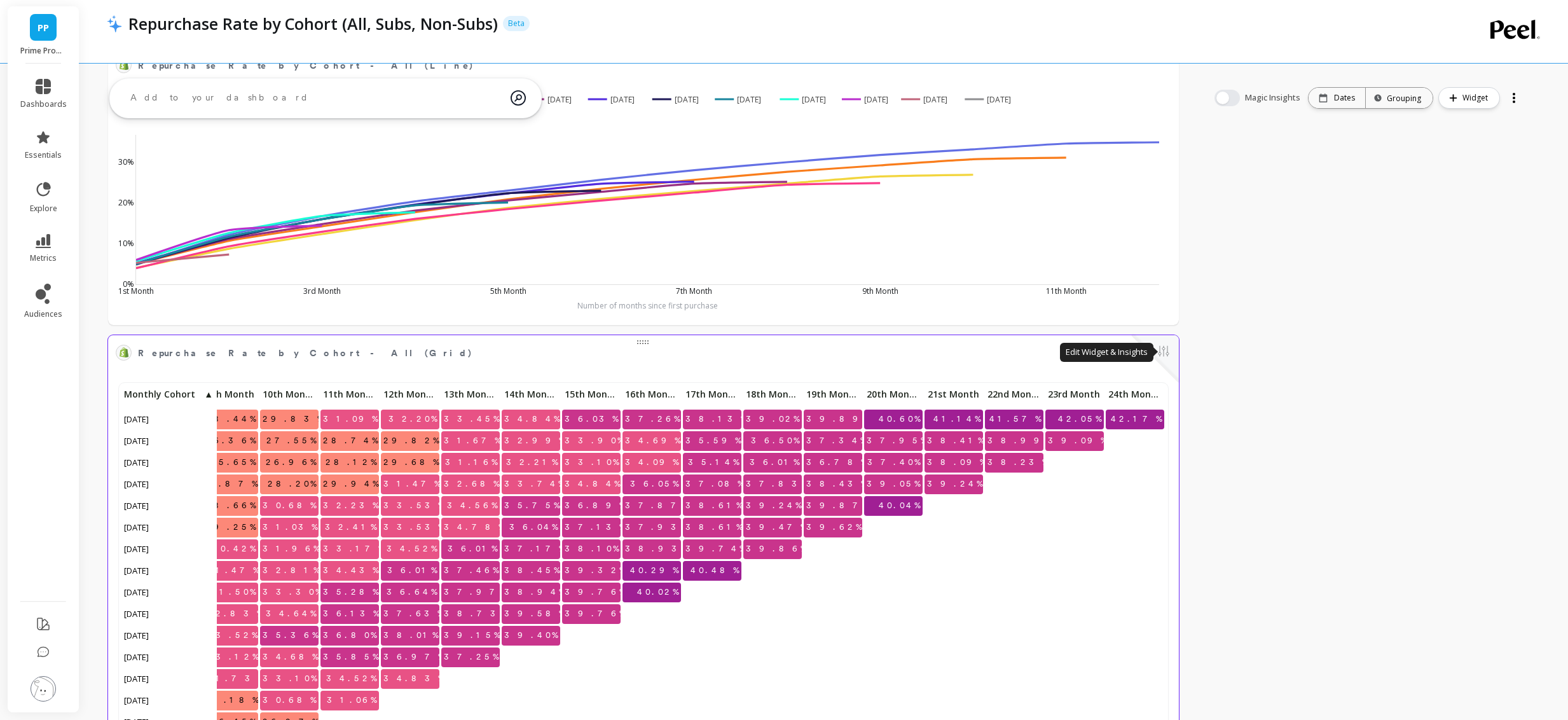
click at [1161, 352] on button at bounding box center [1164, 352] width 15 height 18
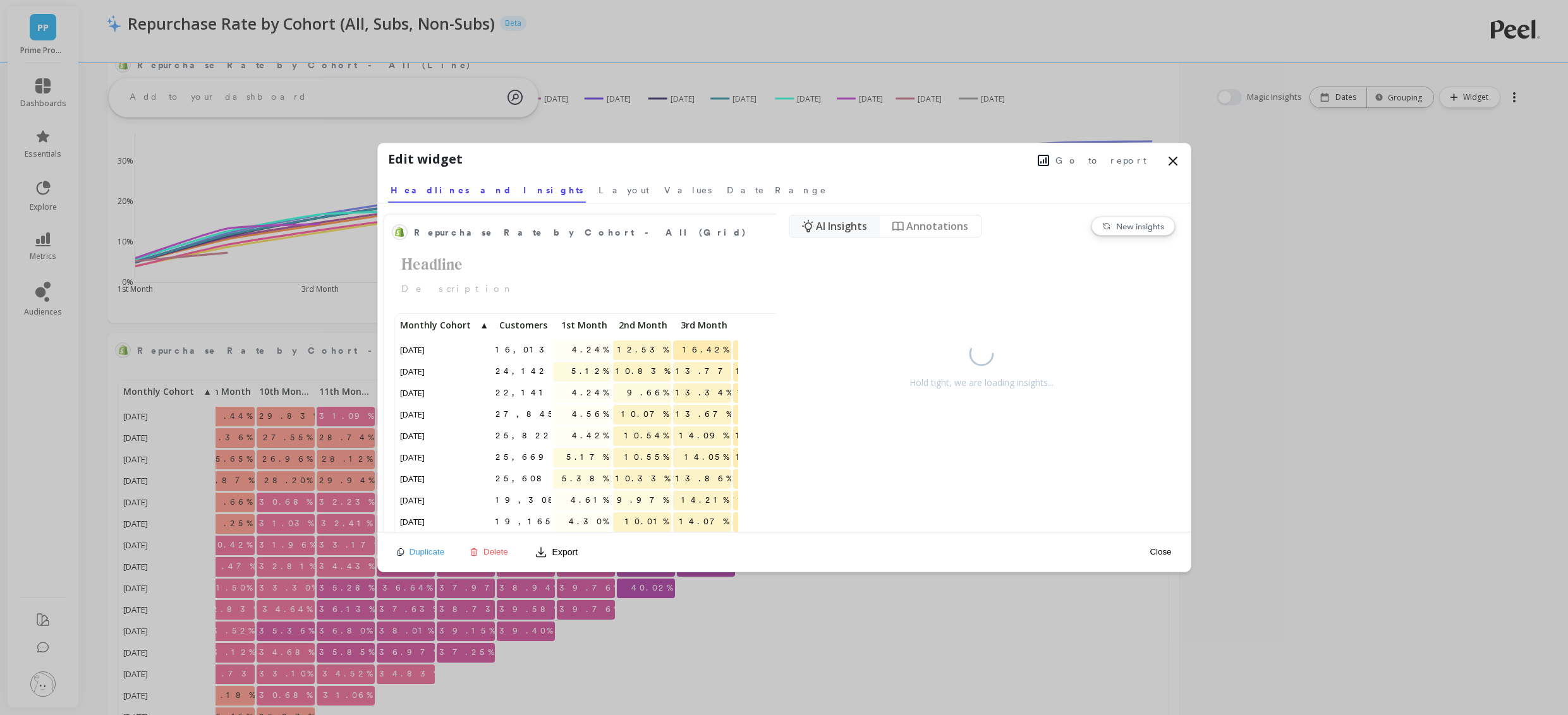
click at [1123, 161] on span "Go to report" at bounding box center [1100, 160] width 91 height 13
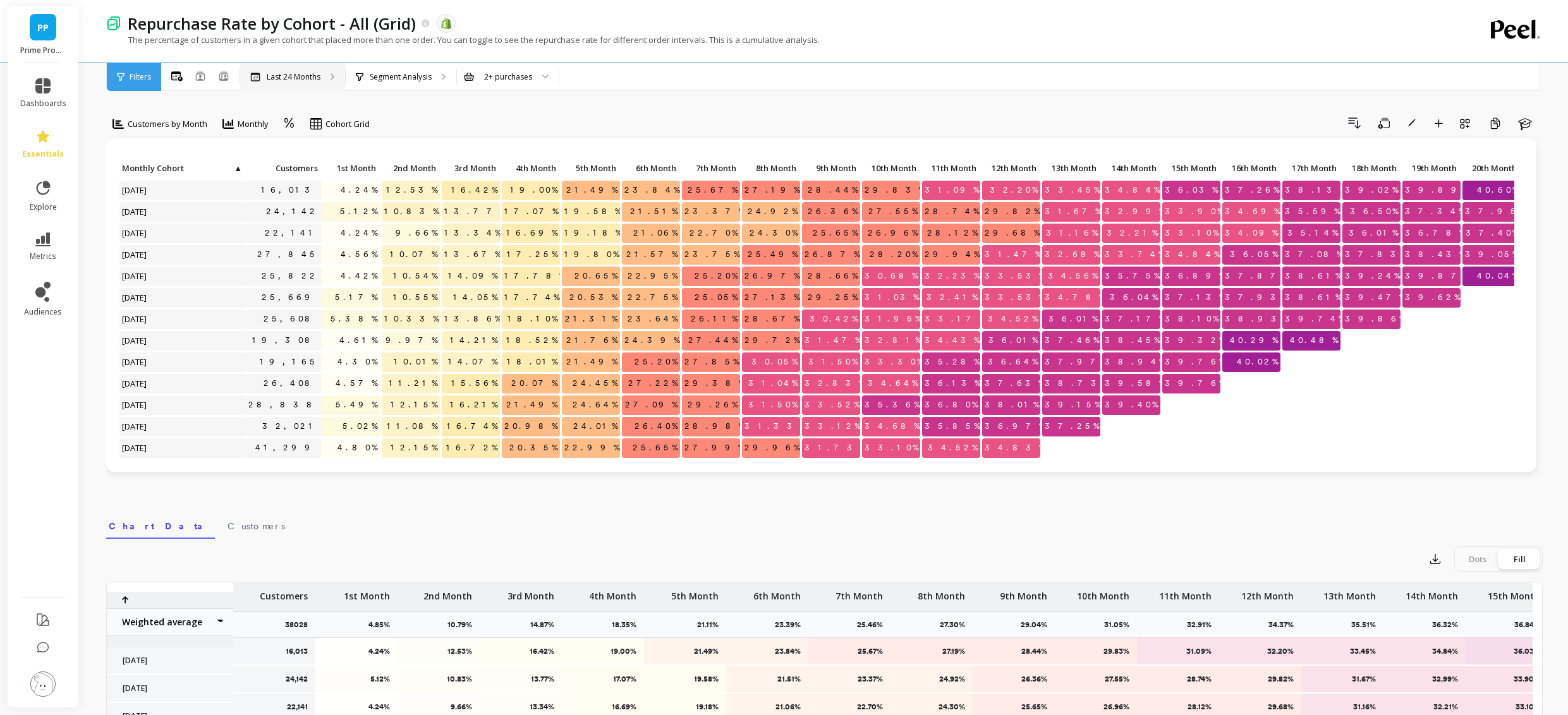
click at [291, 67] on div "Last 24 Months" at bounding box center [293, 76] width 105 height 28
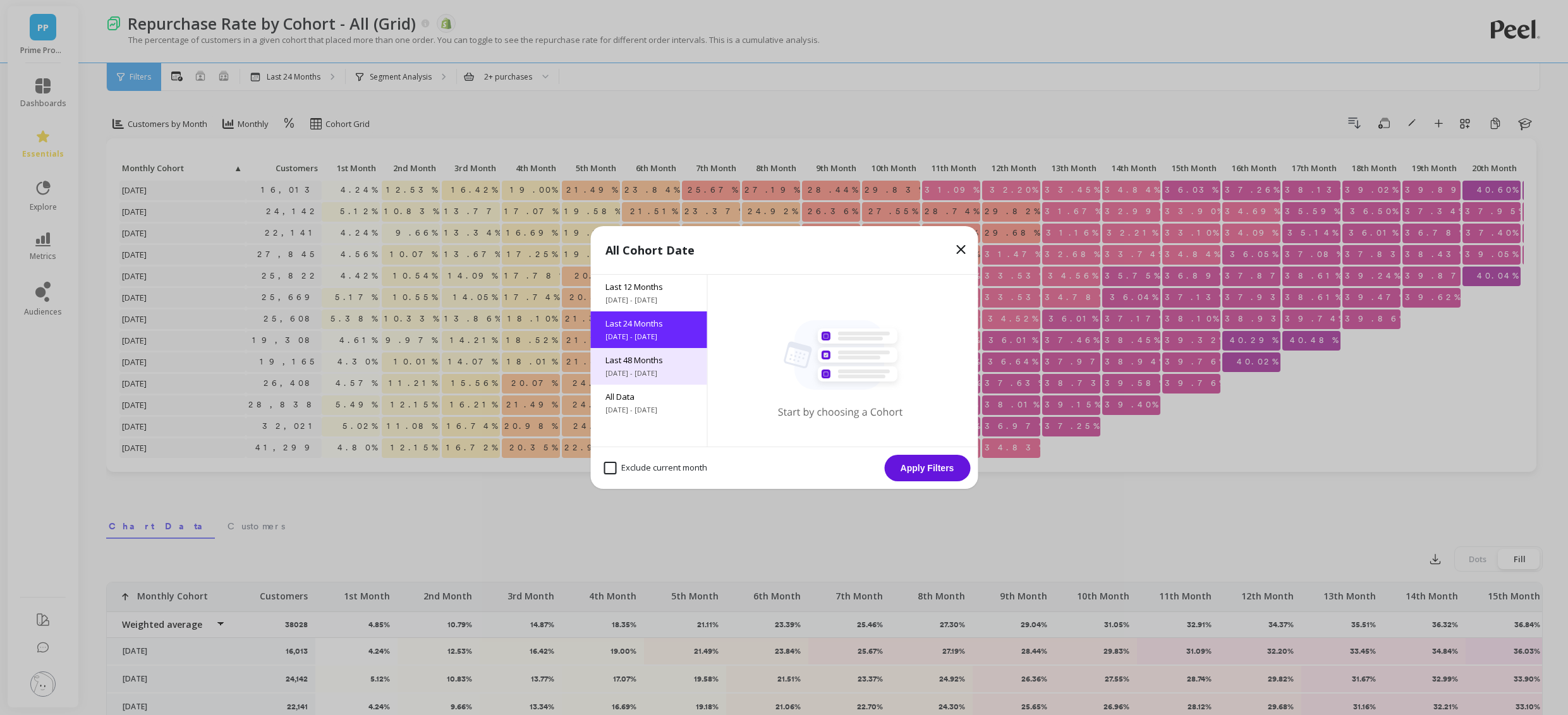
click at [643, 370] on span "[DATE] - [DATE]" at bounding box center [647, 373] width 86 height 10
click at [960, 472] on button "Apply Filters" at bounding box center [927, 467] width 86 height 26
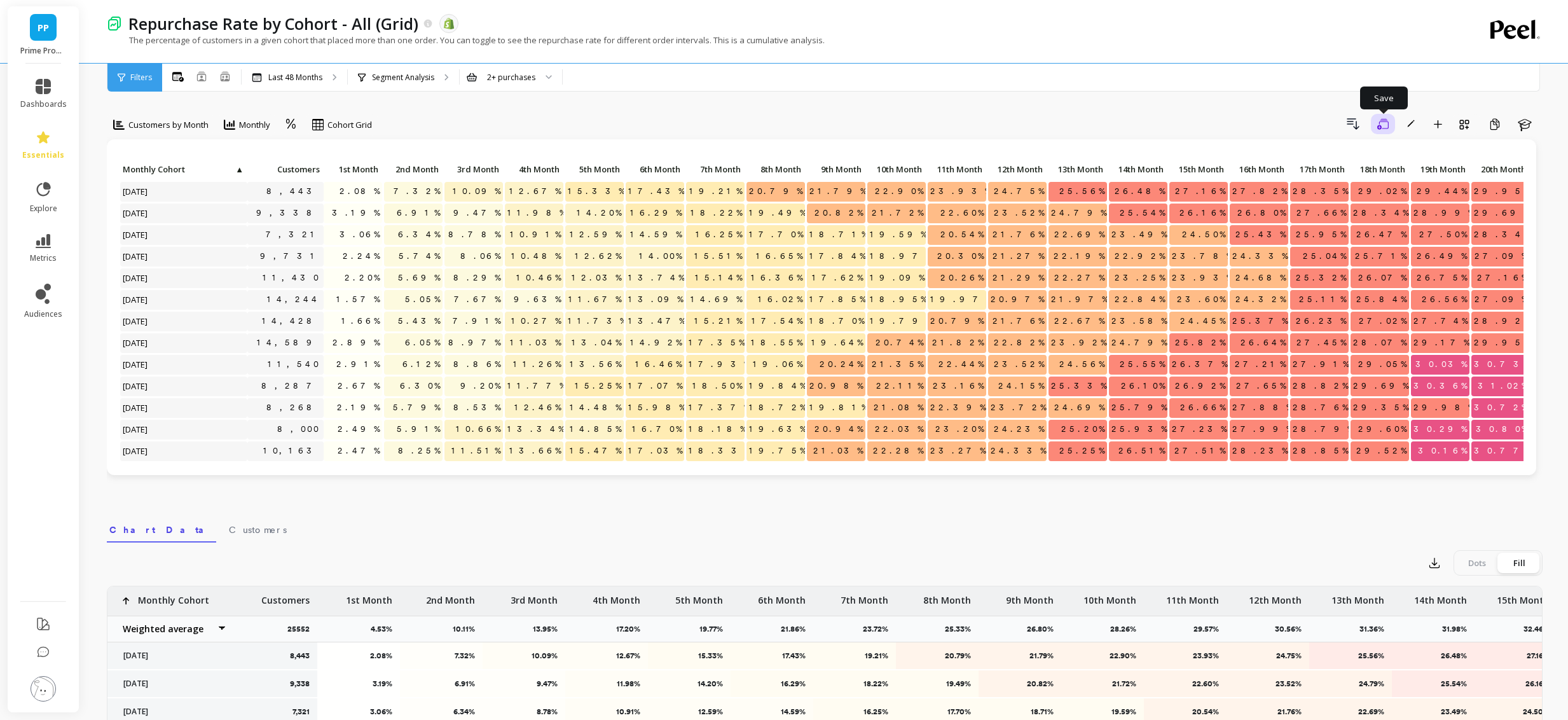
click at [1382, 124] on icon "button" at bounding box center [1383, 125] width 11 height 12
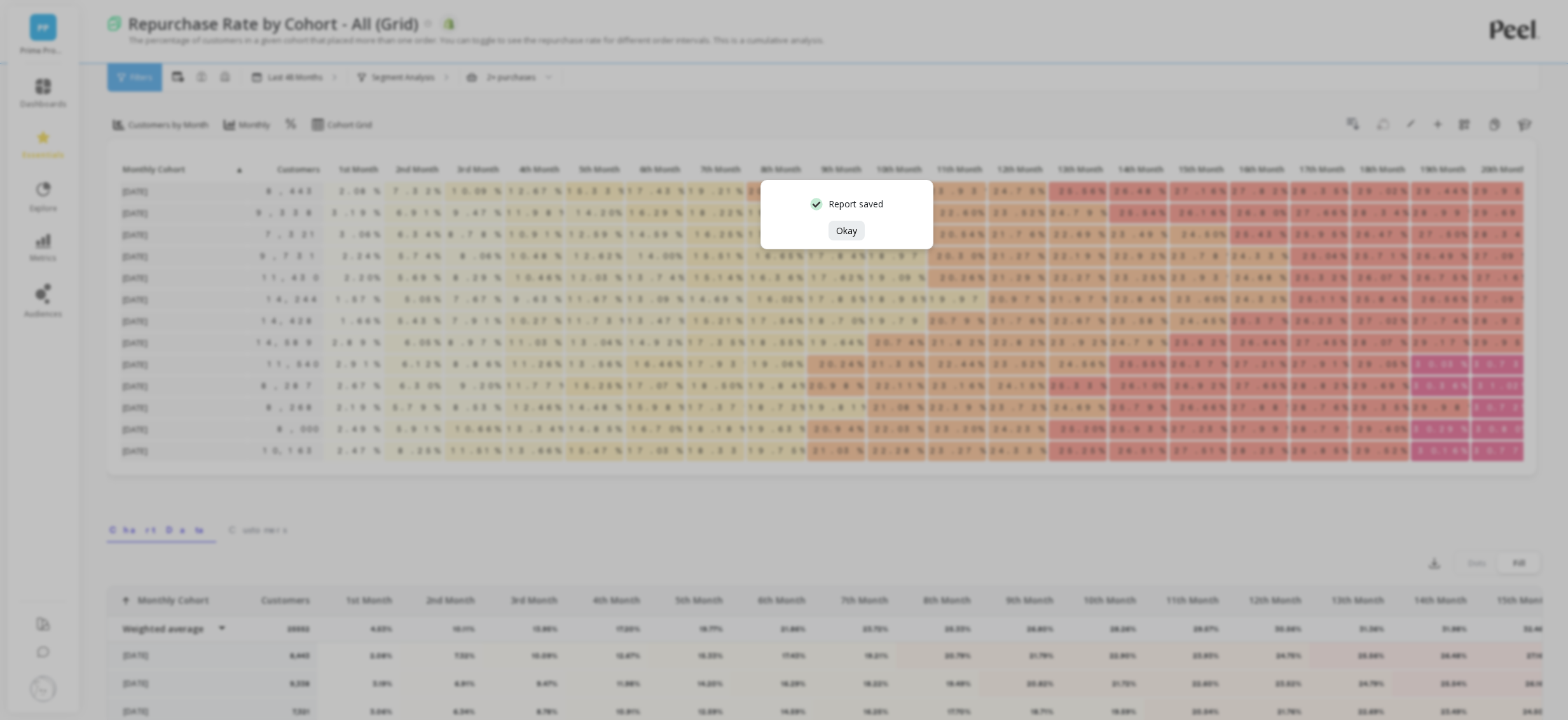
click at [1118, 490] on div "Report saved Okay" at bounding box center [784, 360] width 1568 height 720
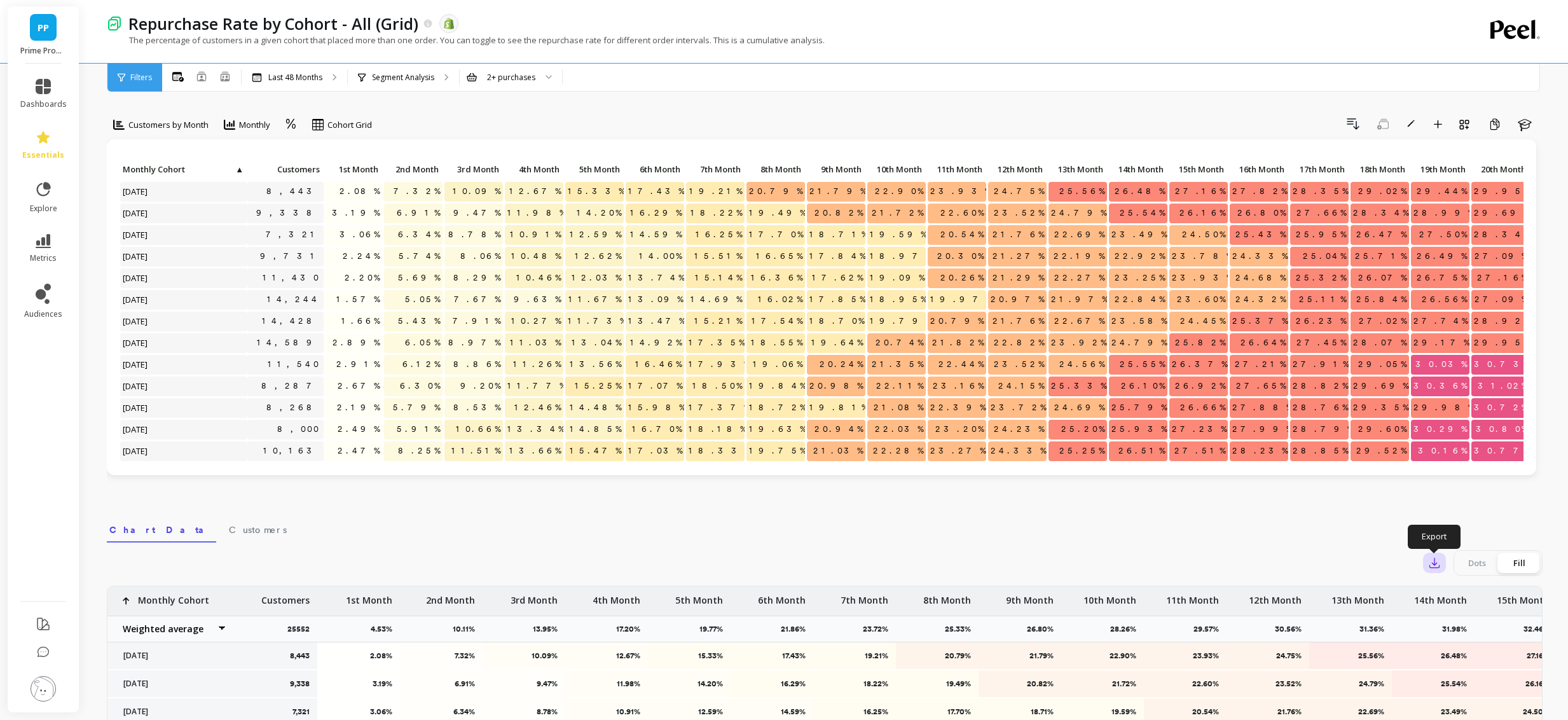
click at [1441, 562] on icon "button" at bounding box center [1435, 563] width 13 height 13
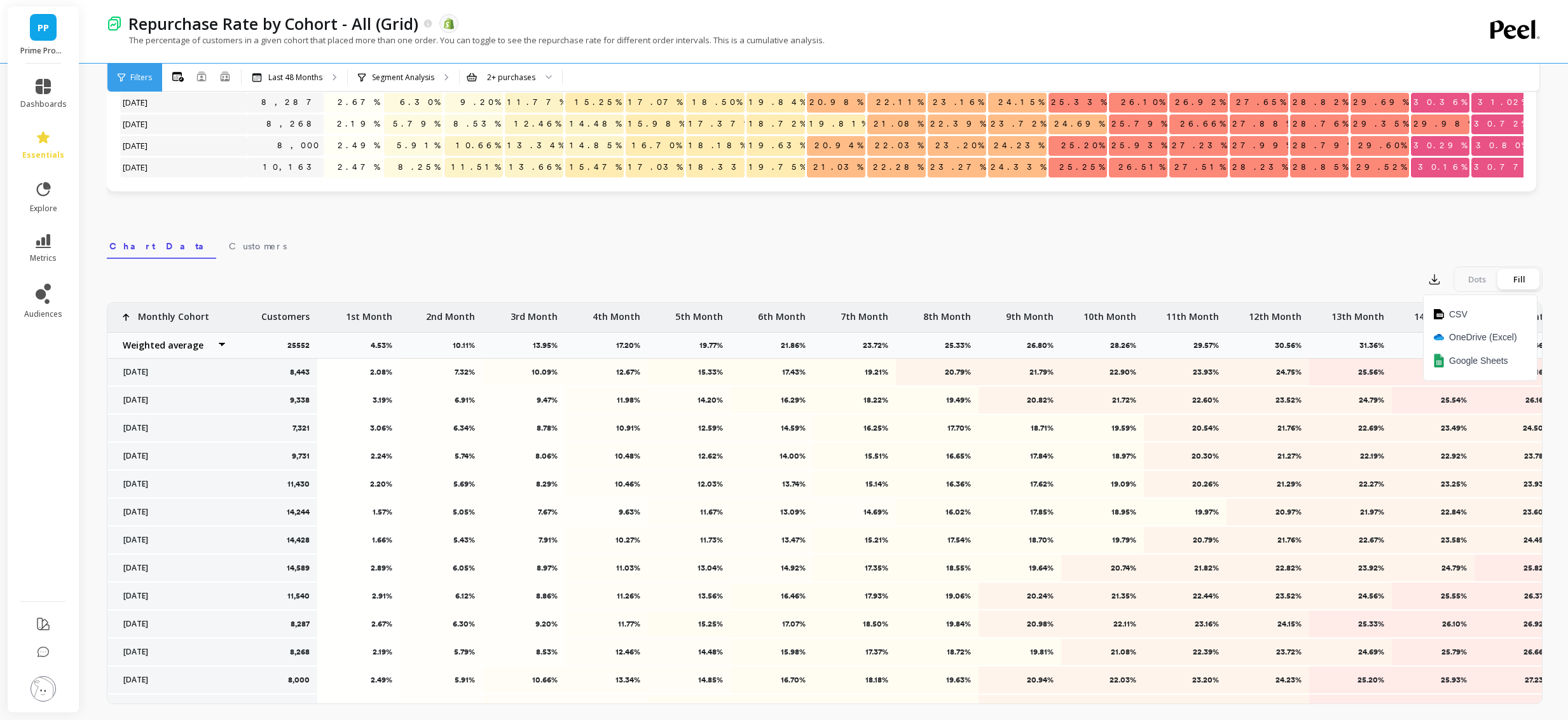
scroll to position [318, 0]
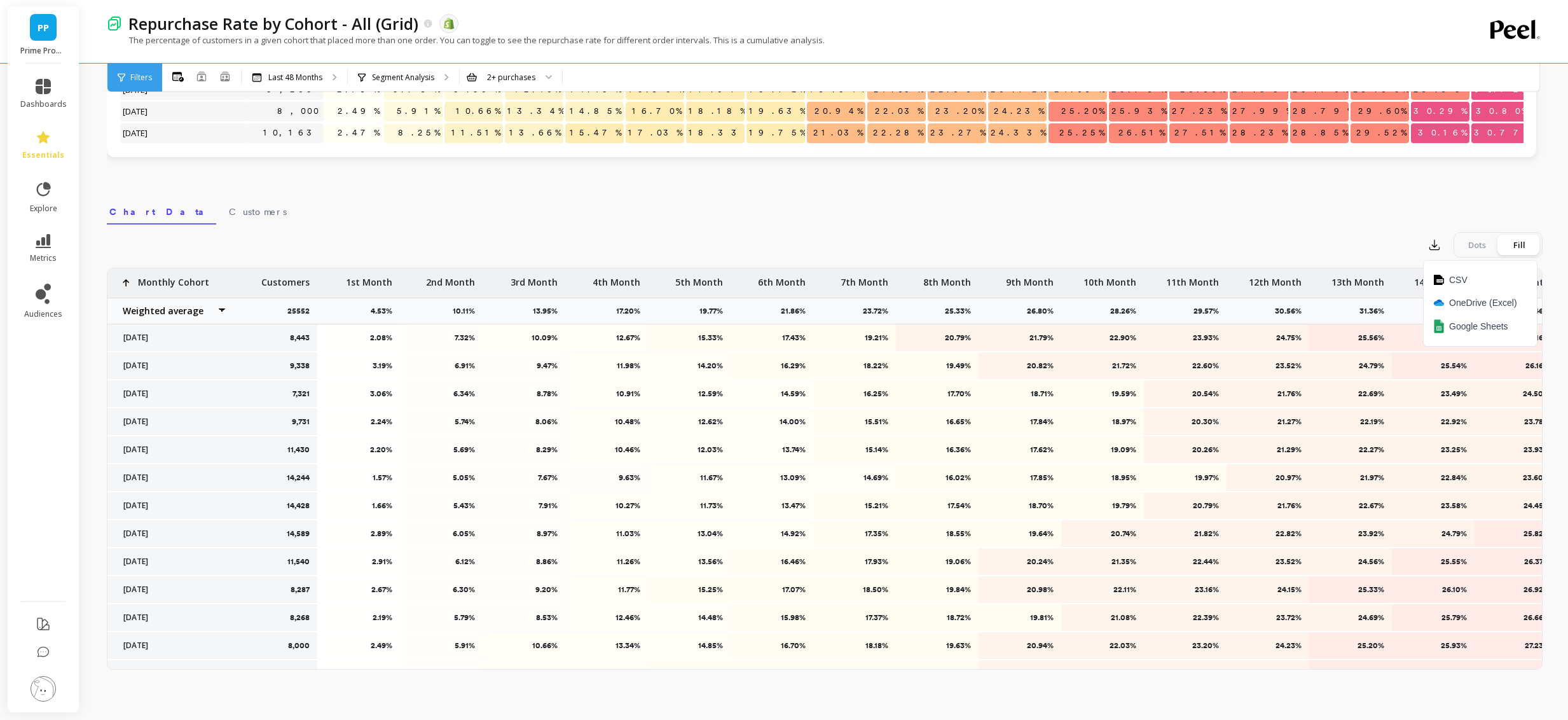
click at [1131, 206] on nav "Chart Data Customers" at bounding box center [824, 210] width 1436 height 29
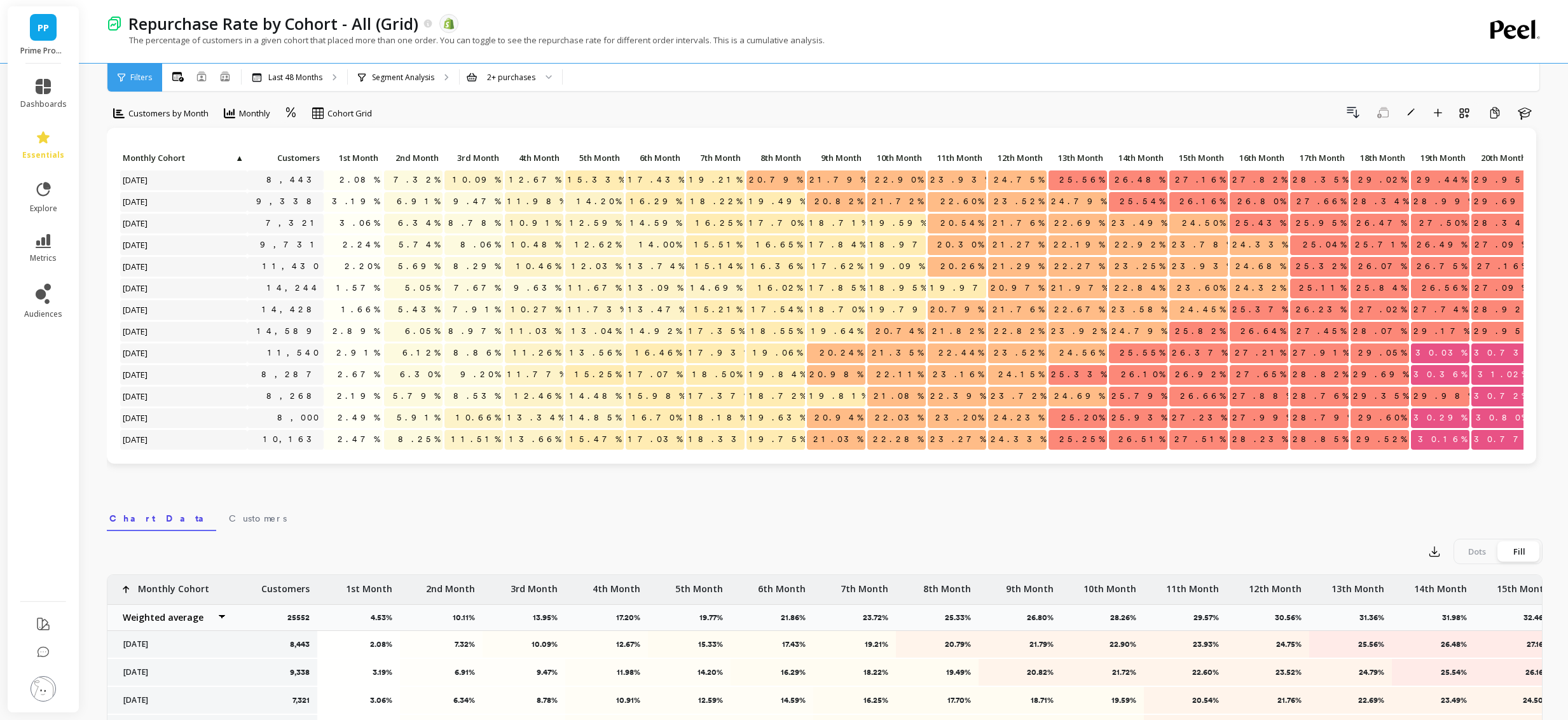
scroll to position [0, 0]
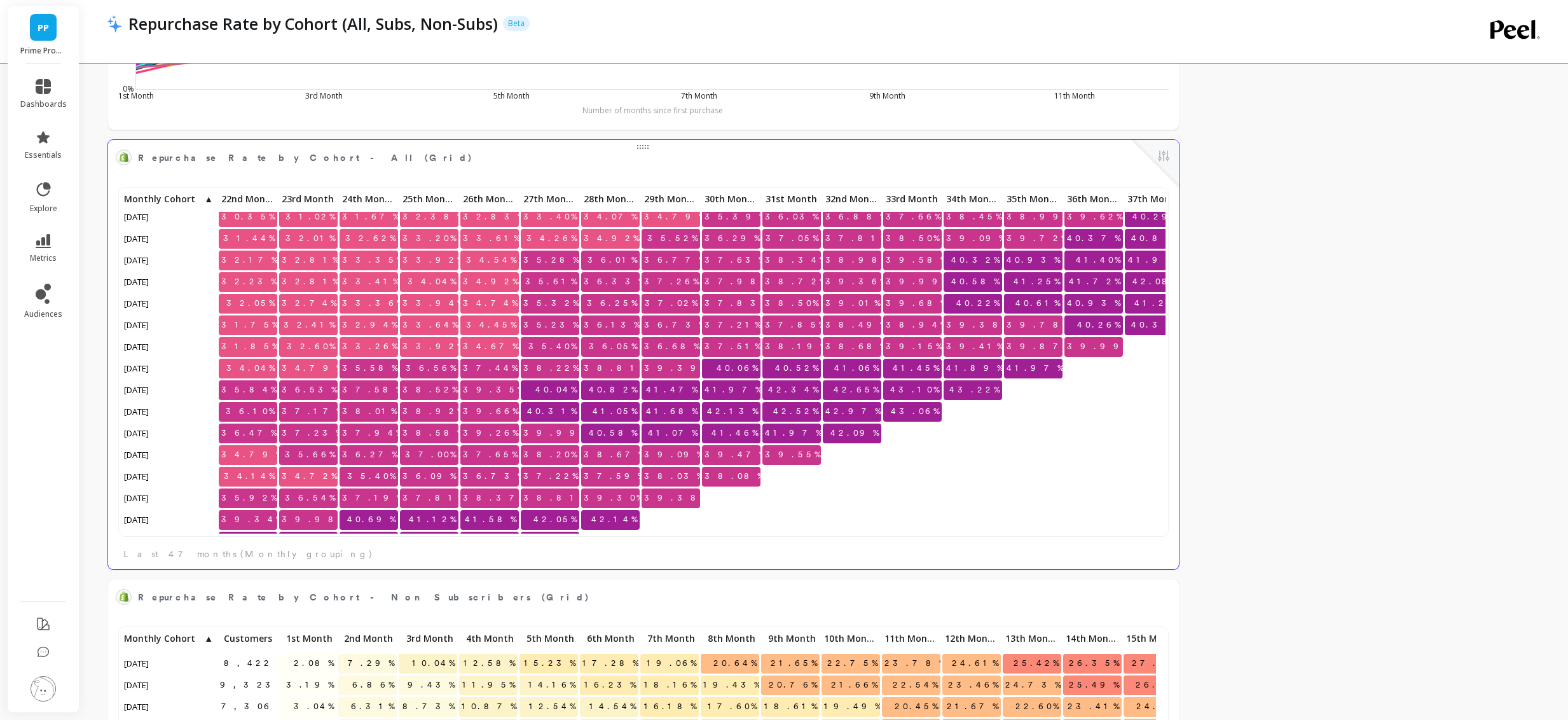
scroll to position [375, 1328]
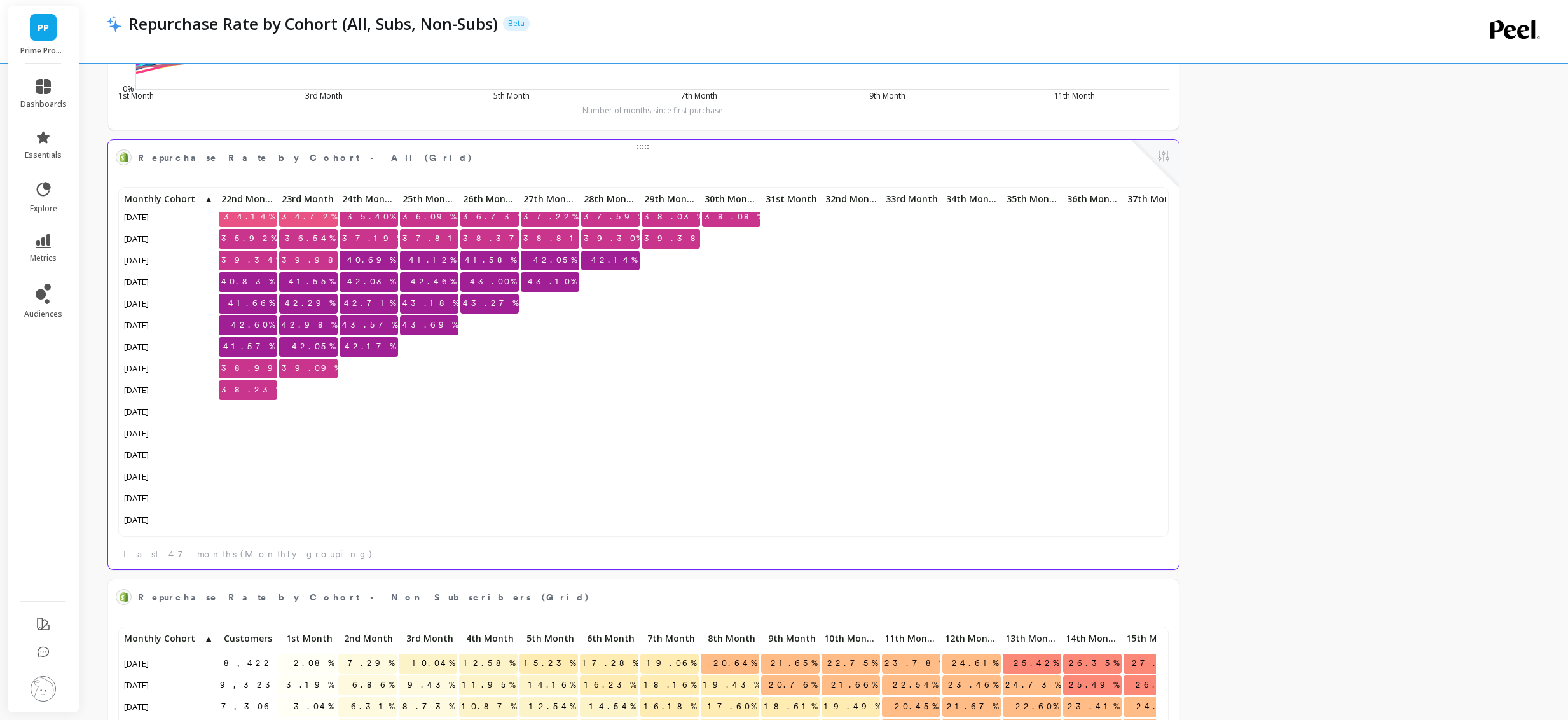
click at [381, 339] on span "42.17%" at bounding box center [371, 347] width 56 height 19
click at [378, 318] on span "43.57%" at bounding box center [370, 325] width 61 height 19
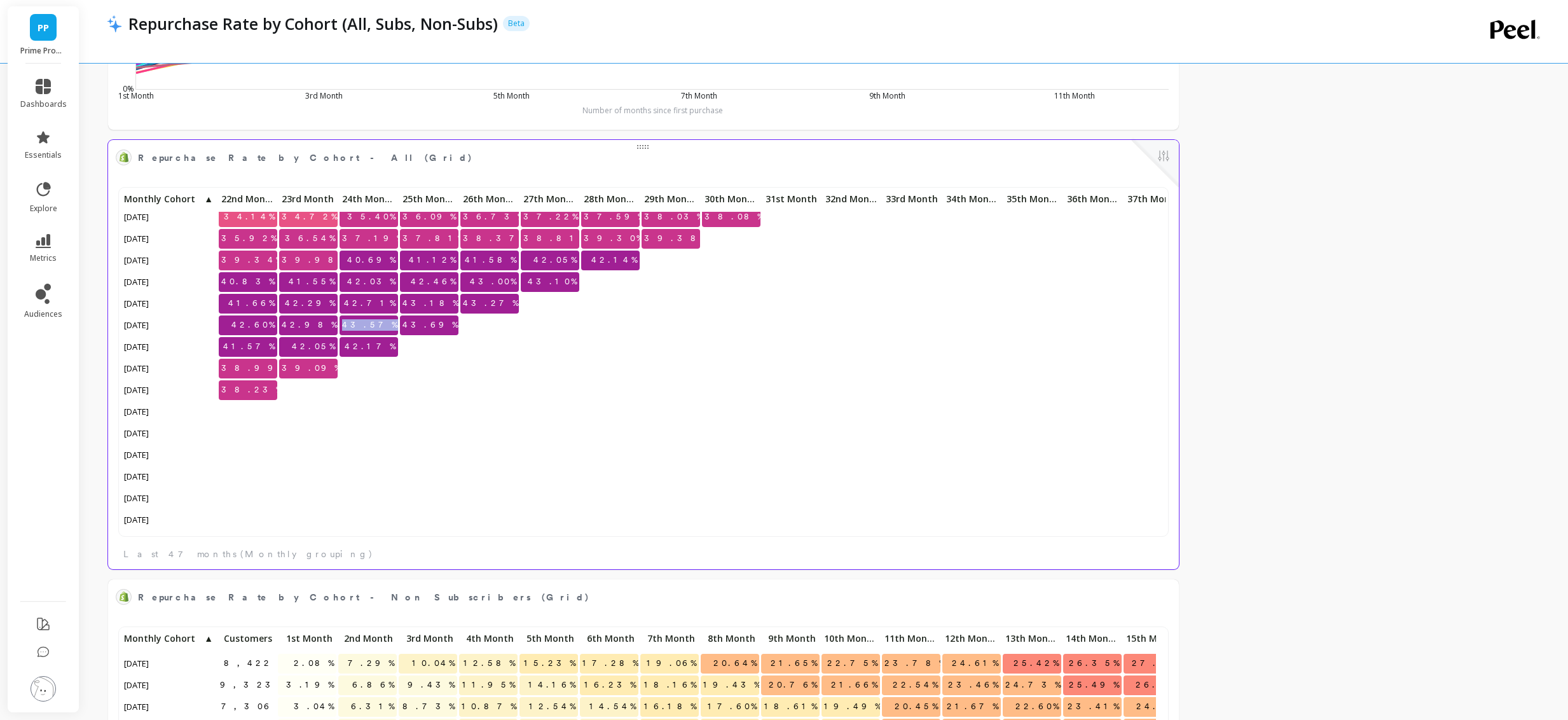
click at [378, 318] on span "43.57%" at bounding box center [370, 325] width 61 height 19
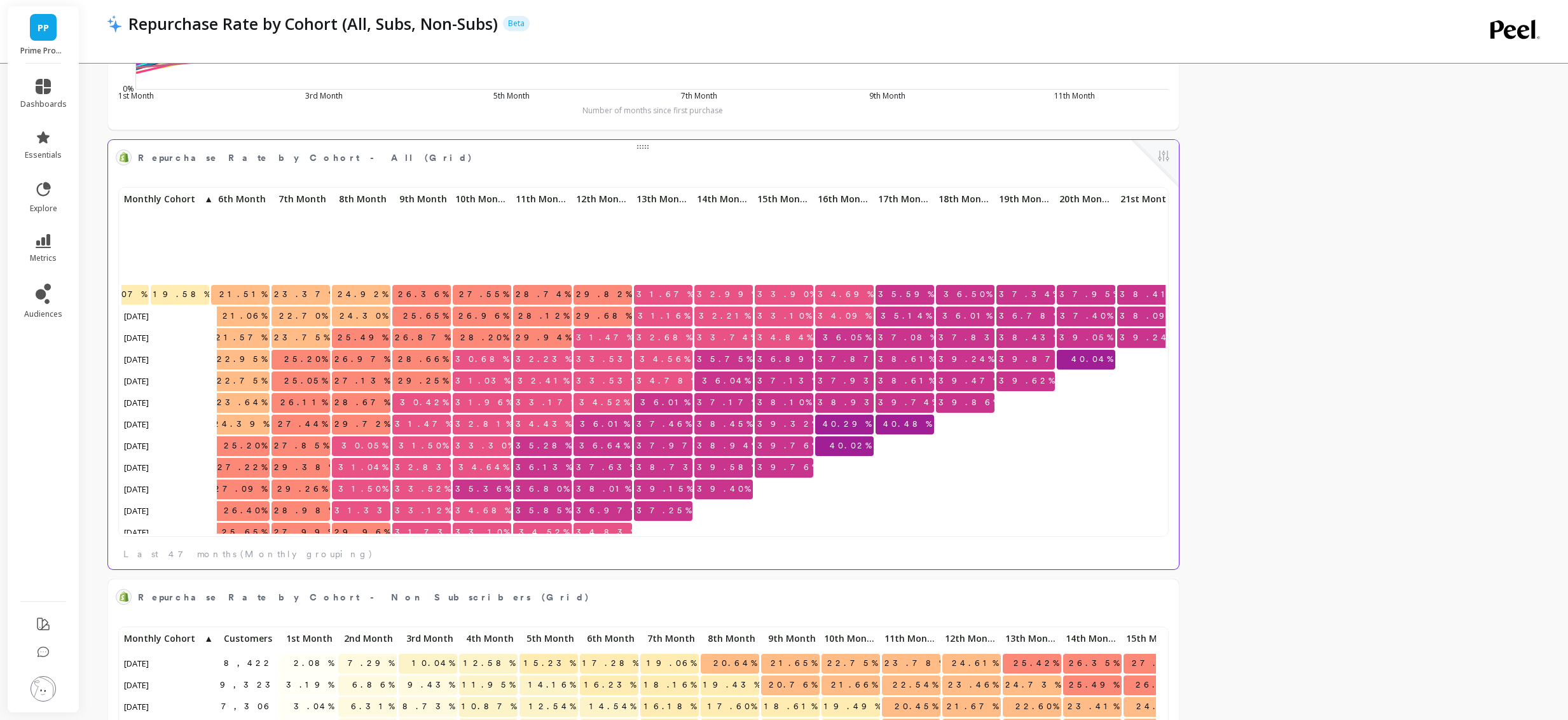
scroll to position [631, 369]
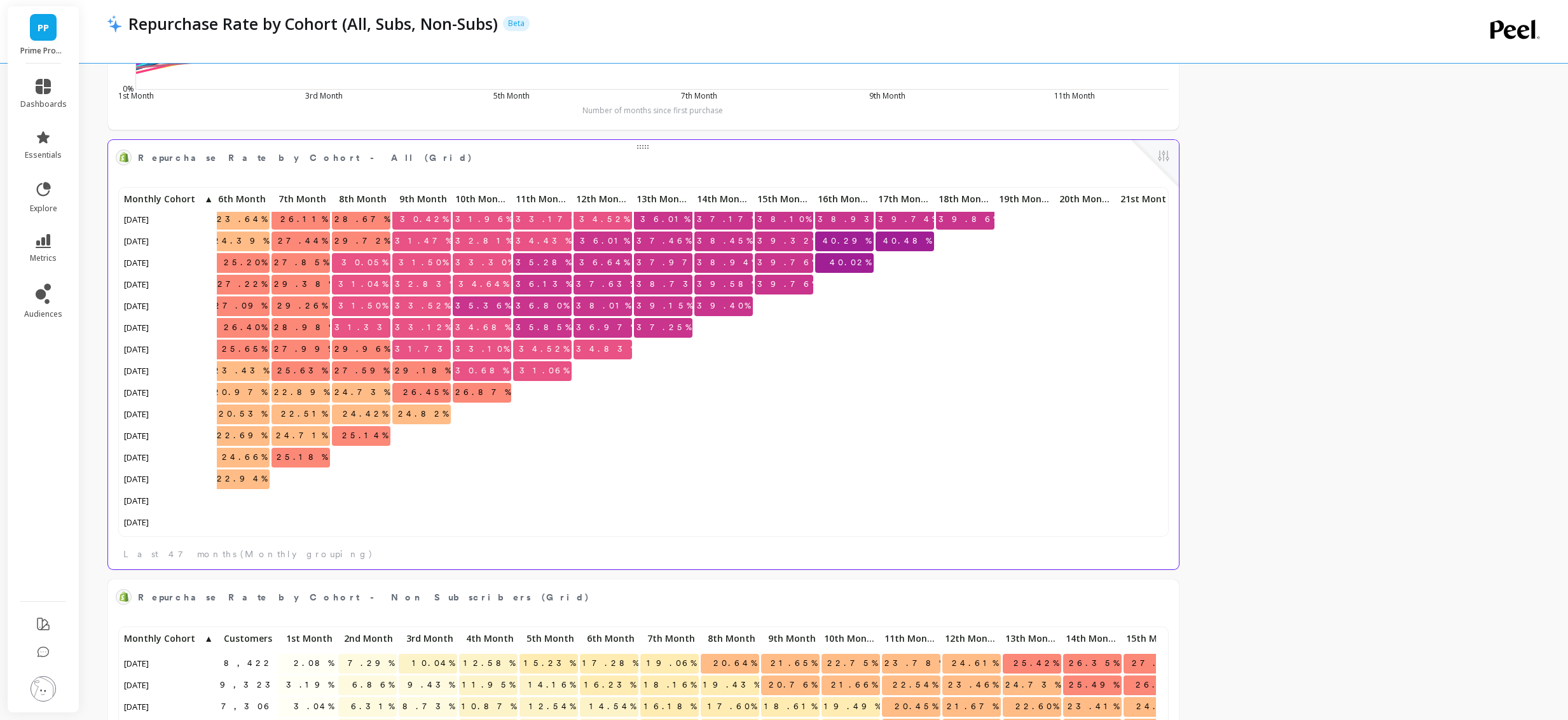
click at [611, 328] on span "36.97%" at bounding box center [606, 327] width 66 height 19
copy span "36.97%"
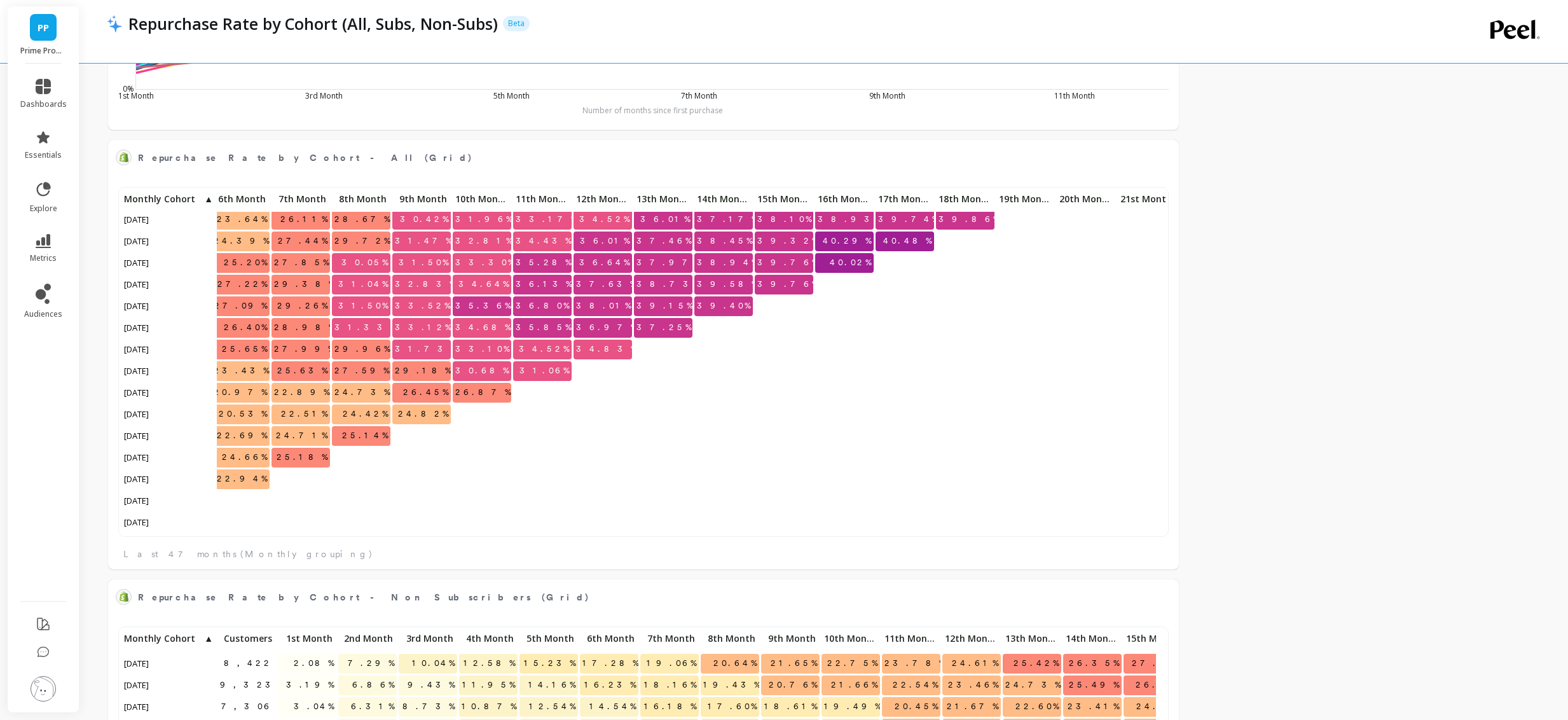
click at [615, 305] on span "38.01%" at bounding box center [604, 306] width 60 height 19
copy span "38.01%"
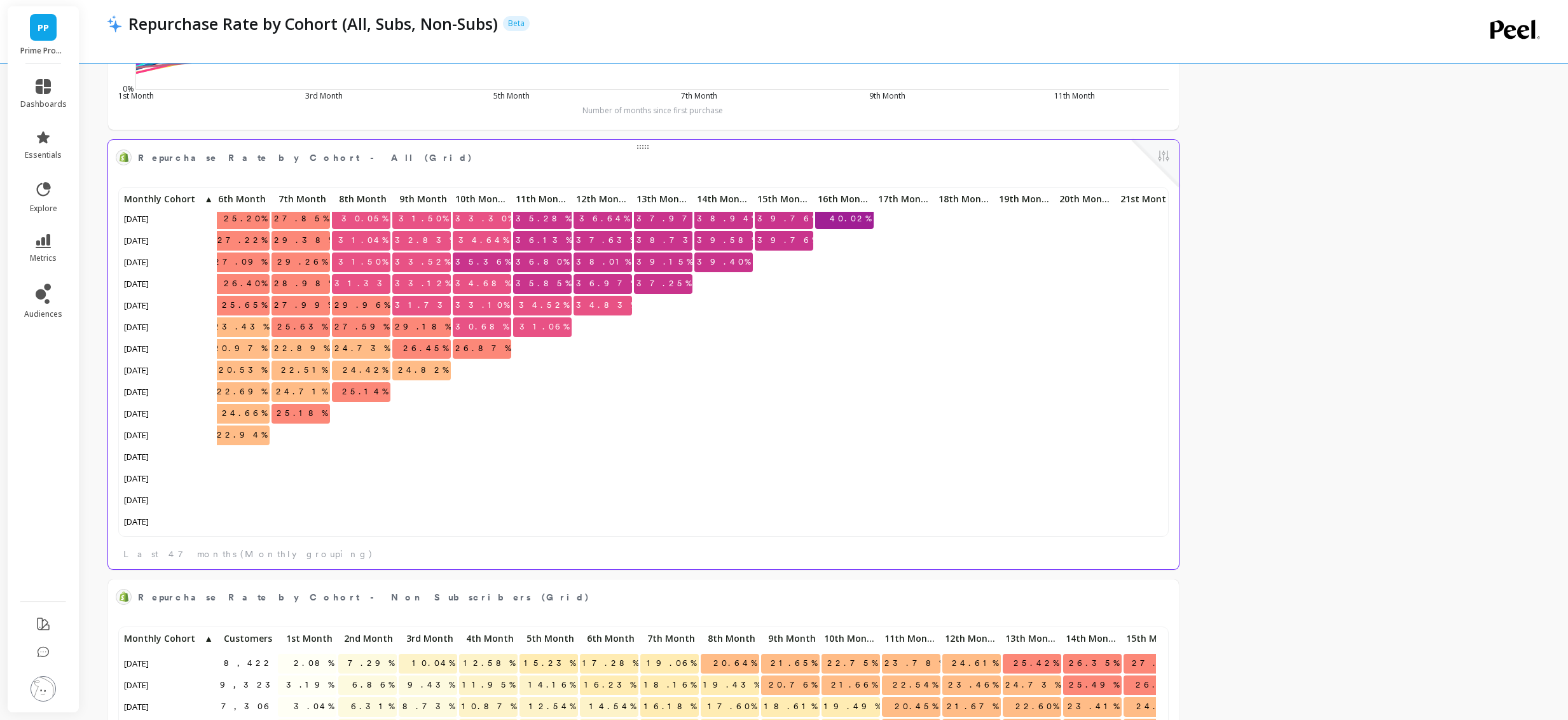
click at [616, 238] on span "37.63%" at bounding box center [606, 240] width 65 height 19
copy span "37.63%"
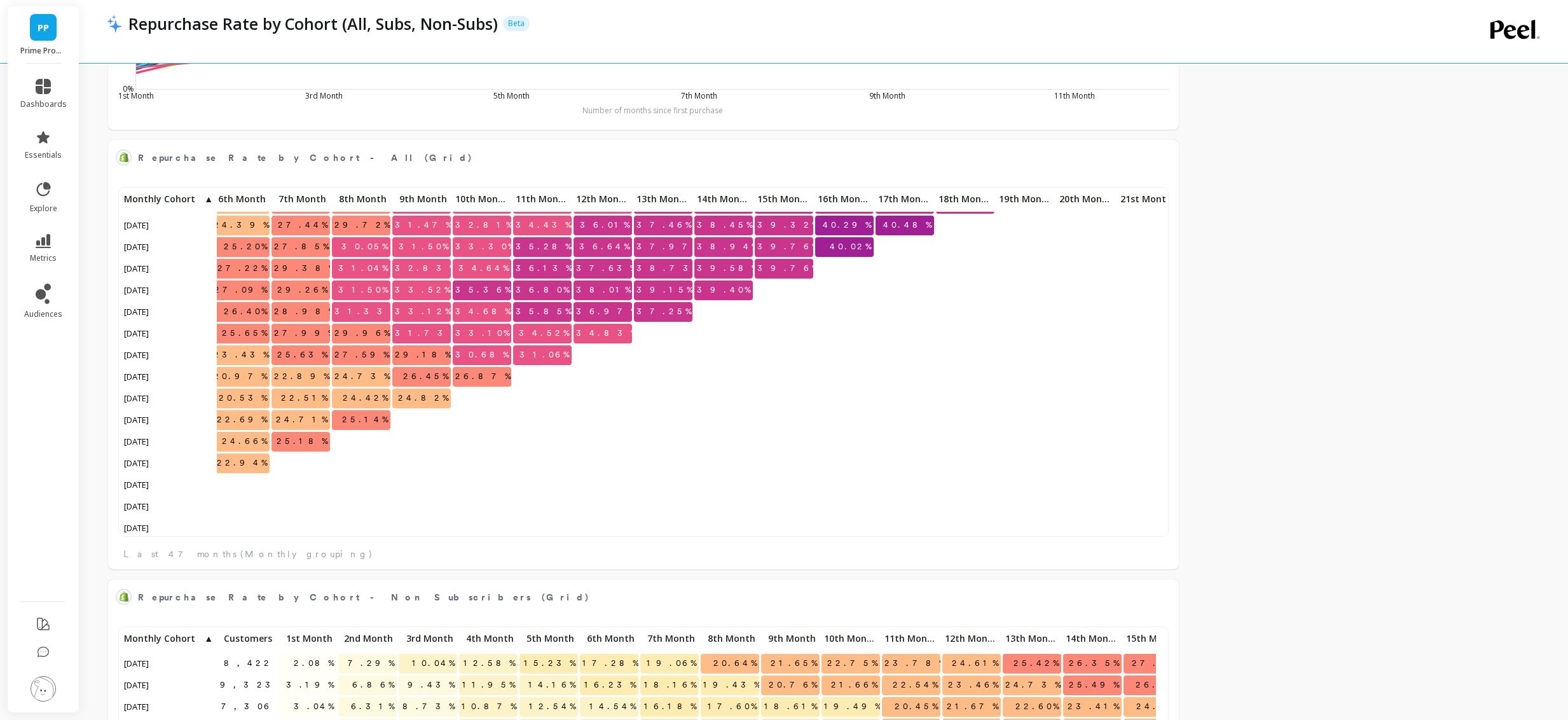
click at [614, 228] on span "36.01%" at bounding box center [605, 225] width 55 height 19
copy span "36.01%"
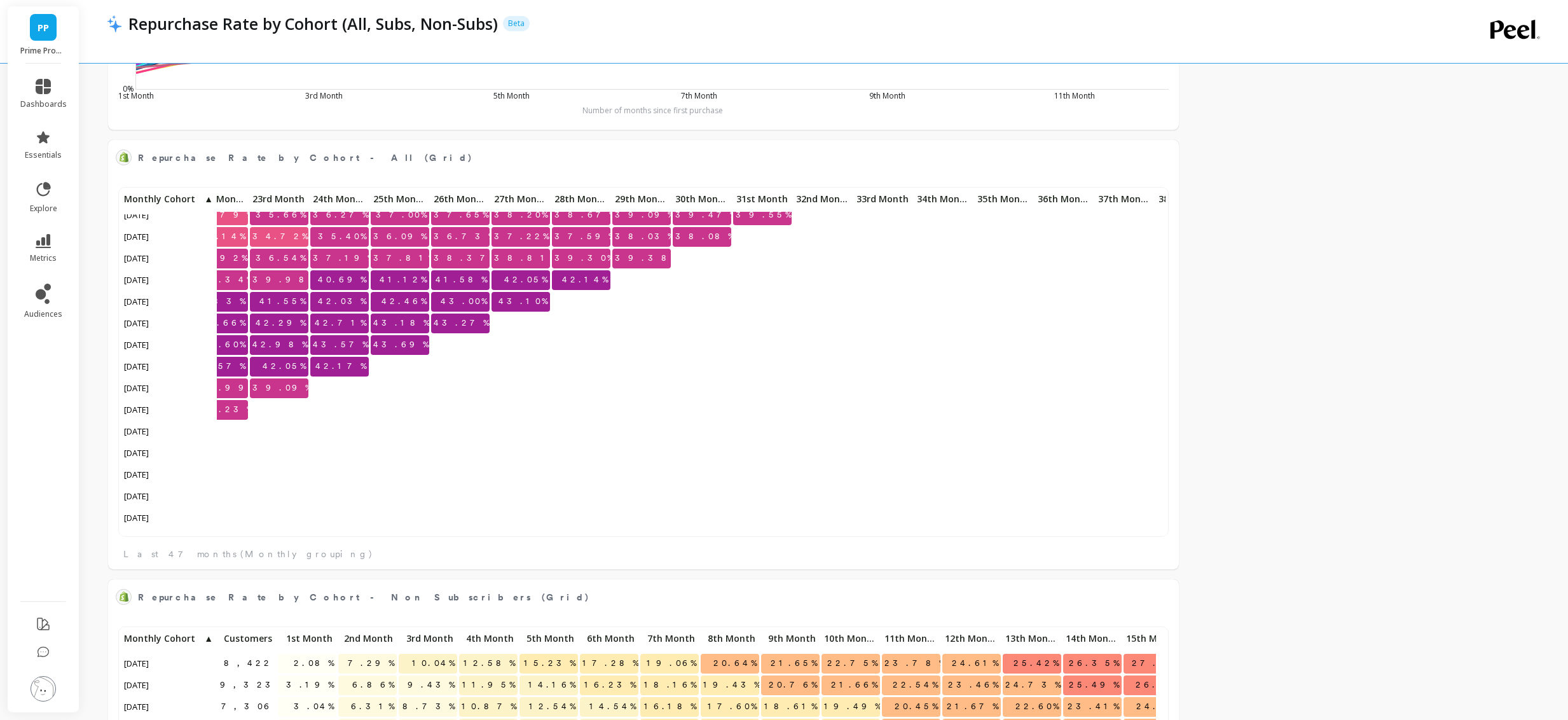
click at [351, 364] on span "42.17%" at bounding box center [341, 366] width 56 height 19
click at [342, 349] on span "43.57%" at bounding box center [340, 344] width 61 height 19
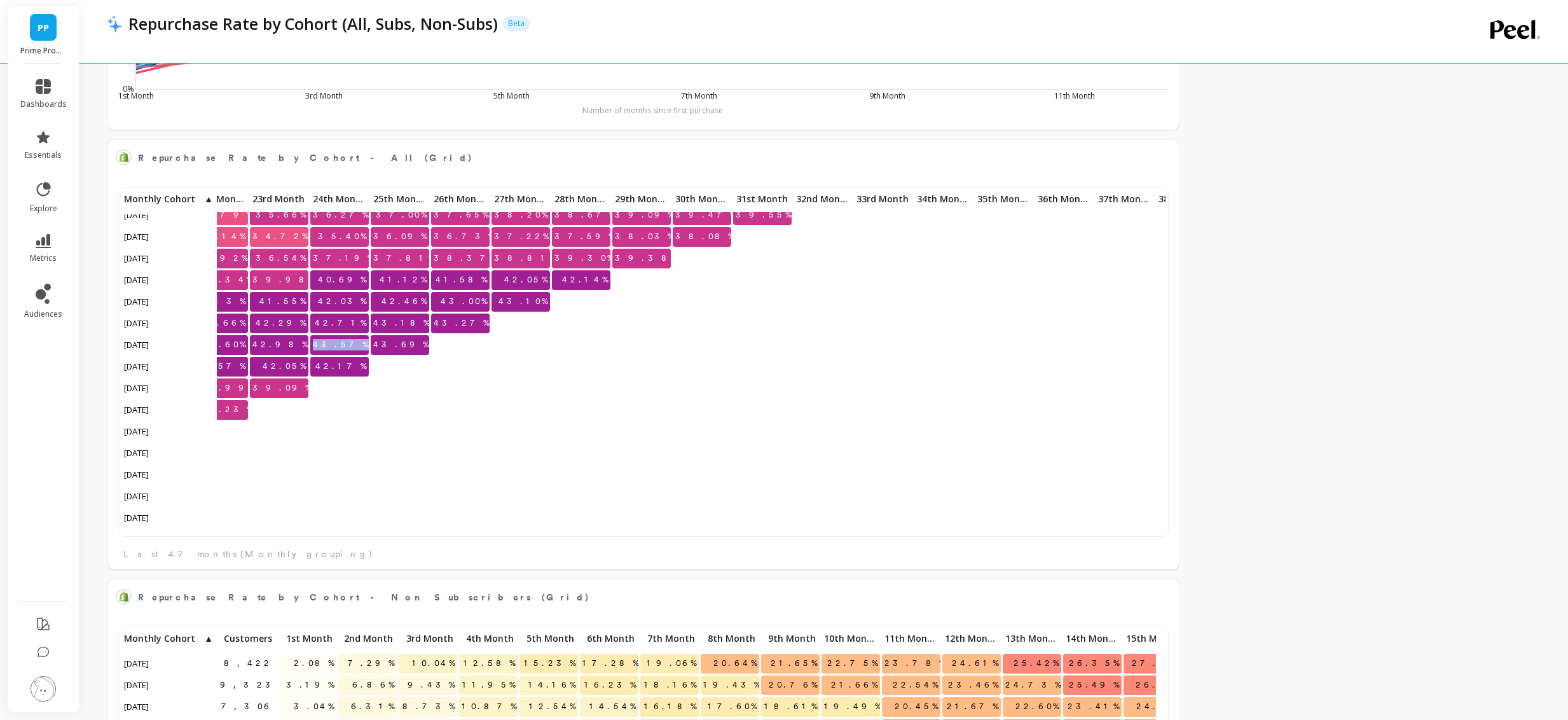
click at [342, 349] on span "43.57%" at bounding box center [340, 344] width 61 height 19
copy span "43.57%"
click at [351, 372] on span "42.17%" at bounding box center [341, 366] width 56 height 19
click at [351, 372] on span "42.17%" at bounding box center [341, 366] width 56 height 19
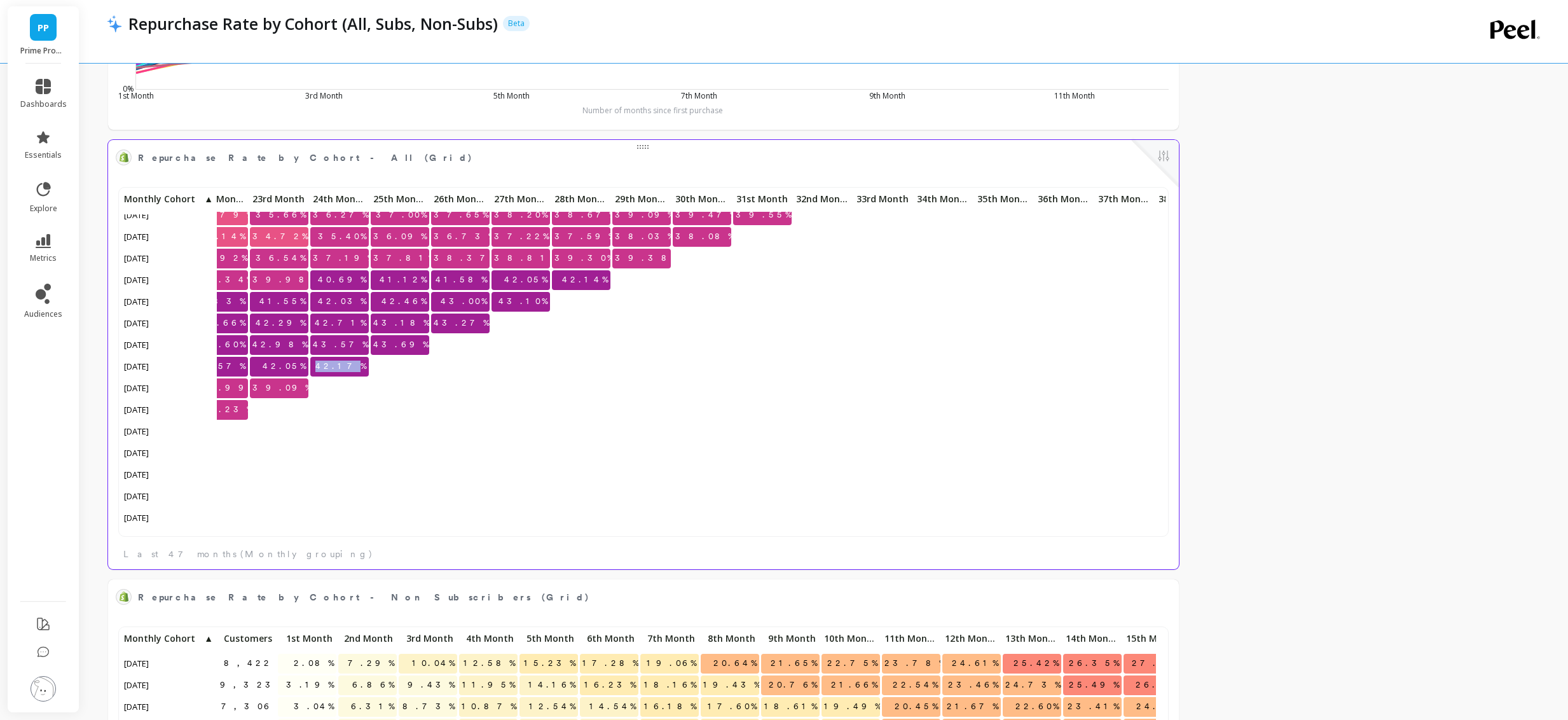
click at [350, 371] on span "42.17%" at bounding box center [341, 366] width 56 height 19
click at [348, 362] on span "42.17%" at bounding box center [341, 366] width 56 height 19
copy span "42.17%"
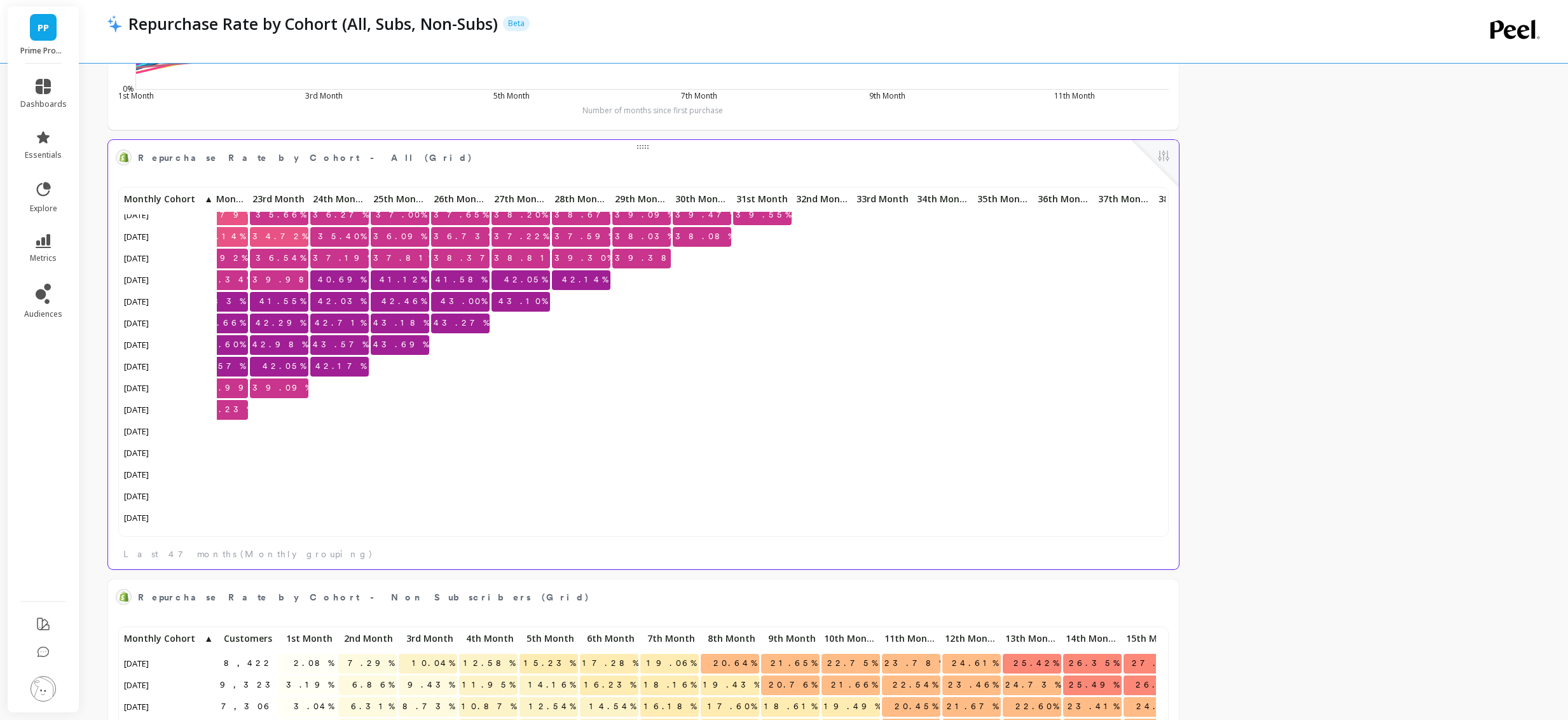
click at [355, 344] on span "43.57%" at bounding box center [340, 344] width 61 height 19
copy span "43.57%"
click at [356, 343] on span "43.57%" at bounding box center [340, 344] width 61 height 19
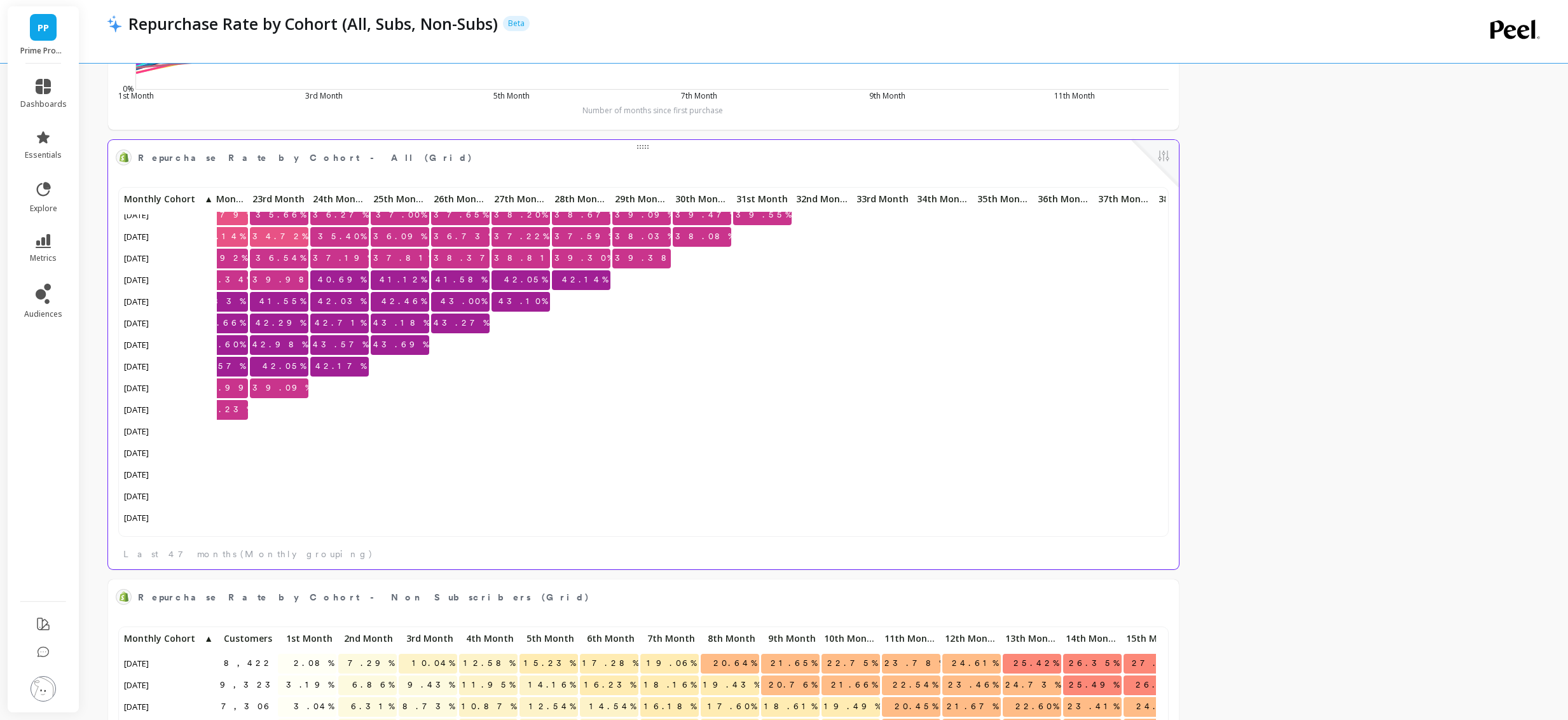
click at [356, 343] on span "43.57%" at bounding box center [340, 344] width 61 height 19
click at [352, 320] on span "42.71%" at bounding box center [341, 323] width 56 height 19
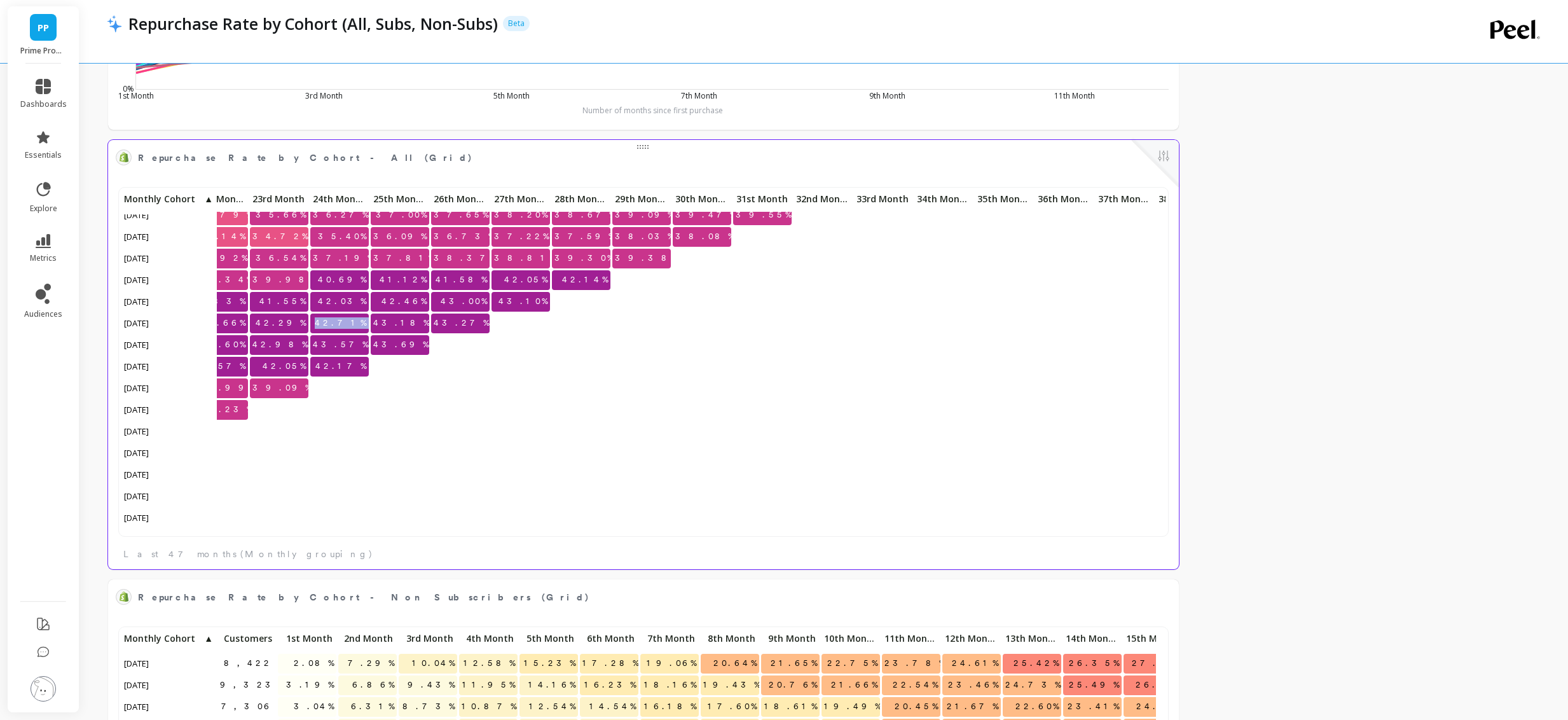
copy span "42.71%"
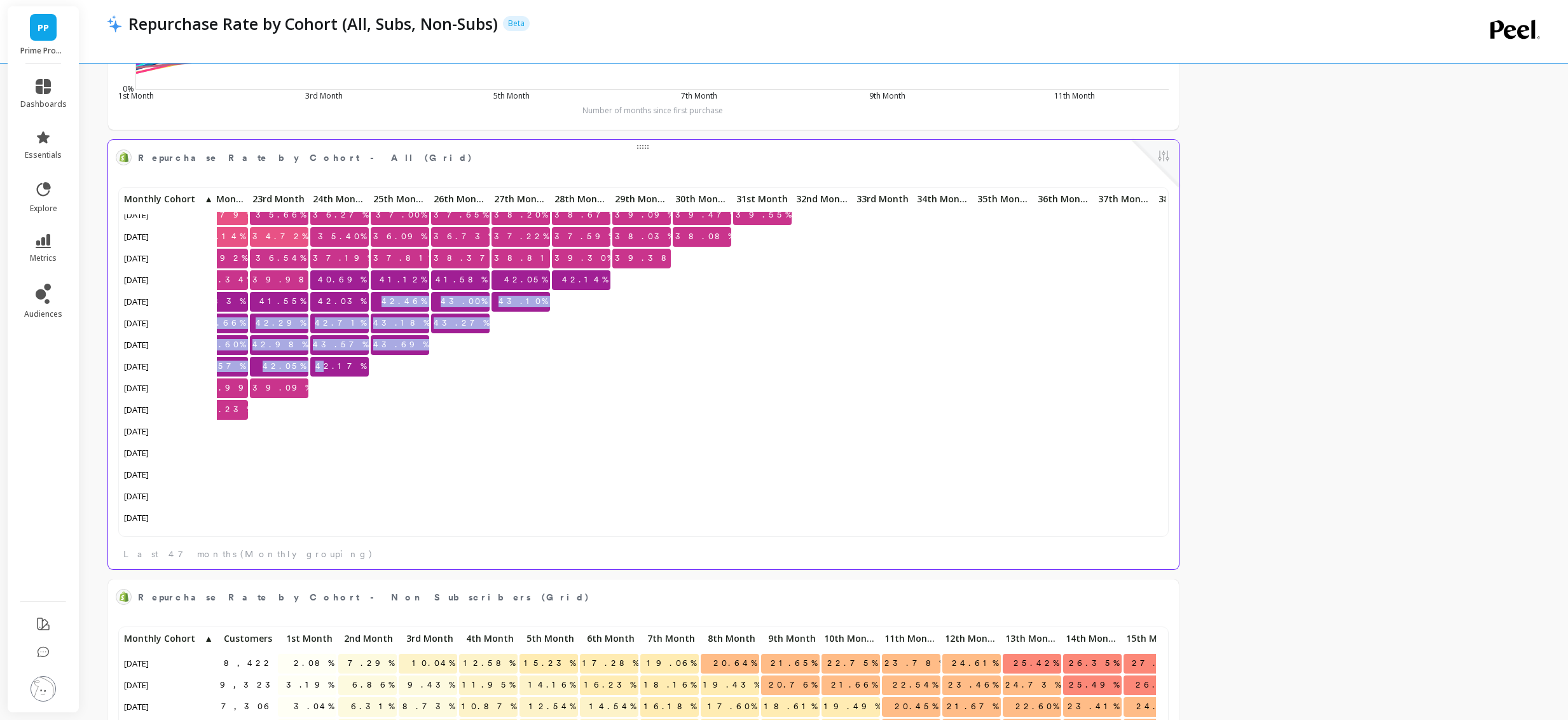
drag, startPoint x: 347, startPoint y: 367, endPoint x: 345, endPoint y: 307, distance: 60.0
click at [345, 307] on div "33.52% 34.38% 35.18% 36.10% 37.17% 38.01% 38.92% 39.66% 40.31% 41.05% 41.68% 42…" at bounding box center [261, 366] width 2995 height 1062
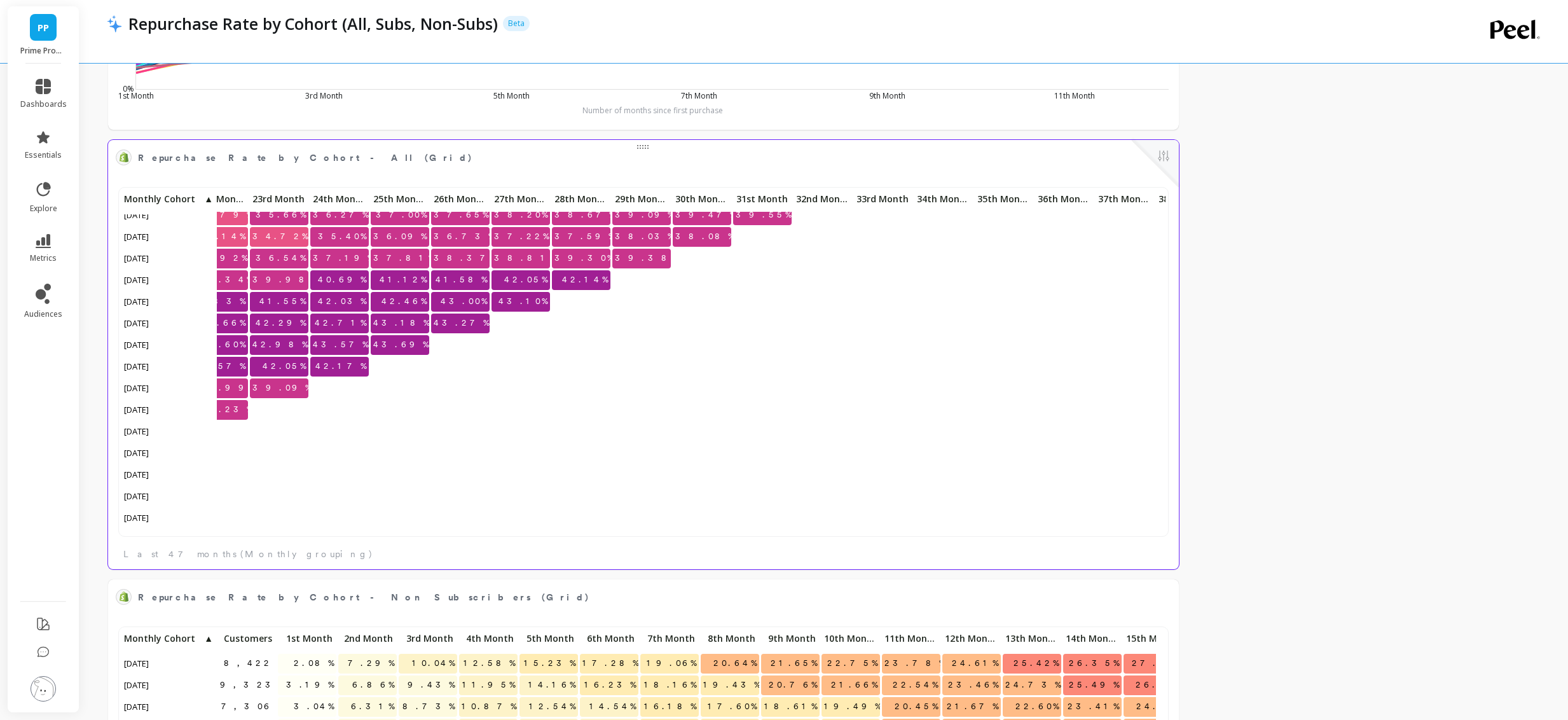
click at [347, 300] on span "42.03%" at bounding box center [342, 301] width 54 height 19
copy span "42.03%"
click at [354, 285] on span "40.69%" at bounding box center [342, 279] width 54 height 19
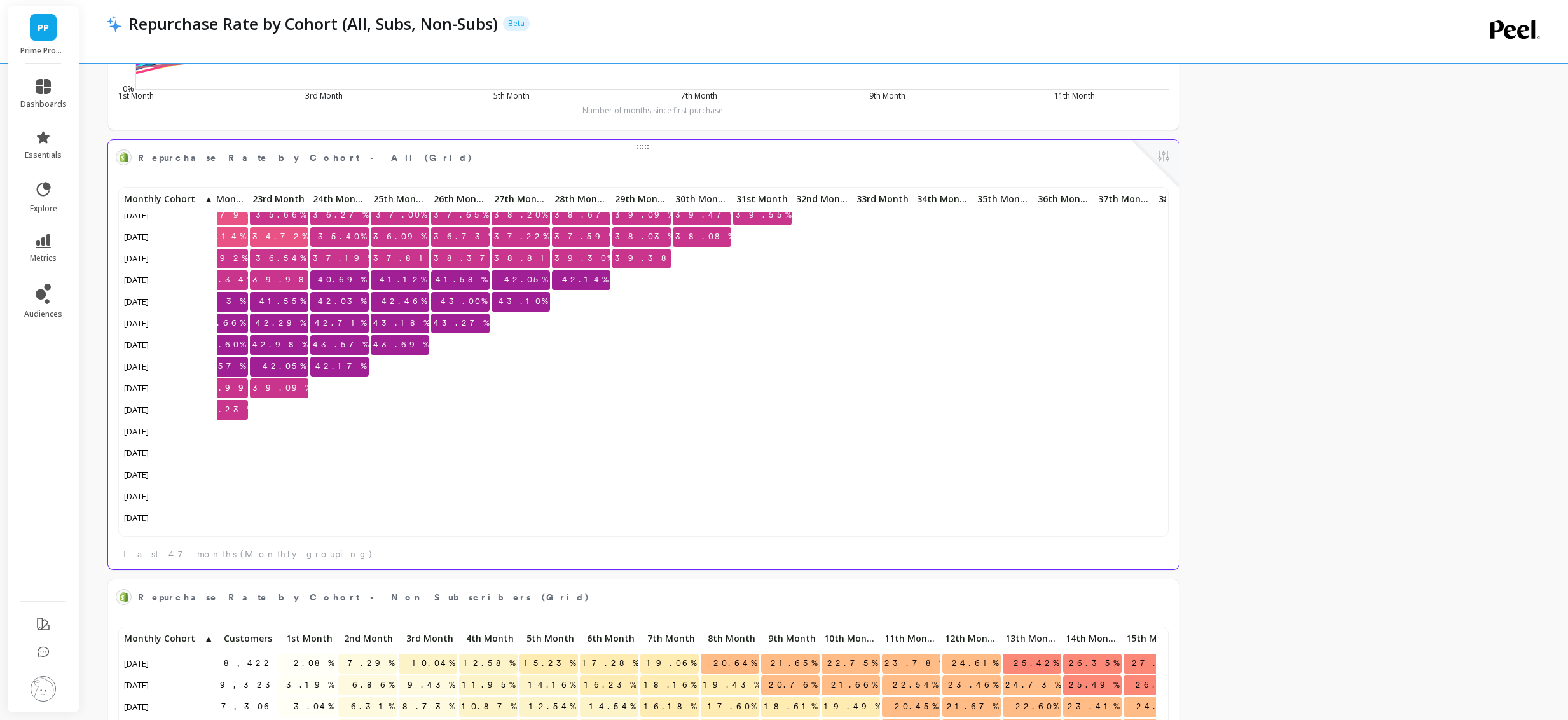
click at [354, 285] on span "40.69%" at bounding box center [342, 279] width 54 height 19
copy span "40.69%"
click at [342, 253] on span "37.19%" at bounding box center [342, 258] width 66 height 19
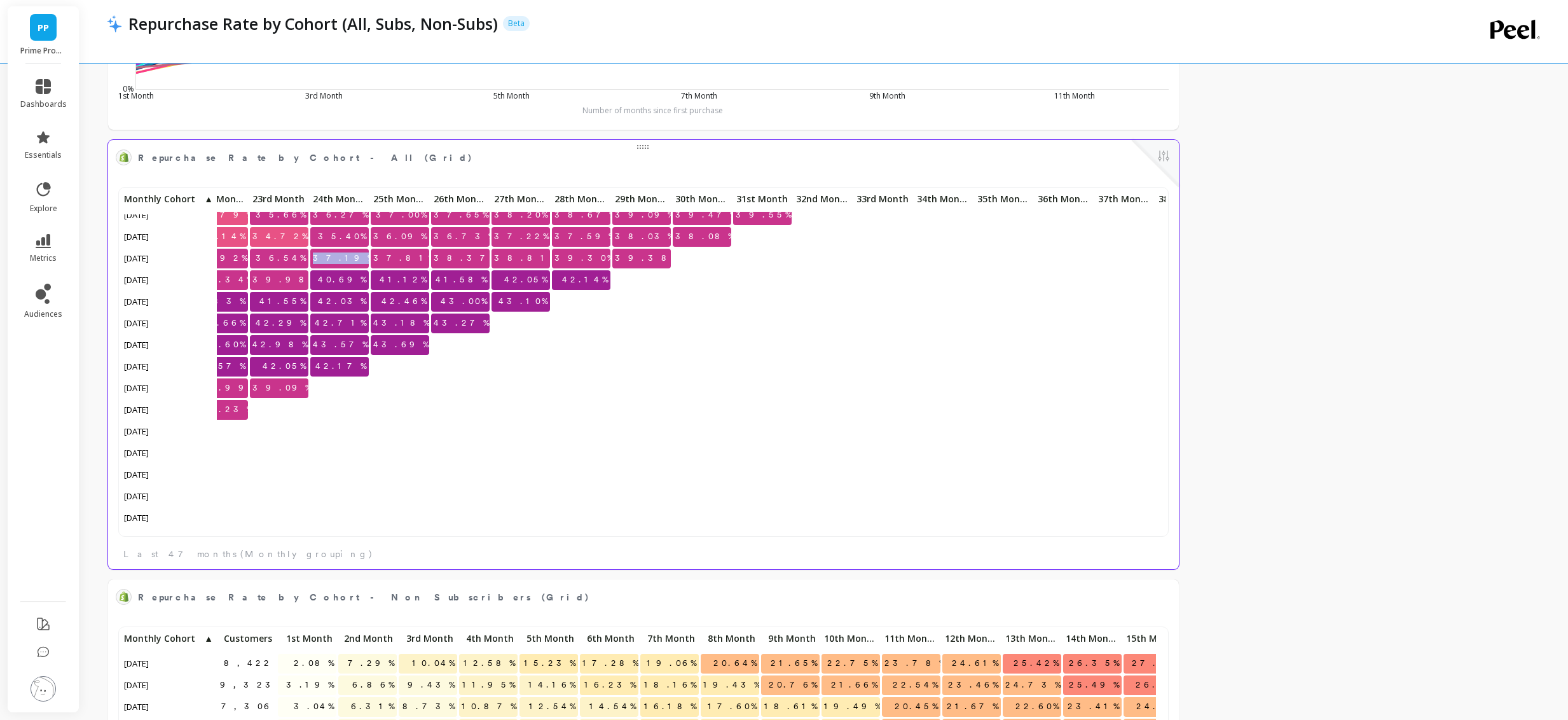
click at [342, 253] on span "37.19%" at bounding box center [342, 258] width 66 height 19
